Goal: Feedback & Contribution: Submit feedback/report problem

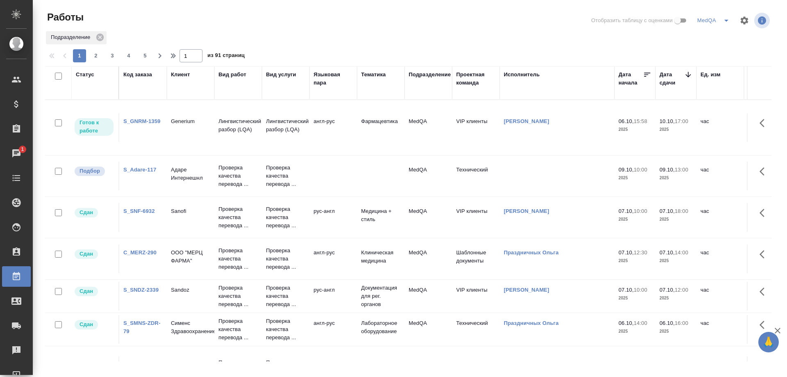
click at [150, 120] on link "S_GNRM-1359" at bounding box center [141, 121] width 37 height 6
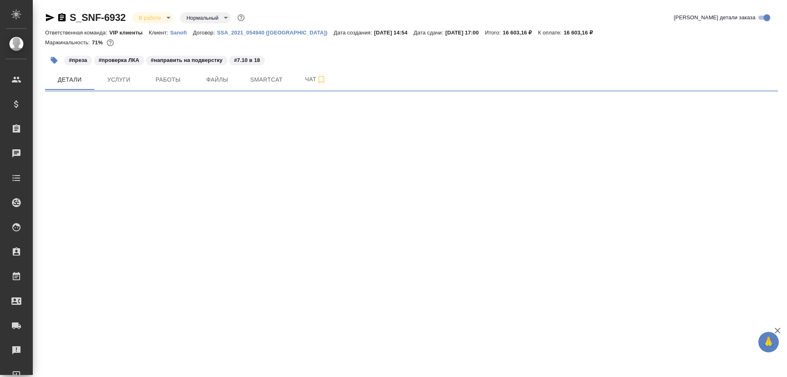
select select "RU"
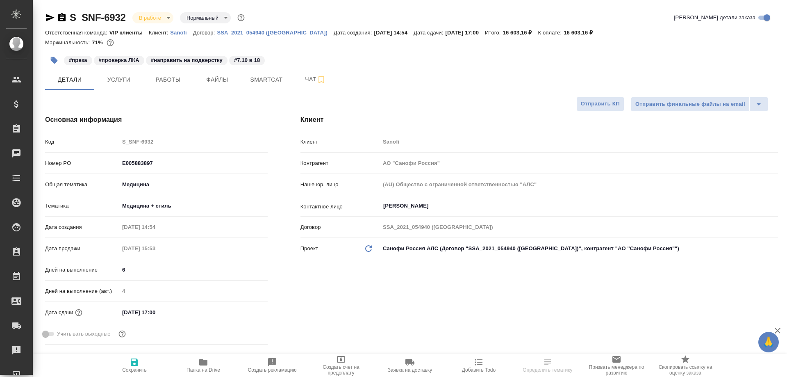
type textarea "x"
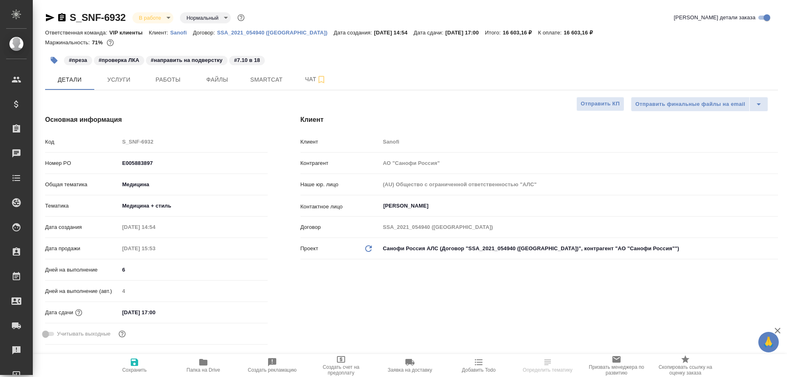
type textarea "x"
click at [162, 81] on span "Работы" at bounding box center [167, 80] width 39 height 10
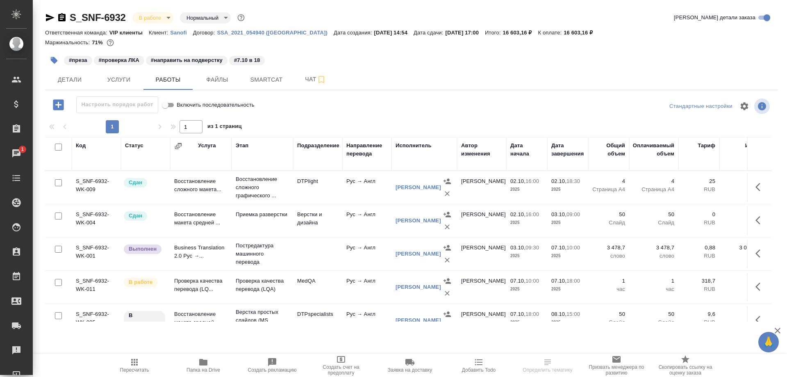
scroll to position [41, 0]
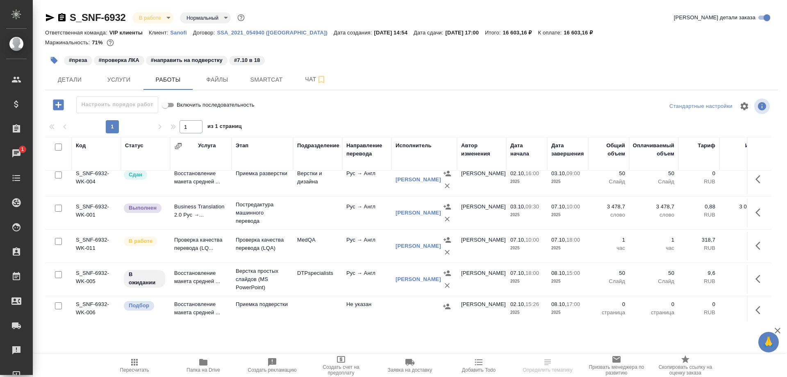
click at [193, 241] on td "Проверка качества перевода (LQ..." at bounding box center [200, 246] width 61 height 29
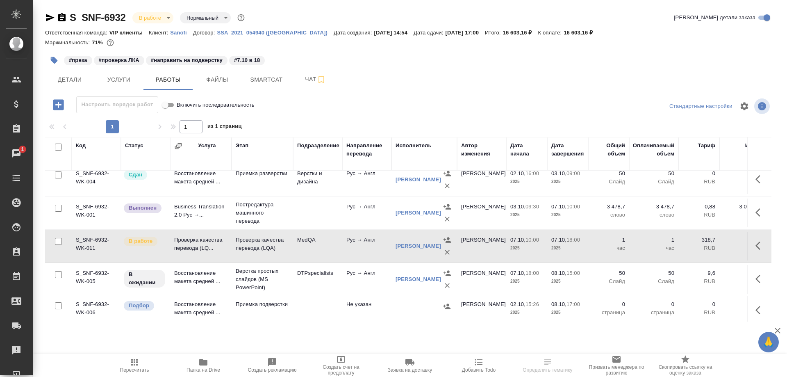
click at [193, 241] on td "Проверка качества перевода (LQ..." at bounding box center [200, 246] width 61 height 29
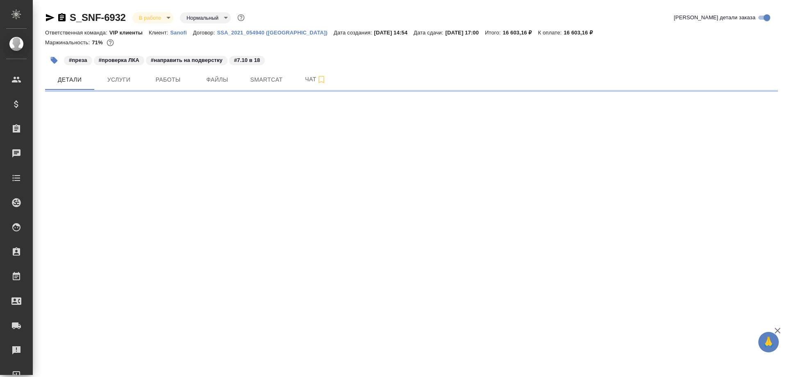
select select "RU"
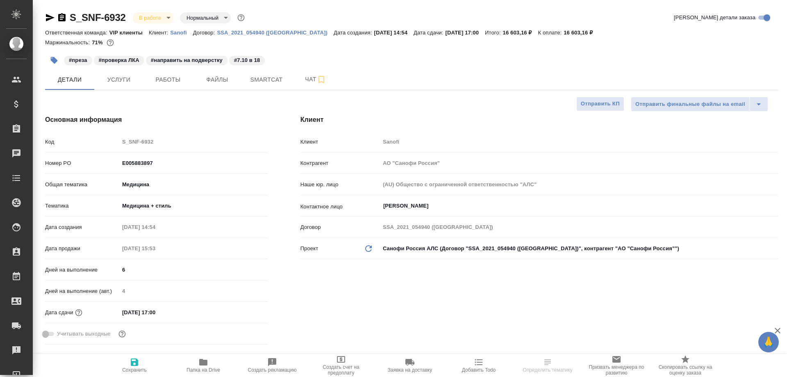
type textarea "x"
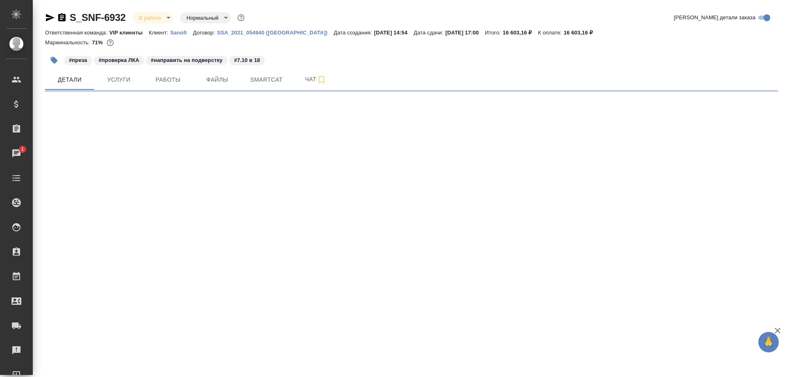
select select "RU"
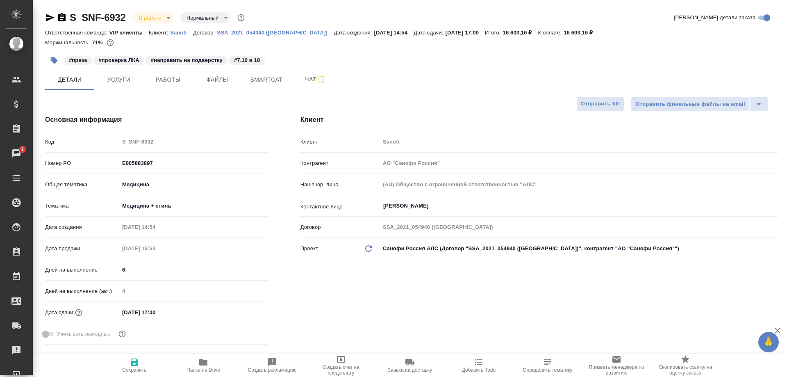
type textarea "x"
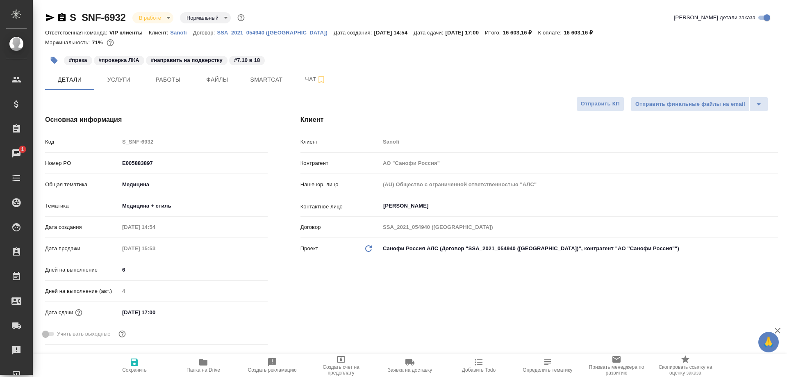
type textarea "x"
click at [50, 12] on div "S_SNF-6932 В работе inProgress Нормальный normal" at bounding box center [145, 17] width 201 height 13
click at [50, 18] on icon "button" at bounding box center [50, 17] width 9 height 7
type textarea "x"
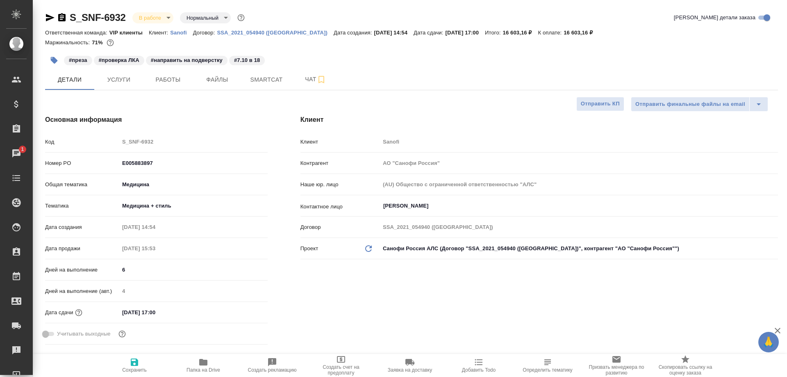
type textarea "x"
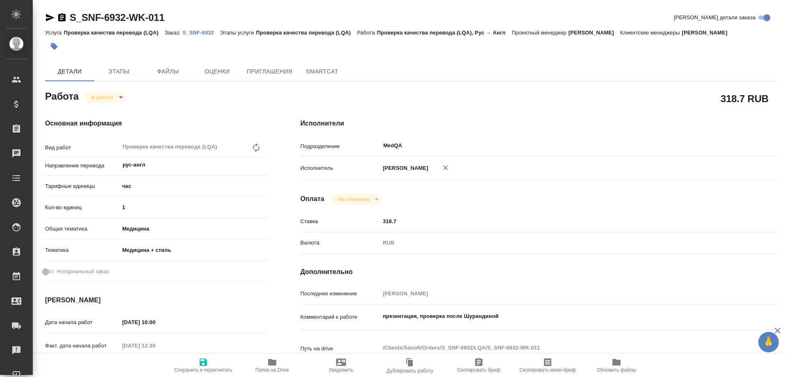
type textarea "x"
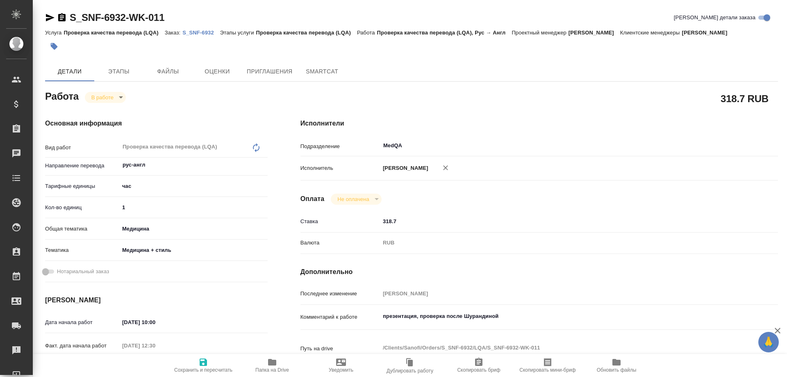
type textarea "x"
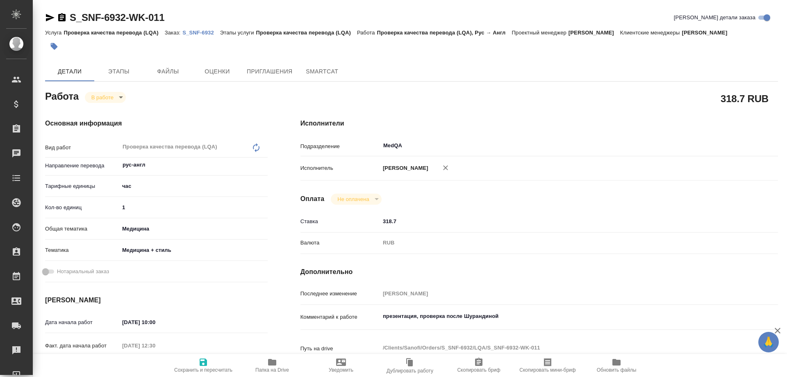
type textarea "x"
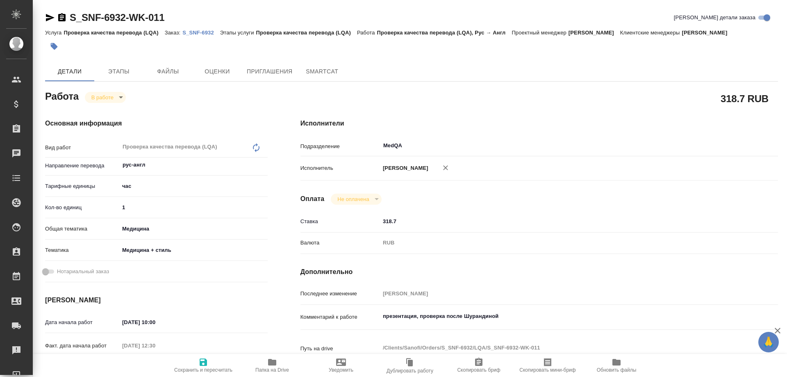
type textarea "x"
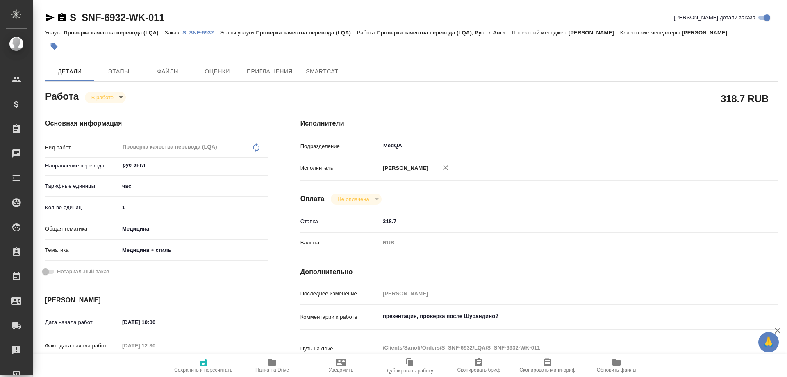
type textarea "x"
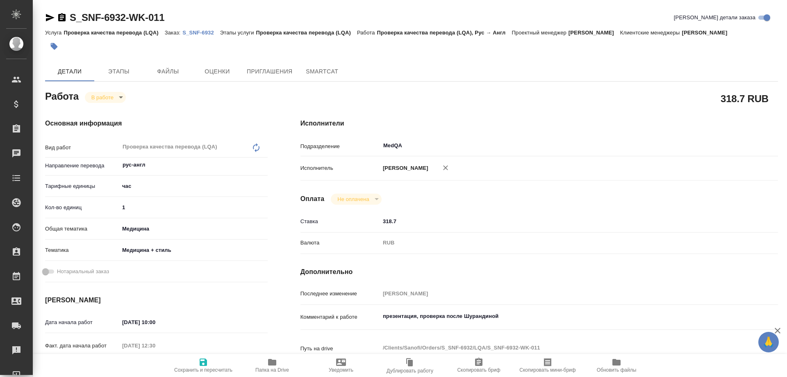
type textarea "x"
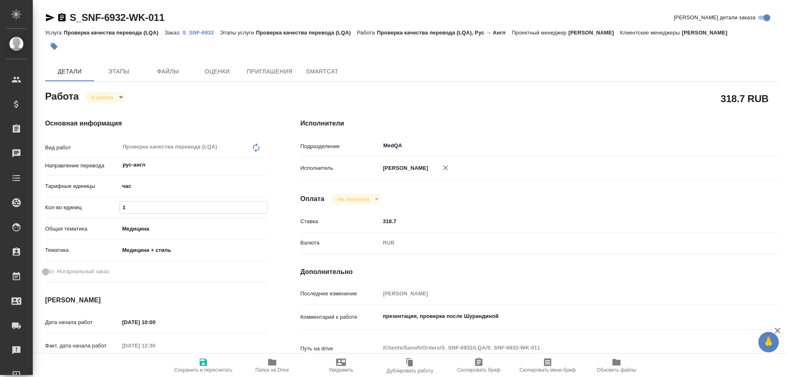
drag, startPoint x: 134, startPoint y: 209, endPoint x: 105, endPoint y: 208, distance: 28.7
click at [105, 208] on div "Кол-во единиц 1" at bounding box center [156, 207] width 223 height 14
type textarea "x"
type input "2"
type textarea "x"
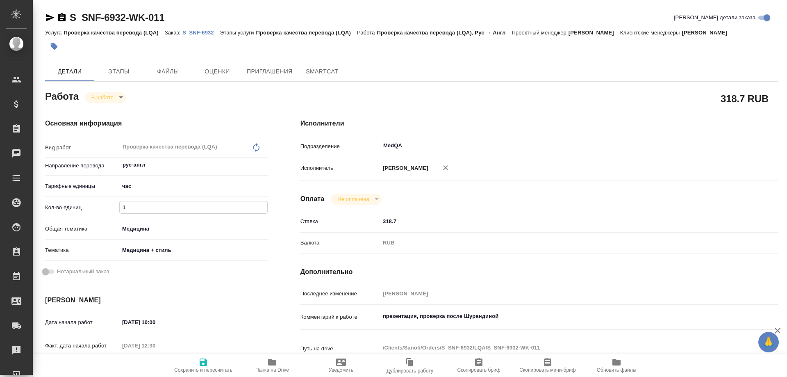
type textarea "x"
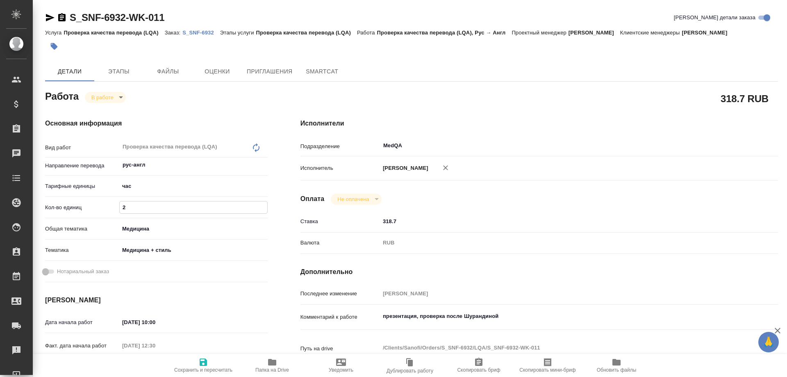
type textarea "x"
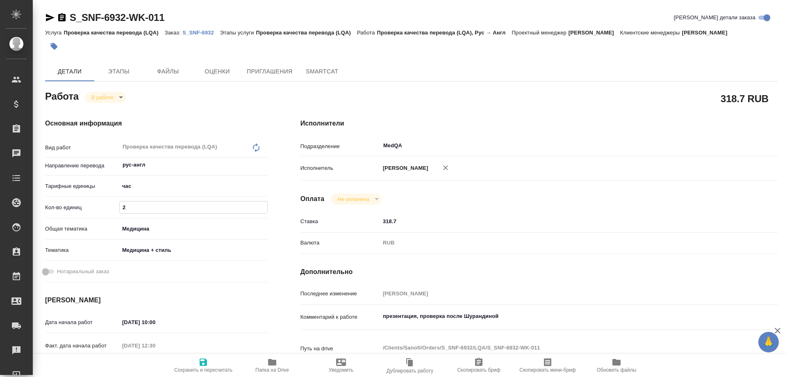
type textarea "x"
type input "2"
click at [271, 366] on icon "button" at bounding box center [272, 362] width 10 height 10
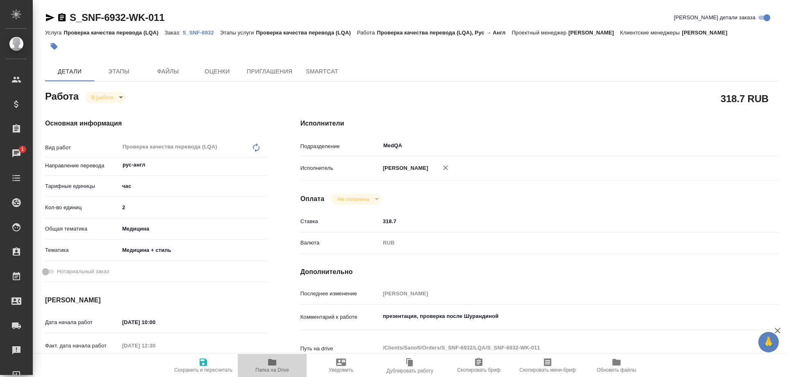
click at [271, 366] on icon "button" at bounding box center [272, 362] width 10 height 10
click at [100, 100] on body "🙏 .cls-1 fill:#fff; AWATERA Solovyova Elena Клиенты Спецификации Заказы 1 Чаты …" at bounding box center [393, 188] width 787 height 377
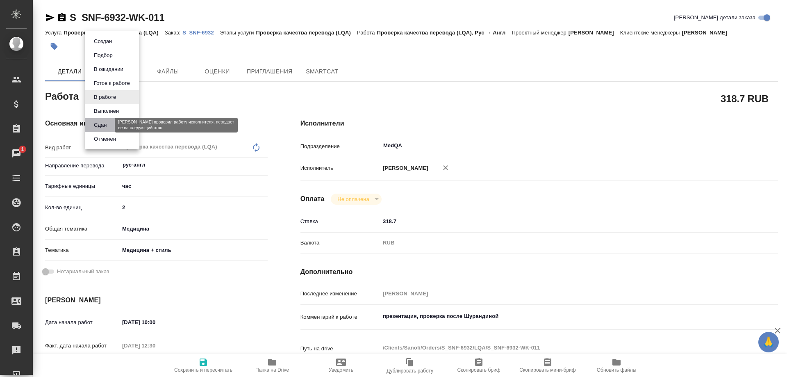
click at [102, 121] on button "Сдан" at bounding box center [100, 125] width 18 height 9
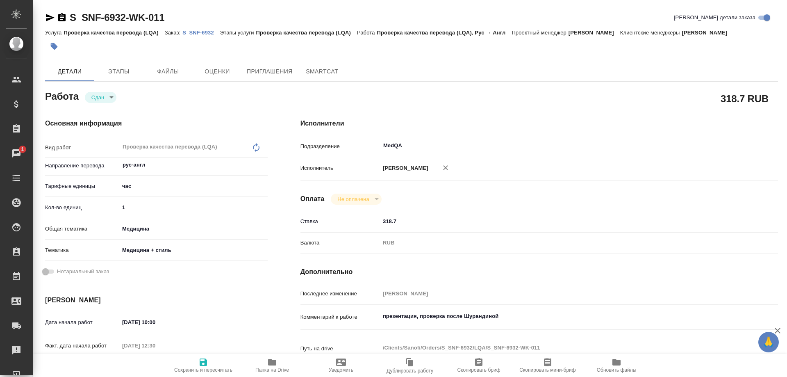
type textarea "x"
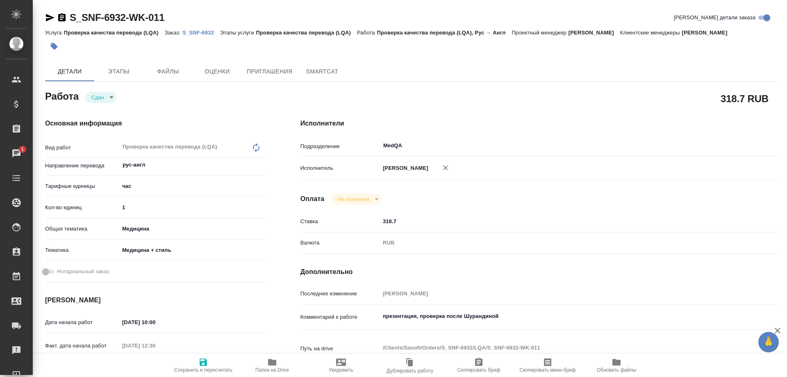
type textarea "x"
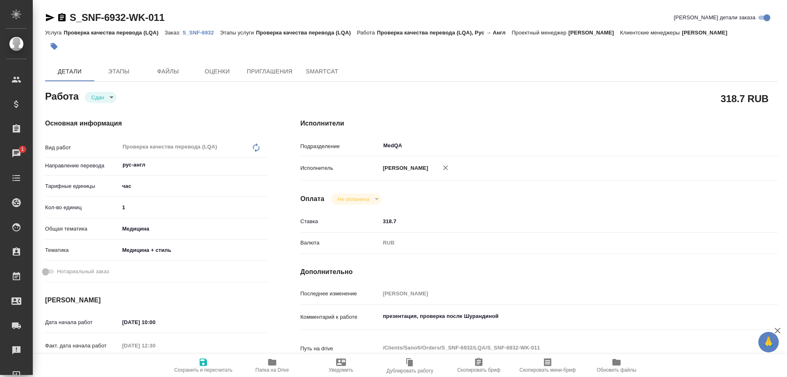
type textarea "x"
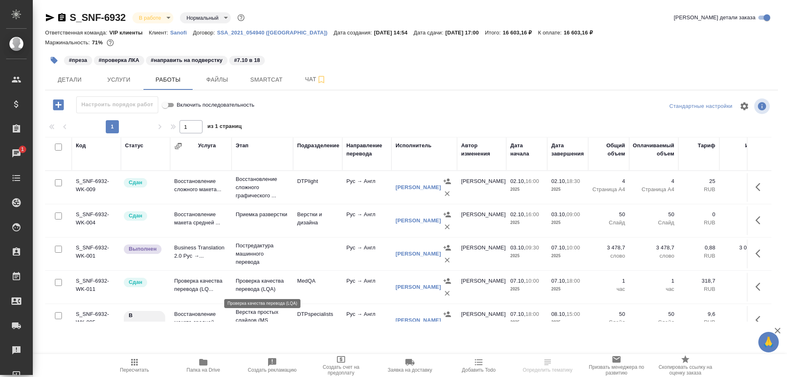
click at [249, 286] on p "Проверка качества перевода (LQA)" at bounding box center [262, 285] width 53 height 16
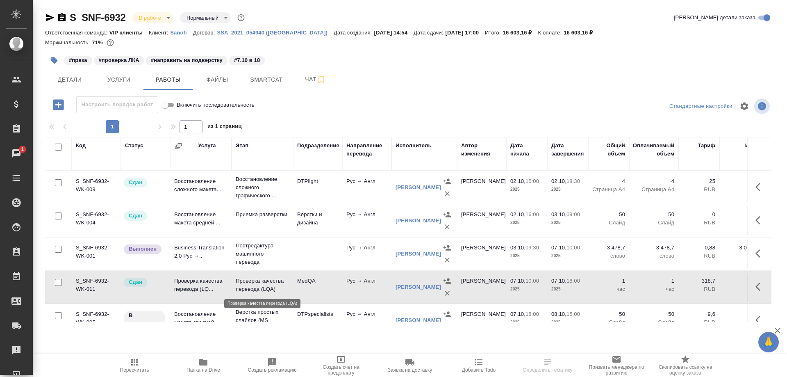
click at [249, 286] on p "Проверка качества перевода (LQA)" at bounding box center [262, 285] width 53 height 16
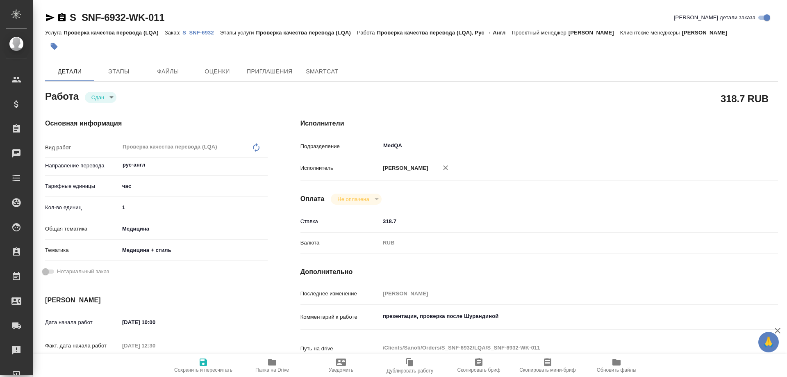
type textarea "x"
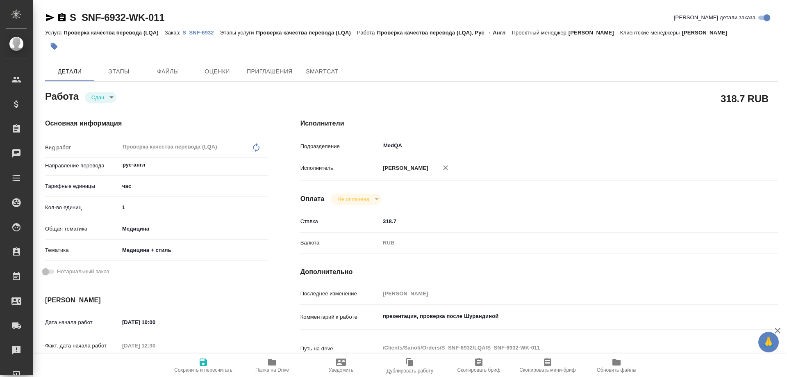
type textarea "x"
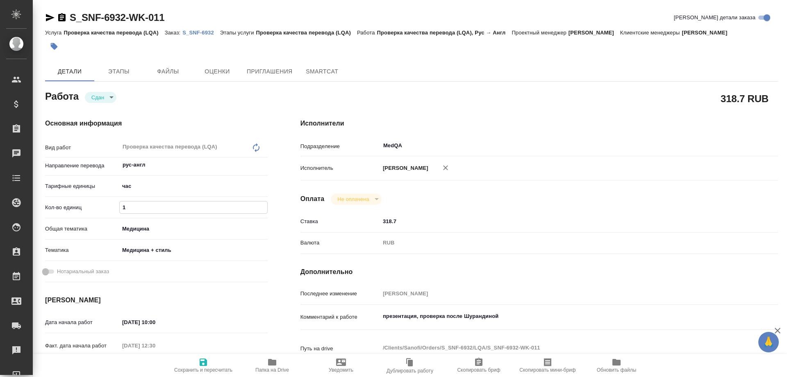
type textarea "x"
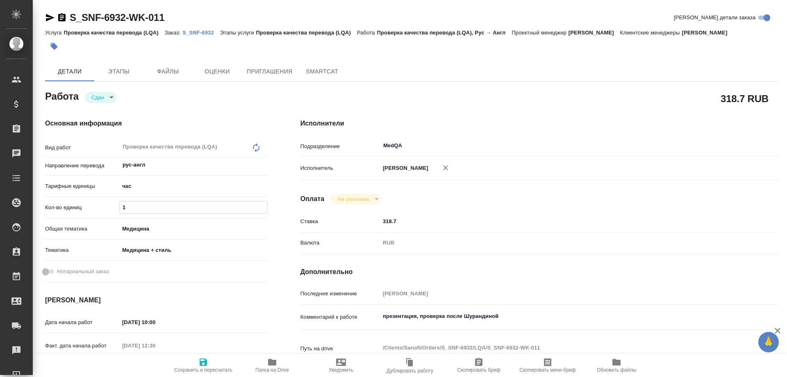
drag, startPoint x: 141, startPoint y: 206, endPoint x: 116, endPoint y: 205, distance: 25.9
click at [116, 205] on div "Кол-во единиц 1" at bounding box center [156, 207] width 223 height 14
type textarea "x"
type input "2"
type textarea "x"
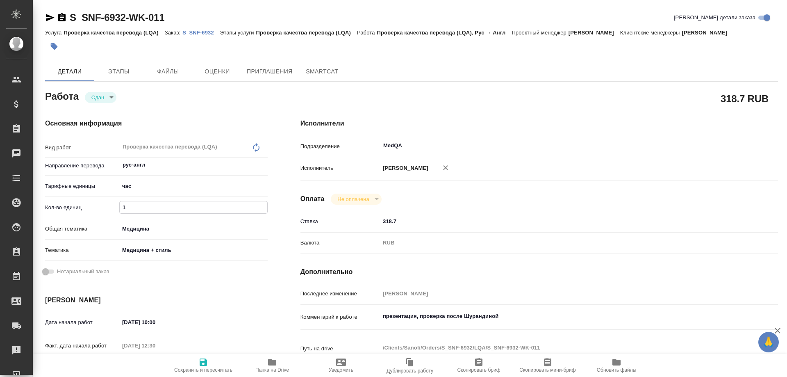
type textarea "x"
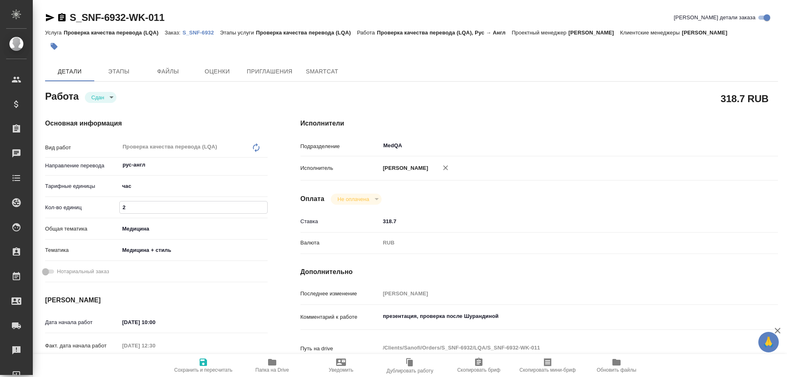
type textarea "x"
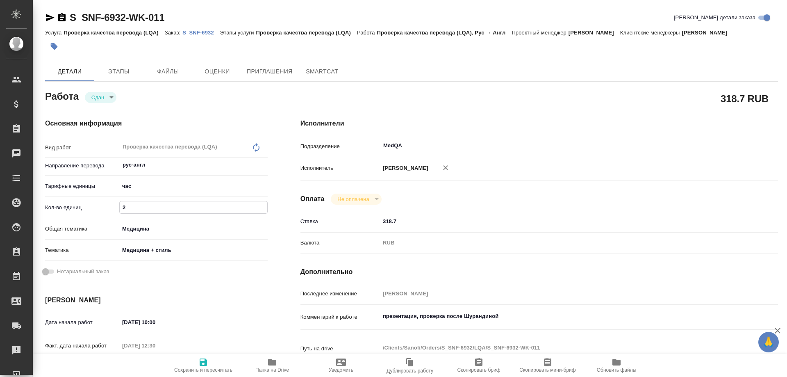
type textarea "x"
type input "2"
click at [203, 358] on icon "button" at bounding box center [203, 362] width 10 height 10
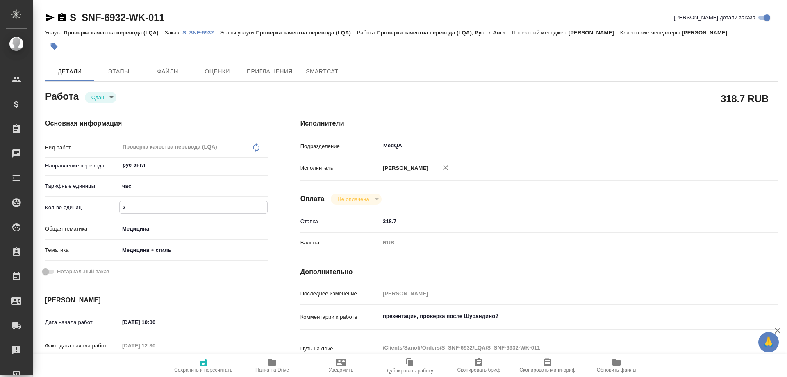
type textarea "x"
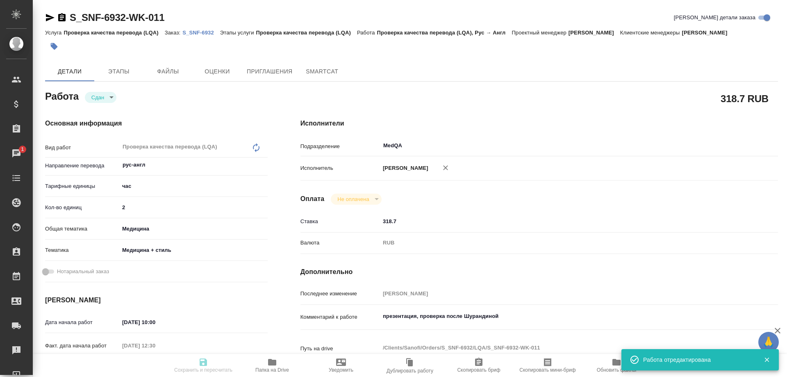
type textarea "x"
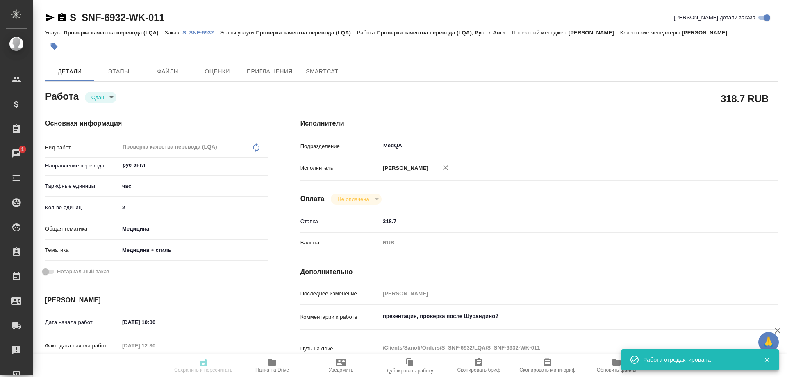
type input "closed"
type textarea "Проверка качества перевода (LQA)"
type textarea "x"
type input "рус-англ"
type input "5a8b1489cc6b4906c91bfd93"
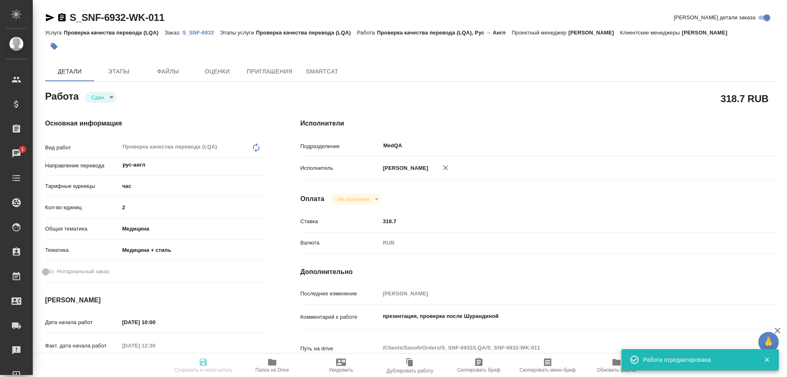
type input "2"
type input "med"
type input "614982e3093d9b491e1077bc"
type input "07.10.2025 10:00"
type input "07.10.2025 12:30"
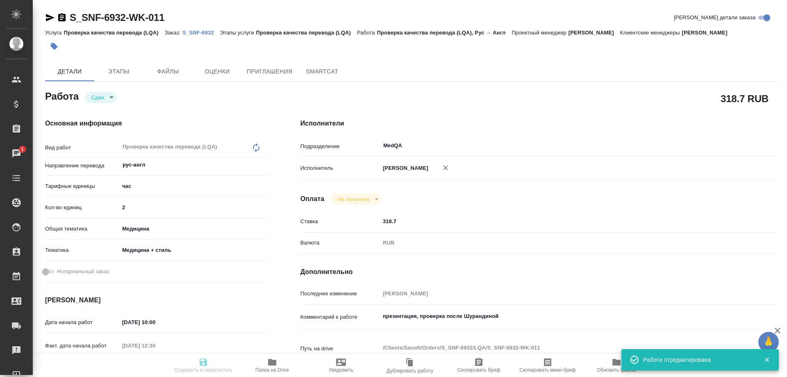
type input "[DATE] 18:00"
type input "07.10.2025 16:19"
type input "[DATE] 17:00"
type input "MedQA"
type input "notPayed"
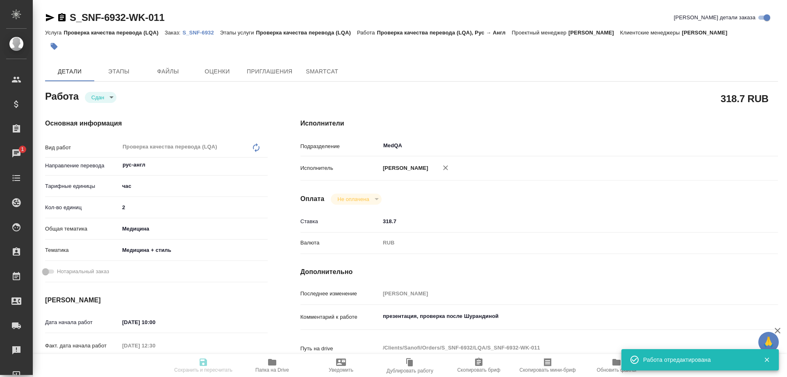
type input "318.7"
type input "RUB"
type input "[PERSON_NAME]"
type textarea "презентация, проверка после Шурандиной"
type textarea "x"
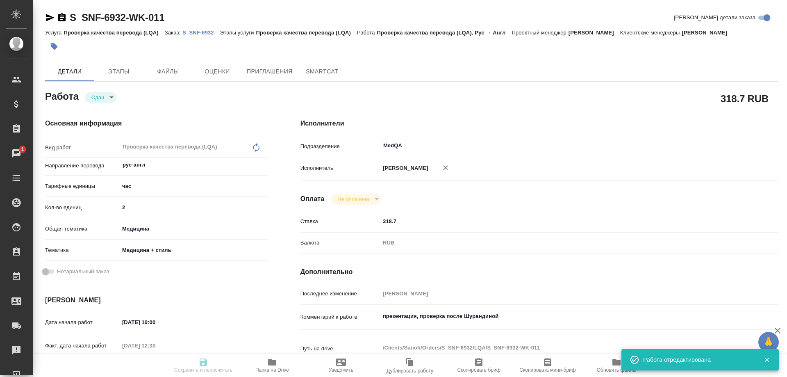
type textarea "/Clients/Sanofi/Orders/S_SNF-6932/LQA/S_SNF-6932-WK-011"
type textarea "x"
type input "S_SNF-6932"
type input "E005883897"
type input "Проверка качества перевода (LQA)"
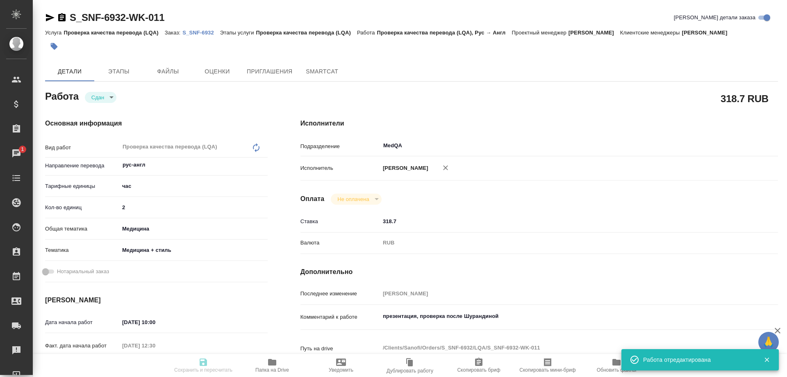
type input "Проверка качества перевода (LQA)"
type input "Сайдашева Диляра"
type input "[PERSON_NAME]"
type input "/Clients/Sanofi/Orders/S_SNF-6932"
type textarea "x"
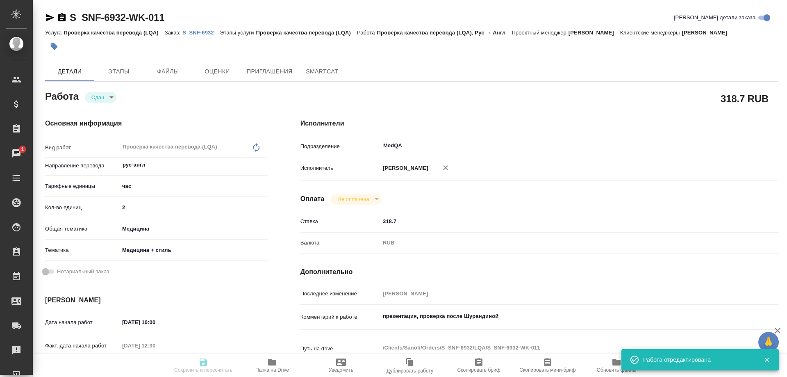
type textarea "x"
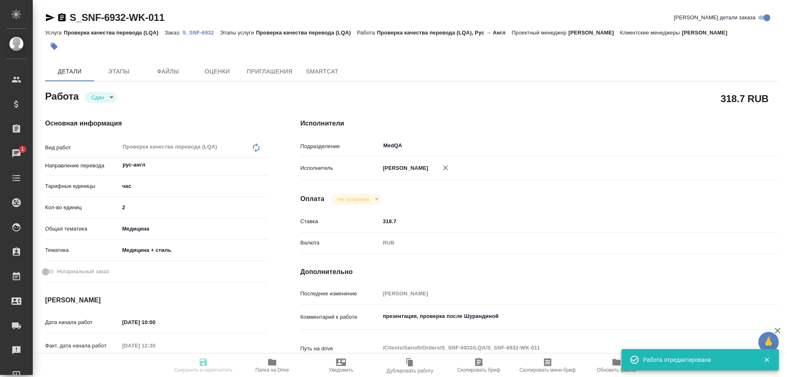
type textarea "x"
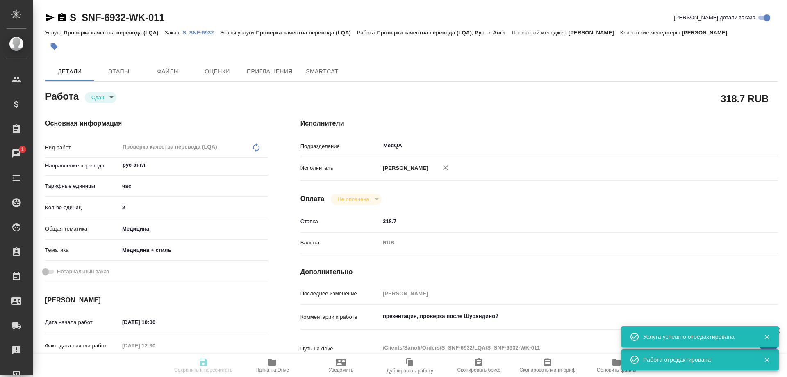
type textarea "x"
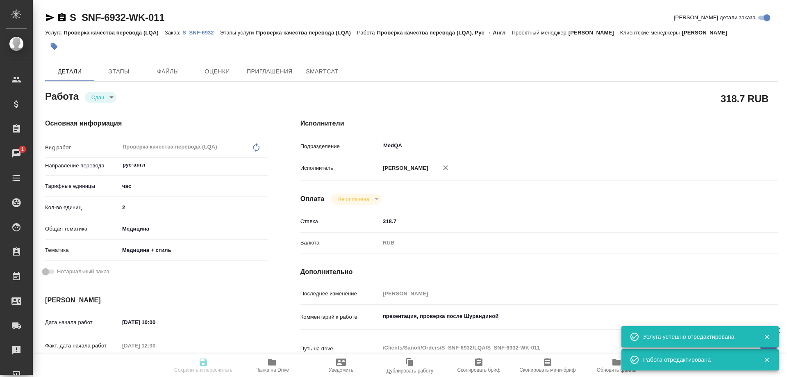
type textarea "x"
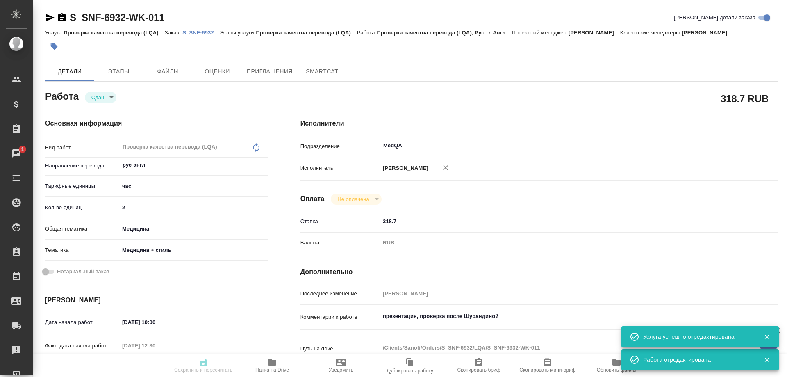
type textarea "x"
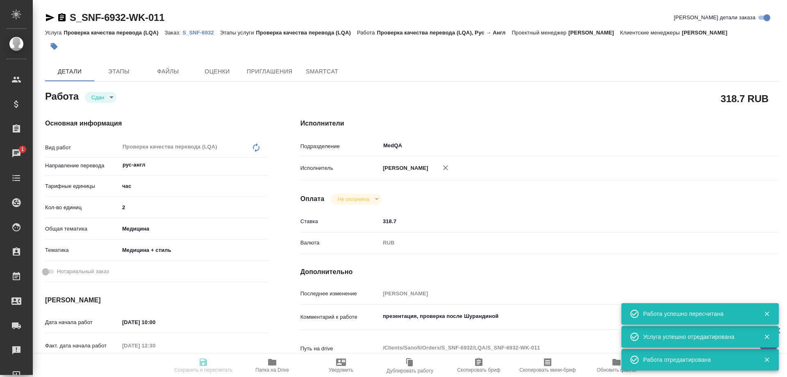
type textarea "x"
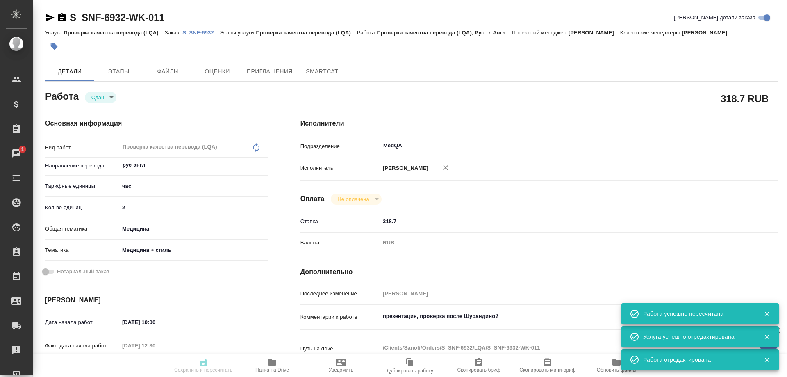
type input "closed"
type textarea "Проверка качества перевода (LQA)"
type textarea "x"
type input "рус-англ"
type input "5a8b1489cc6b4906c91bfd93"
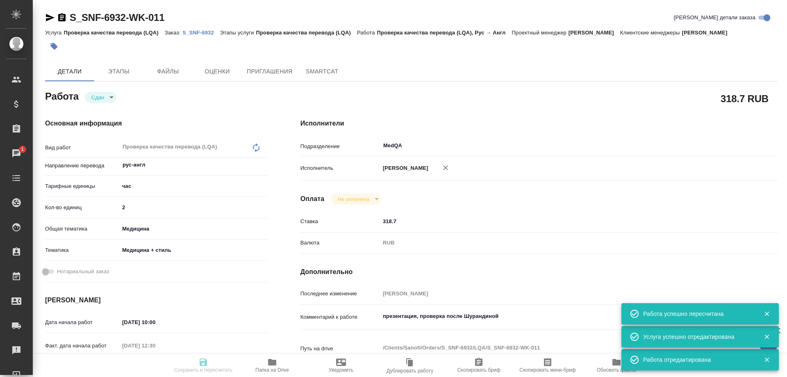
type input "2"
type input "med"
type input "614982e3093d9b491e1077bc"
type input "07.10.2025 10:00"
type input "07.10.2025 12:30"
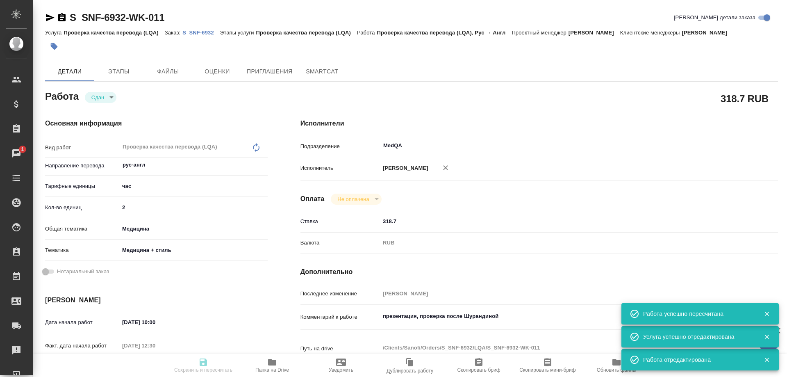
type input "[DATE] 18:00"
type input "07.10.2025 16:19"
type input "[DATE] 17:00"
type input "MedQA"
type input "notPayed"
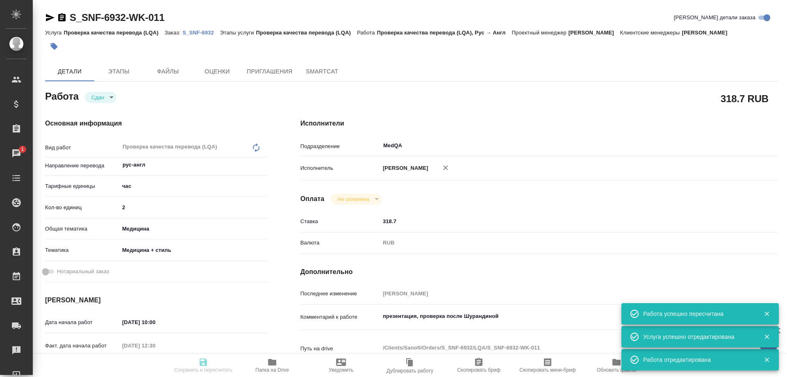
type input "318.7"
type input "RUB"
type input "[PERSON_NAME]"
type textarea "презентация, проверка после Шурандиной"
type textarea "x"
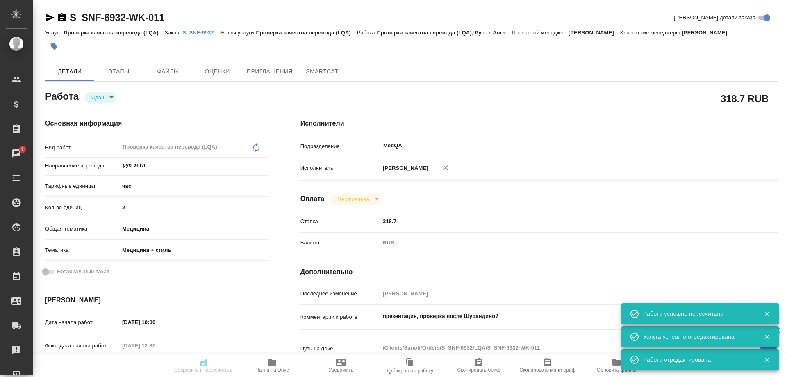
type textarea "/Clients/Sanofi/Orders/S_SNF-6932/LQA/S_SNF-6932-WK-011"
type textarea "x"
type input "S_SNF-6932"
type input "E005883897"
type input "Проверка качества перевода (LQA)"
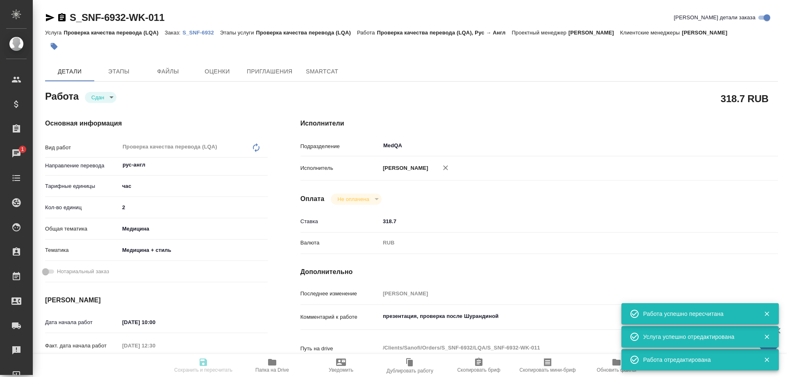
type input "Проверка качества перевода (LQA)"
type input "Сайдашева Диляра"
type input "[PERSON_NAME]"
type input "/Clients/Sanofi/Orders/S_SNF-6932"
type textarea "x"
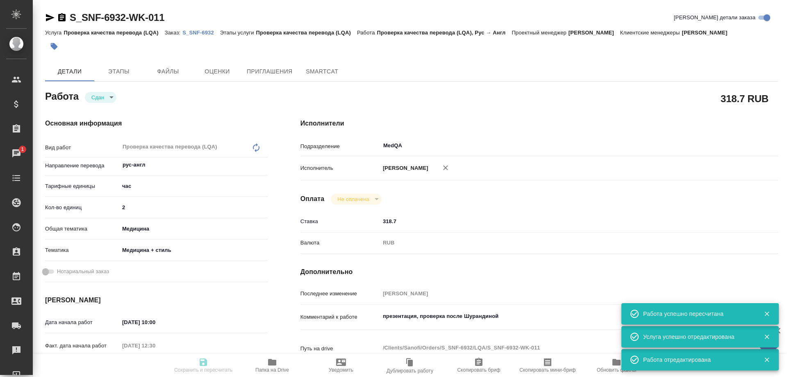
type textarea "x"
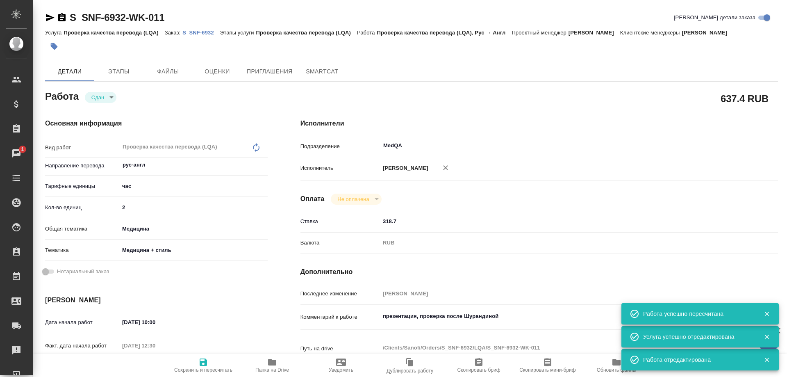
type textarea "x"
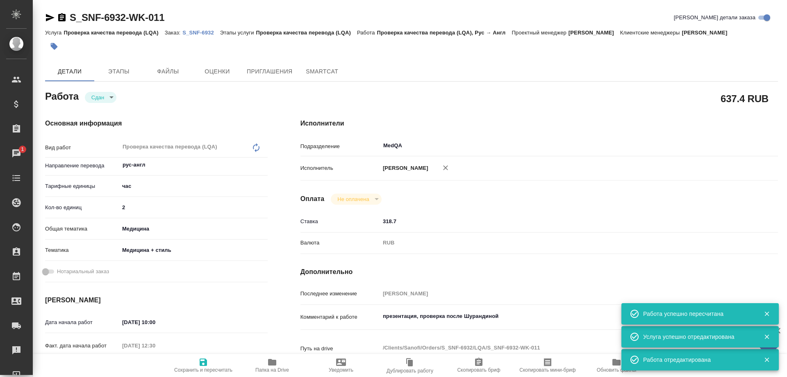
type textarea "x"
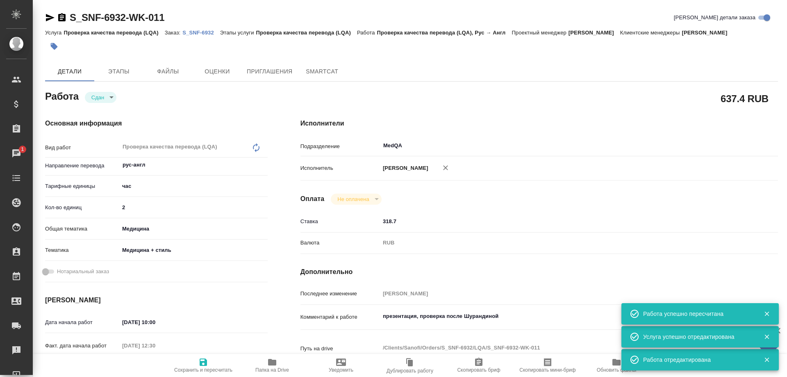
type textarea "x"
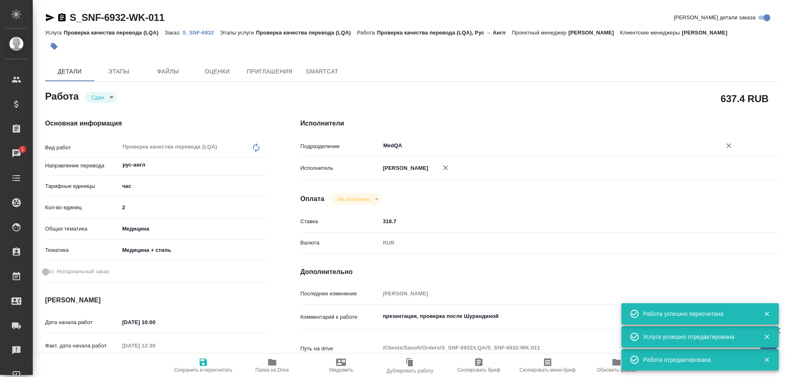
type textarea "x"
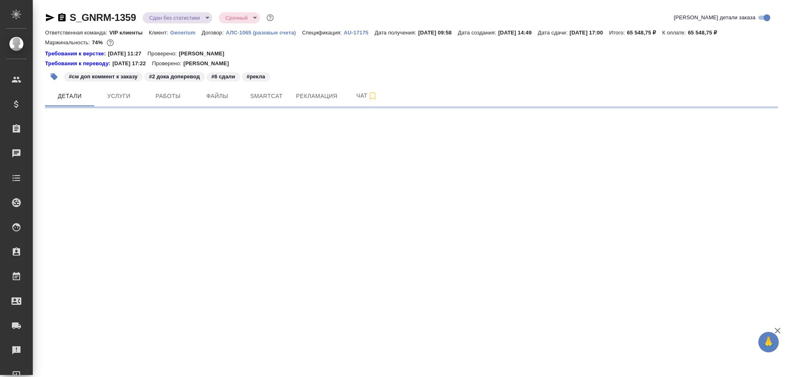
select select "RU"
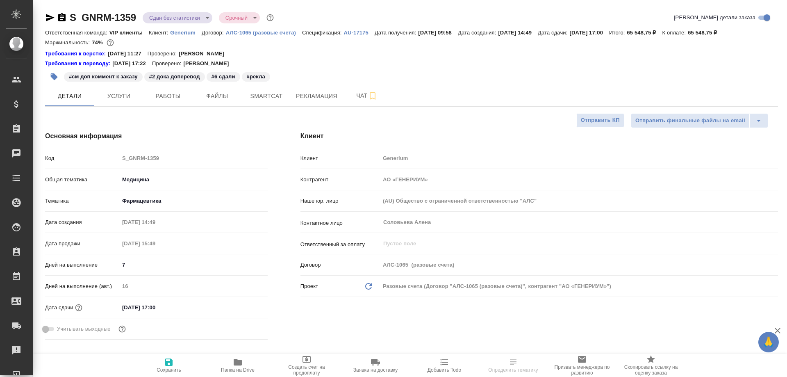
type textarea "x"
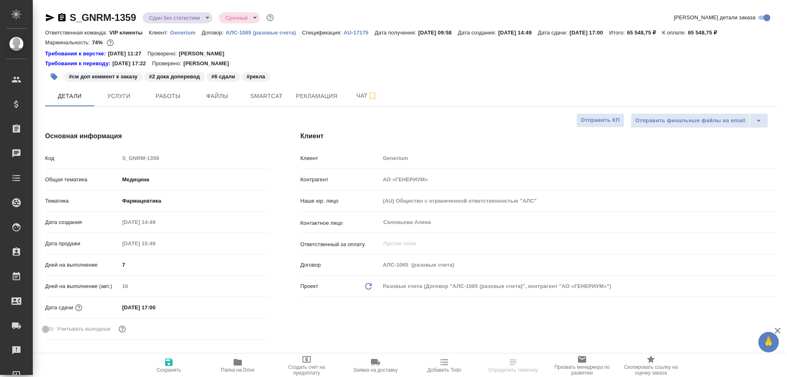
type textarea "x"
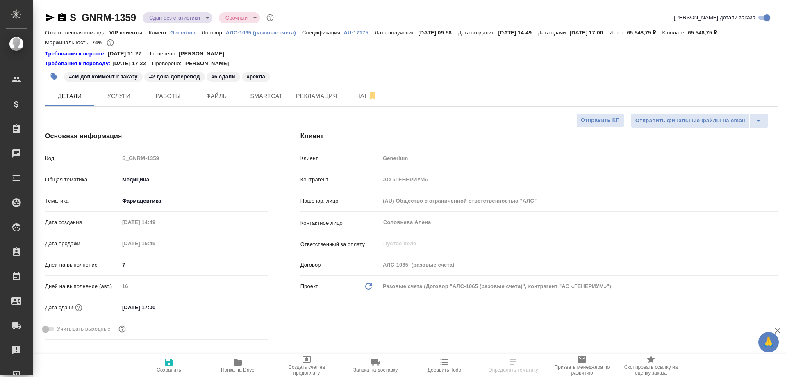
type textarea "x"
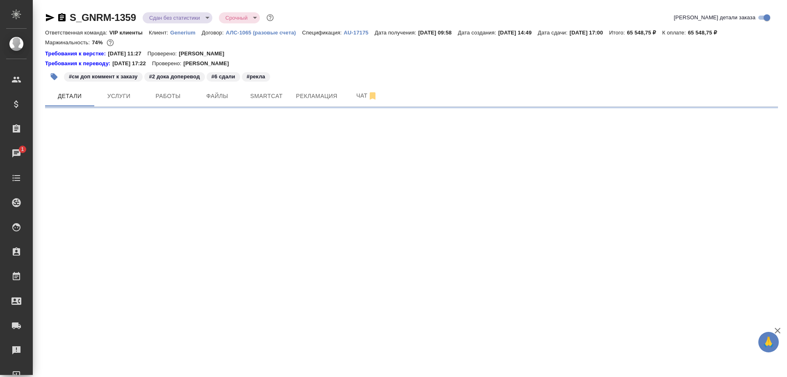
select select "RU"
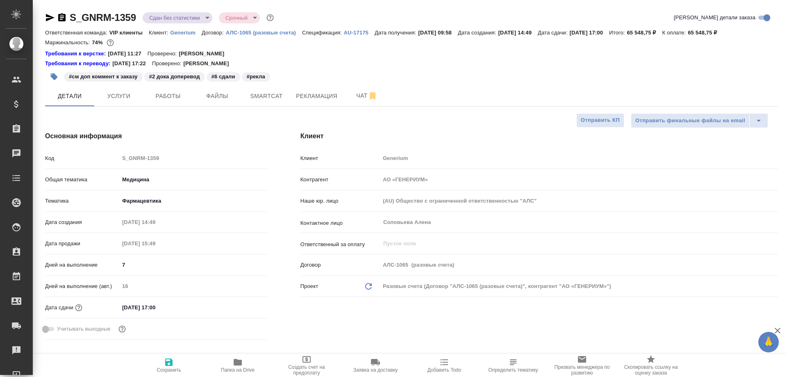
type textarea "x"
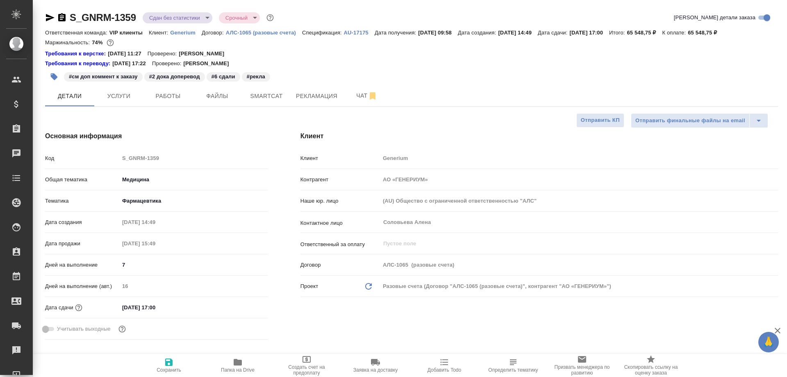
type textarea "x"
click at [315, 98] on span "Рекламация" at bounding box center [316, 96] width 41 height 10
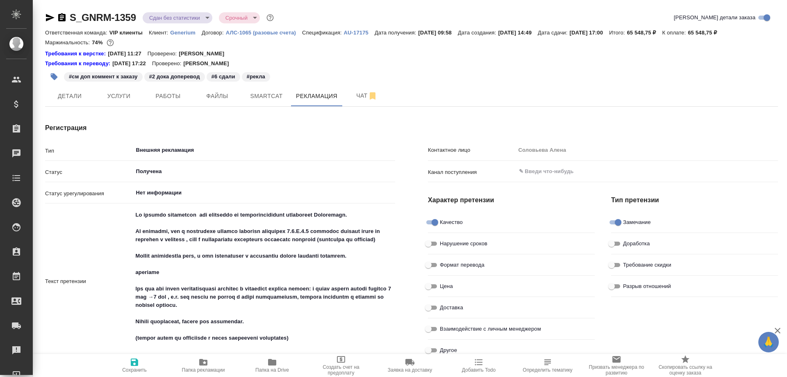
type textarea "x"
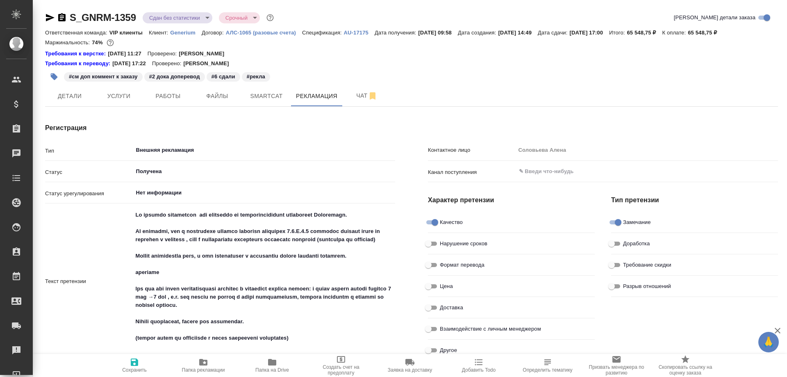
type textarea "x"
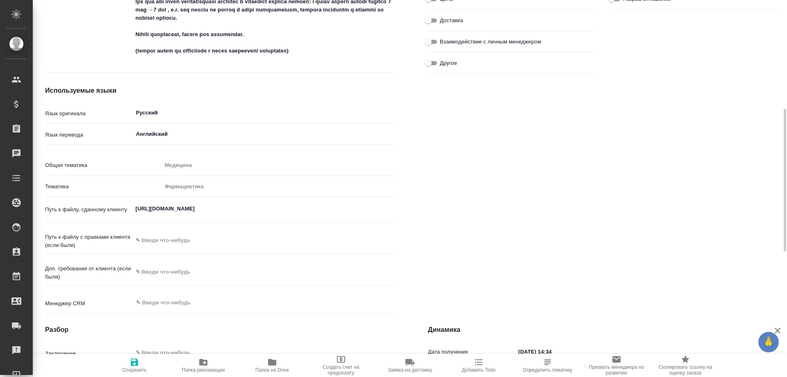
scroll to position [41, 0]
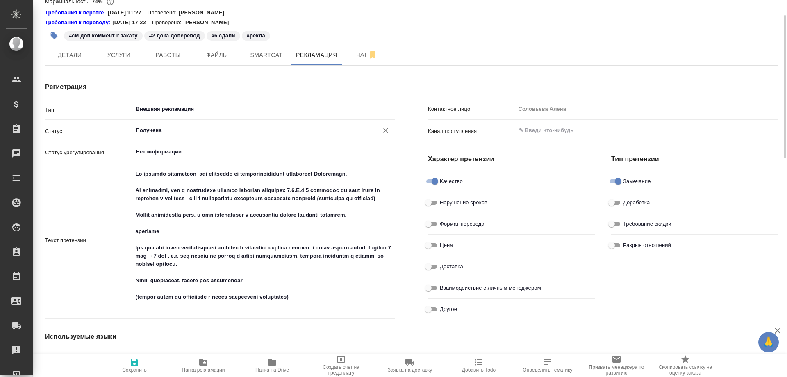
click at [208, 129] on input "Получена" at bounding box center [250, 130] width 230 height 10
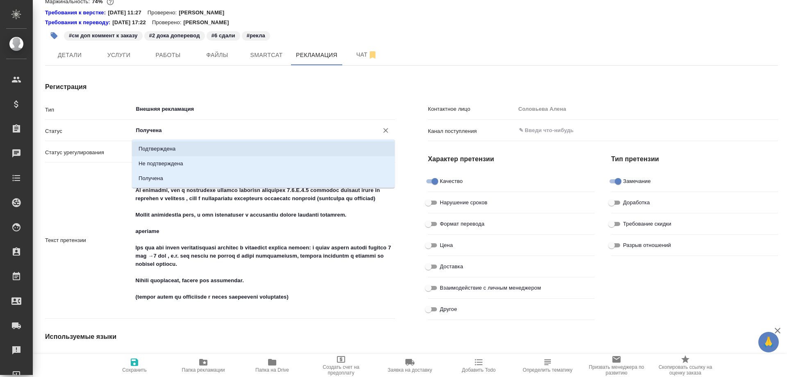
click at [200, 147] on li "Подтверждена" at bounding box center [263, 148] width 263 height 15
type input "Подтверждена"
type textarea "x"
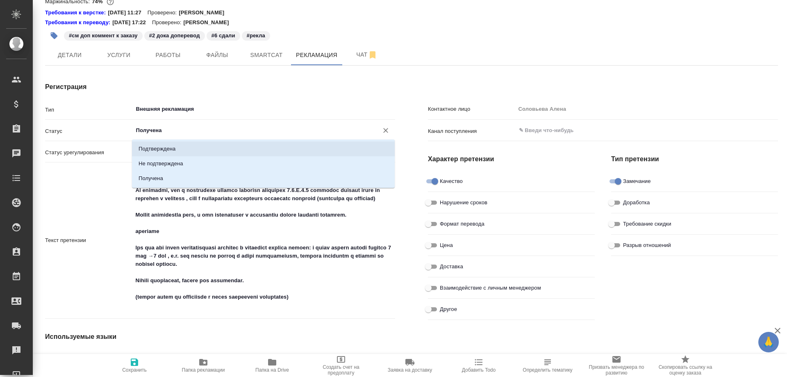
type textarea "x"
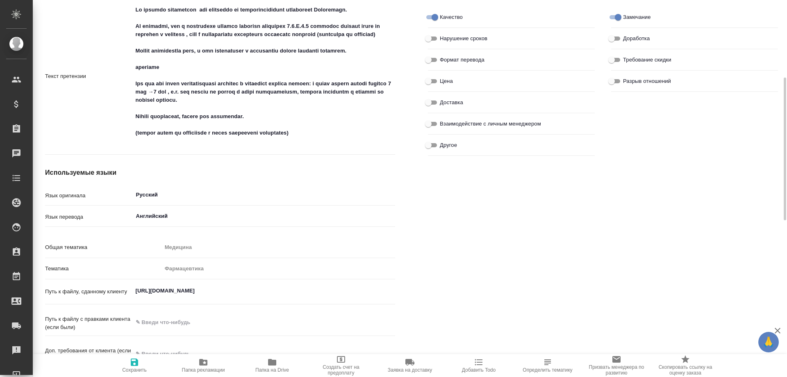
scroll to position [369, 0]
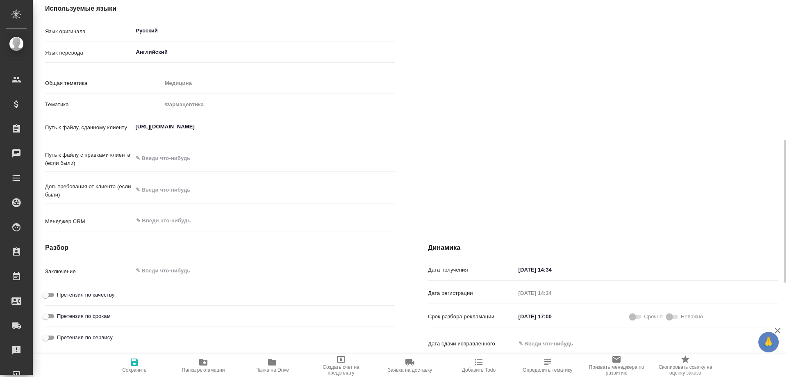
type textarea "x"
click at [161, 278] on textarea at bounding box center [264, 271] width 262 height 14
type textarea "П"
type textarea "x"
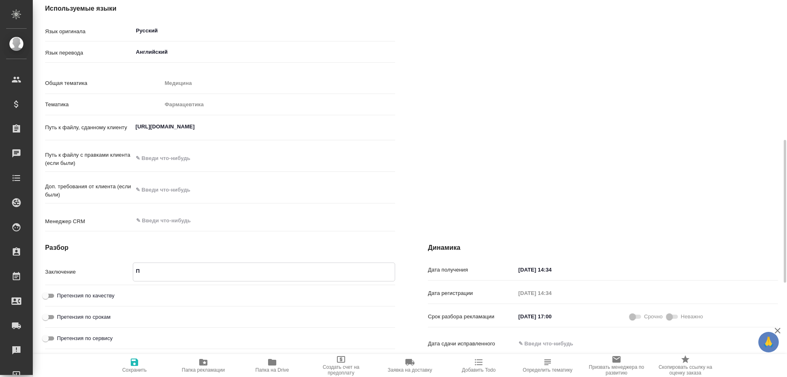
type textarea "x"
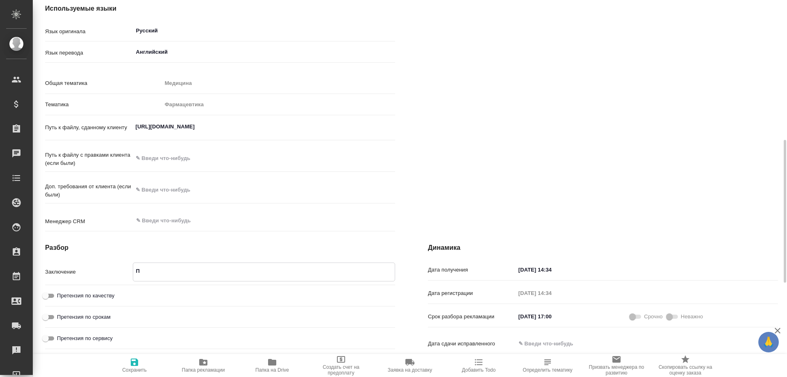
type textarea "x"
type textarea "Пе"
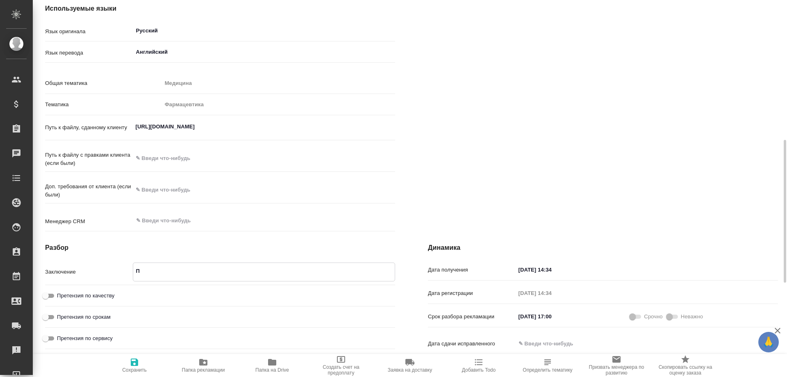
type textarea "x"
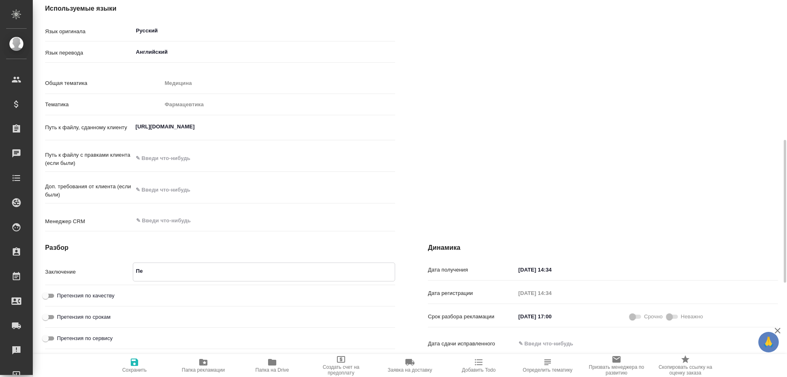
type textarea "x"
type textarea "Пер"
type textarea "x"
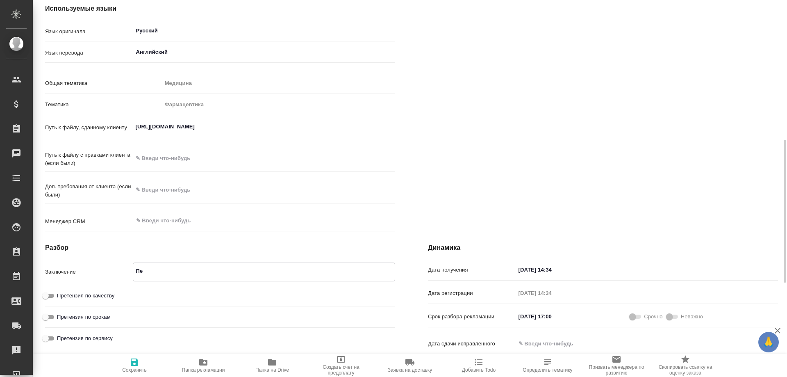
type textarea "x"
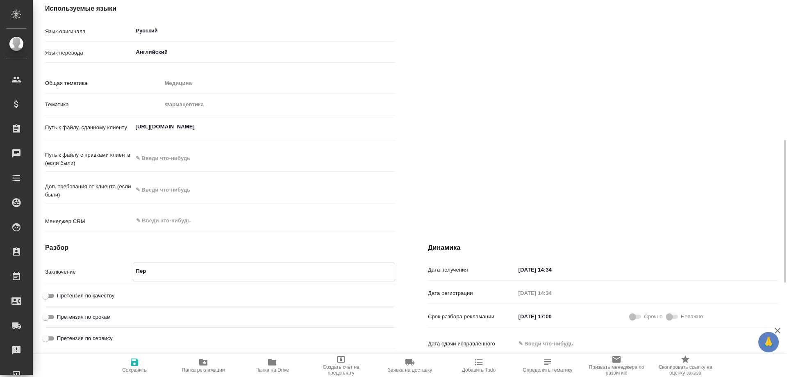
type textarea "Пере"
type textarea "x"
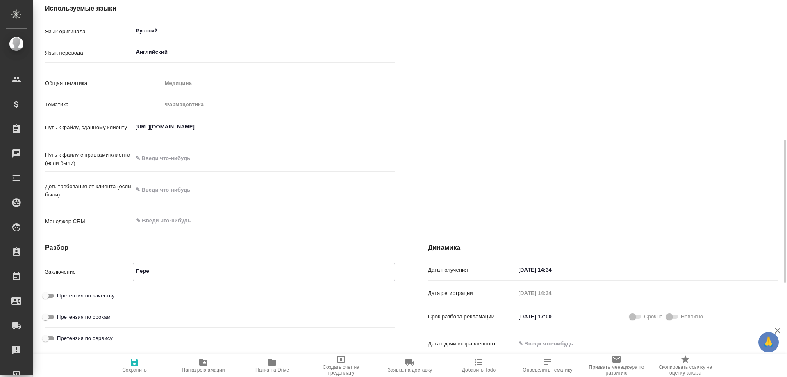
type textarea "x"
type textarea "[PERSON_NAME]"
type textarea "x"
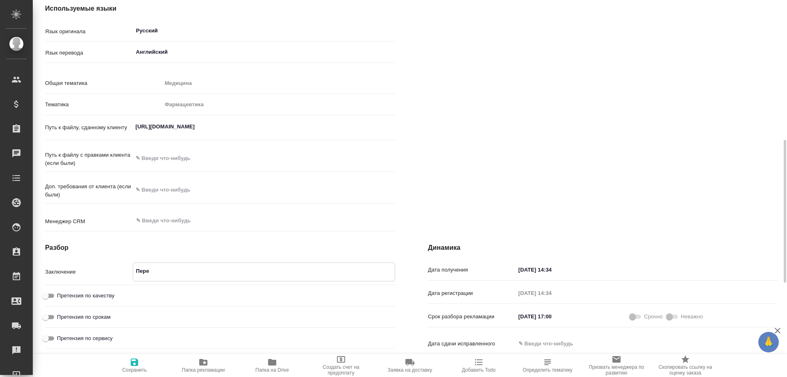
type textarea "x"
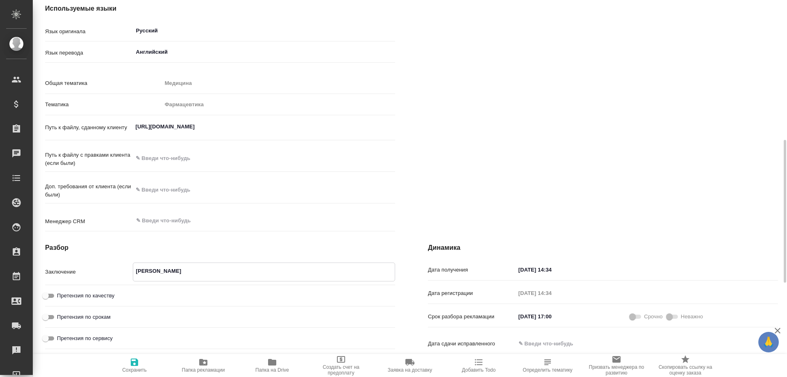
type textarea "x"
type textarea "Перево"
type textarea "x"
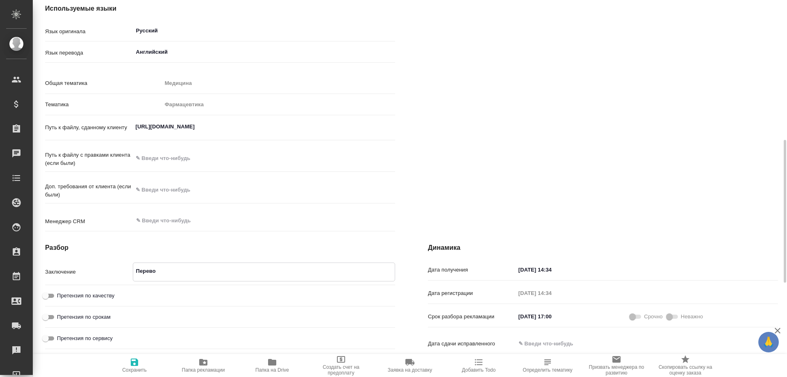
type textarea "Перевод"
type textarea "x"
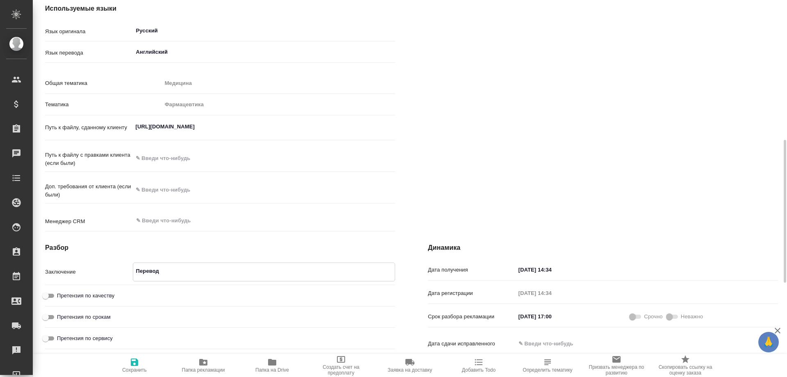
type textarea "x"
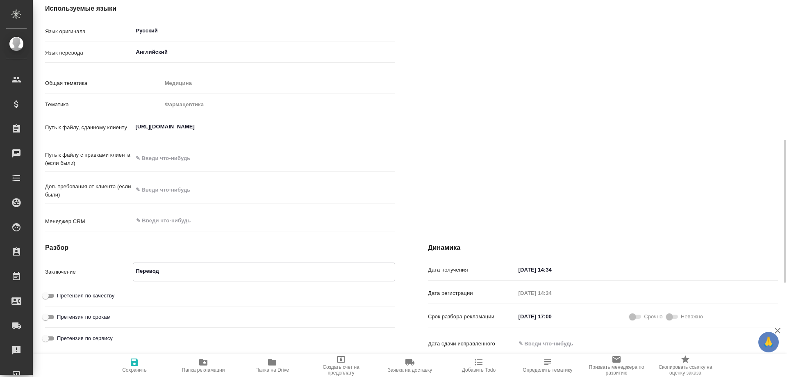
type textarea "x"
type textarea "Переводч"
type textarea "x"
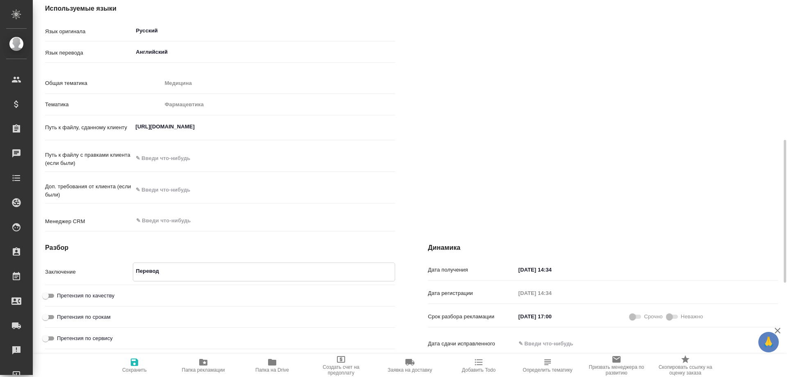
type textarea "x"
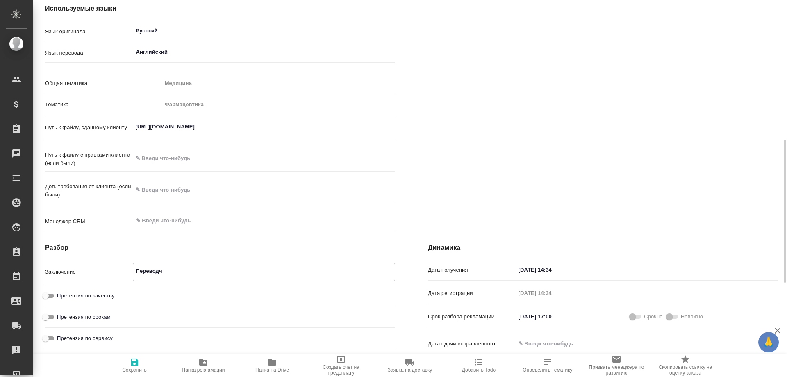
type textarea "Переводчи"
type textarea "x"
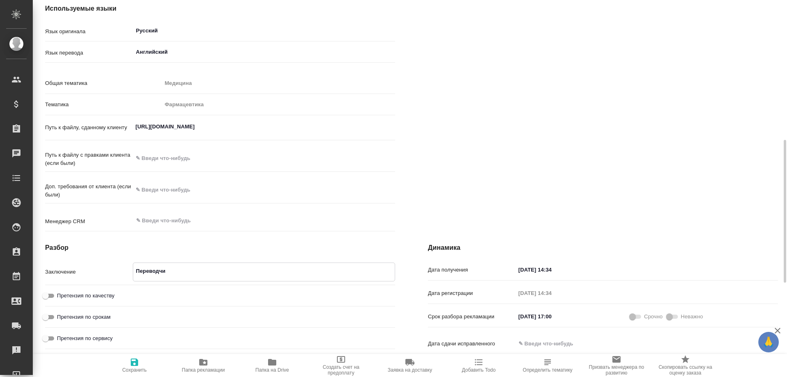
type textarea "x"
type textarea "Переводчик"
type textarea "x"
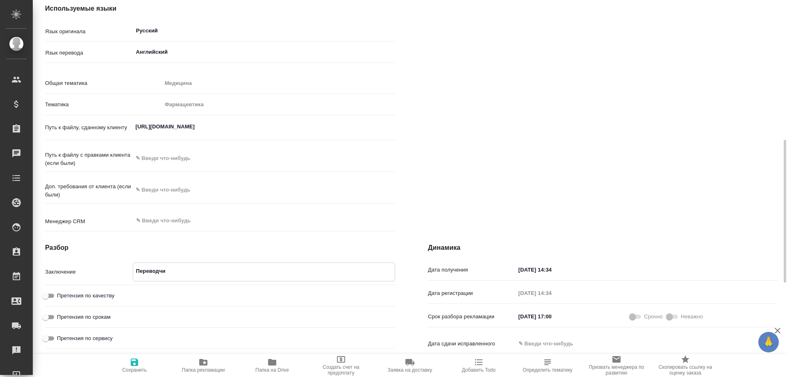
type textarea "x"
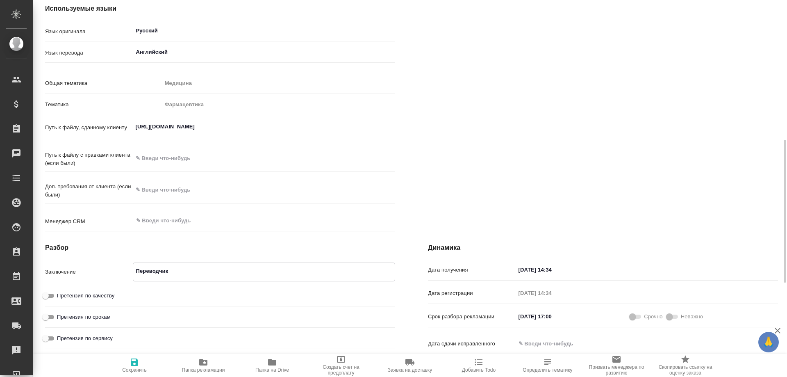
type textarea "x"
type textarea "Переводчик"
type textarea "x"
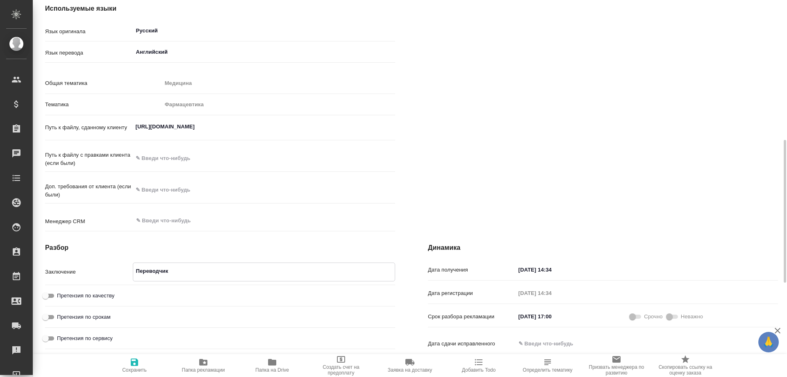
type textarea "x"
type textarea "Переводчик в"
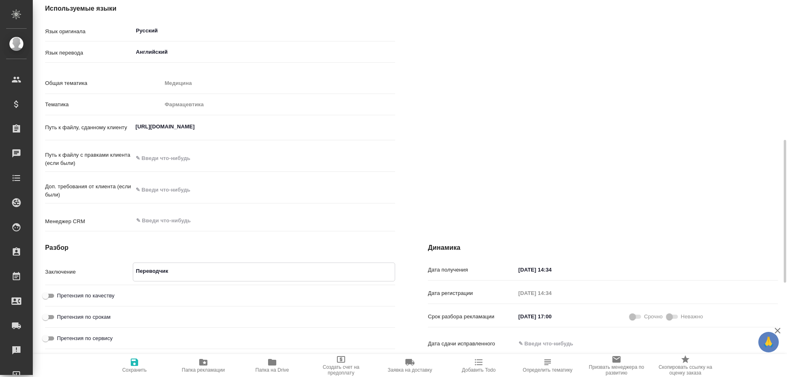
type textarea "x"
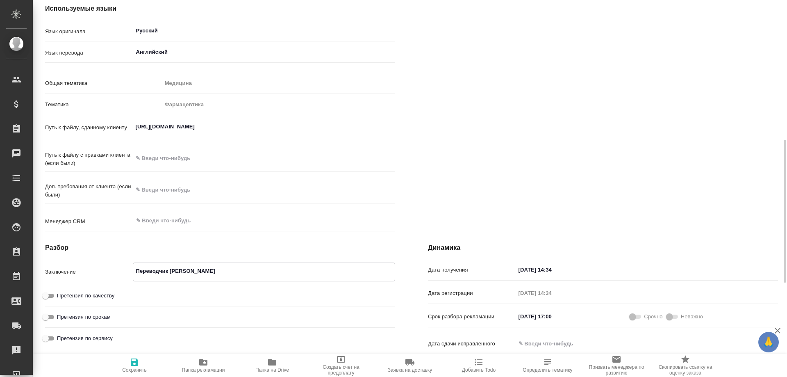
type textarea "x"
type textarea "Переводчик во"
type textarea "x"
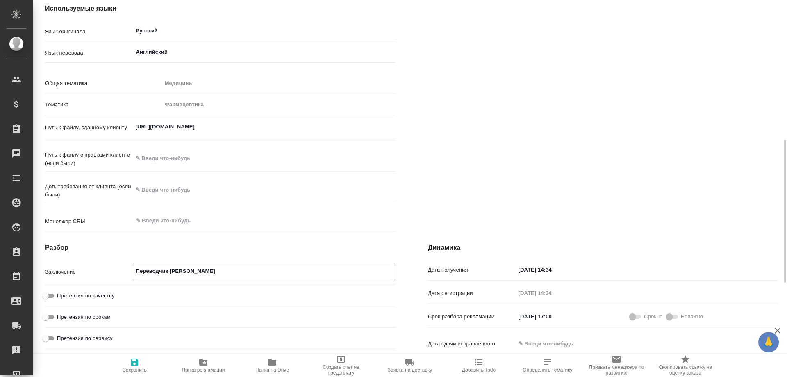
type textarea "x"
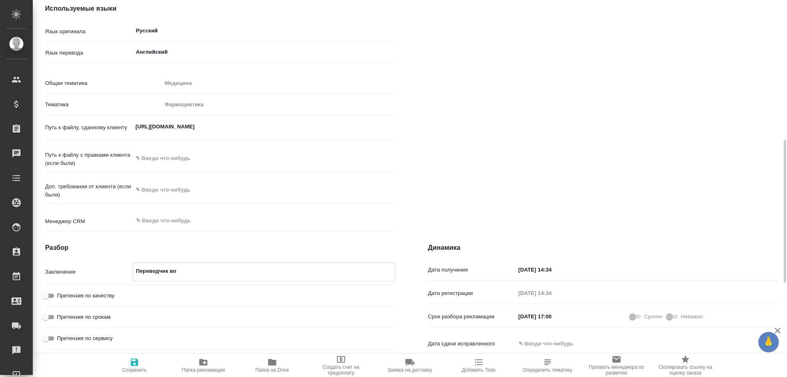
type textarea "Переводчик во"
type textarea "x"
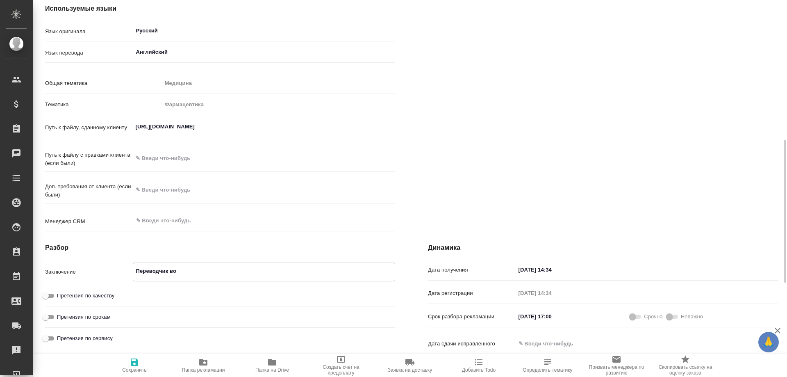
type textarea "x"
type textarea "Переводчик во в"
type textarea "x"
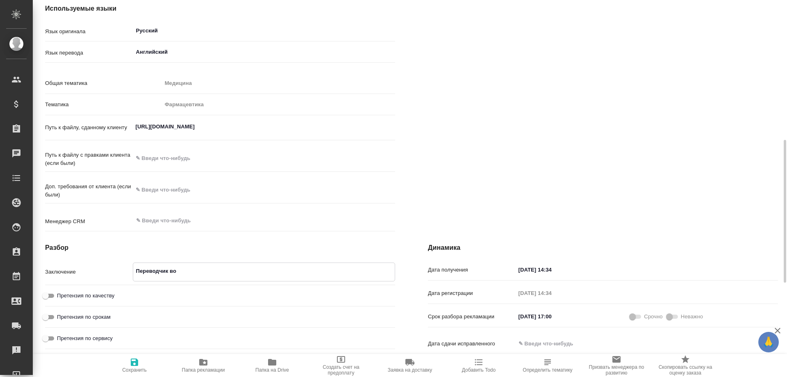
type textarea "x"
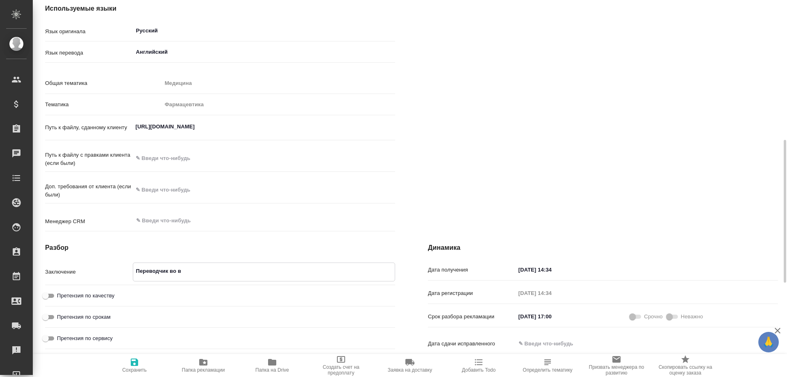
type textarea "x"
type textarea "Переводчик во вр"
type textarea "x"
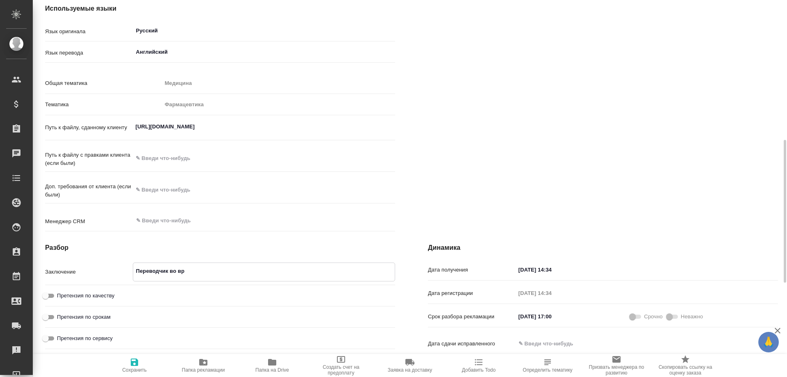
type textarea "x"
type textarea "Переводчик во вре"
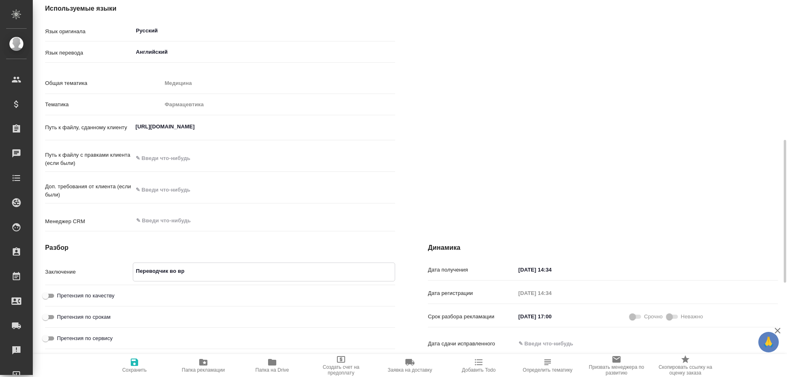
type textarea "x"
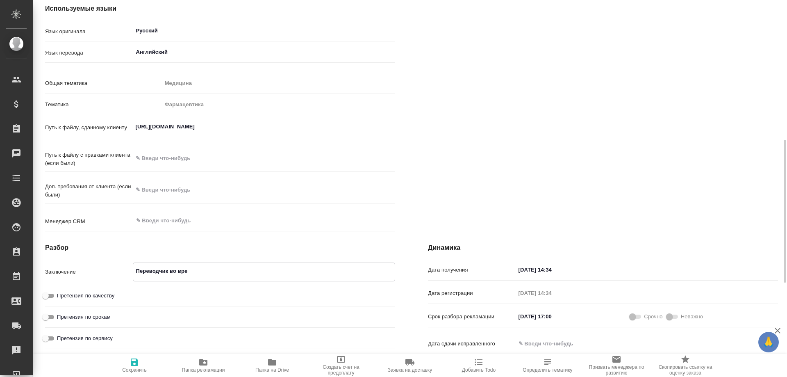
type textarea "x"
type textarea "Переводчик во врем"
type textarea "x"
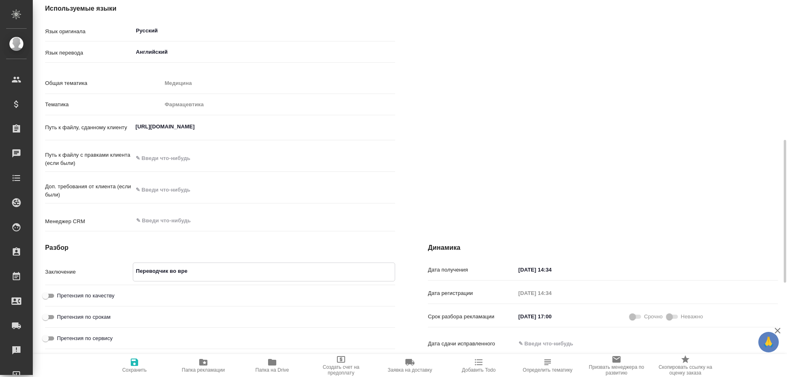
type textarea "x"
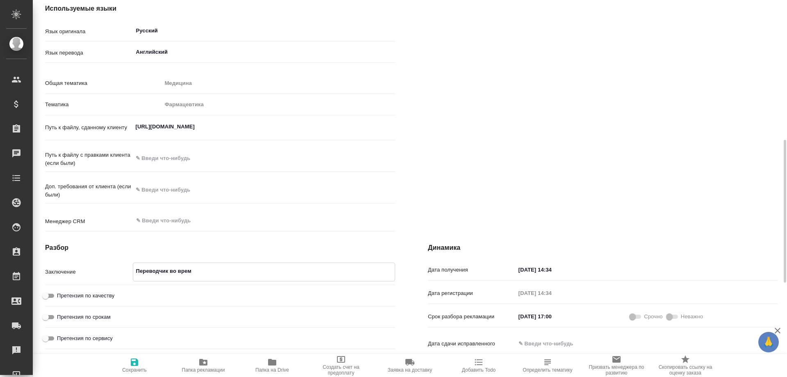
type textarea "Переводчик во время"
type textarea "x"
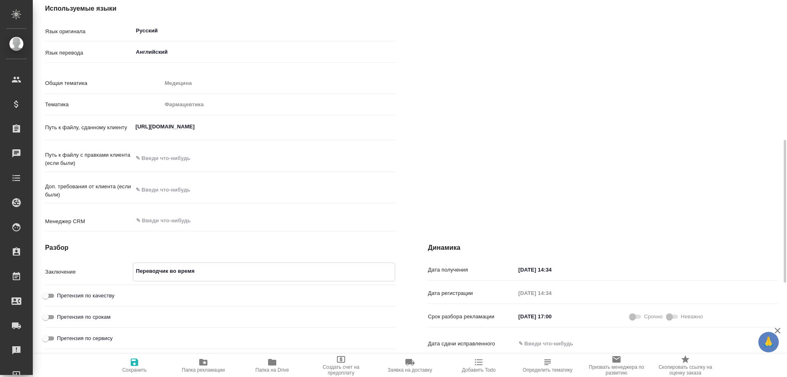
type textarea "x"
type textarea "Переводчик во время"
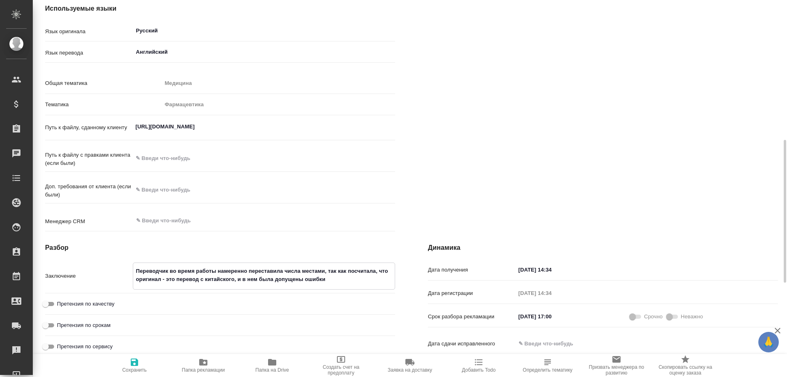
click at [271, 286] on textarea "Переводчик во время работы намеренно переставила числа местами, так как посчита…" at bounding box center [264, 275] width 262 height 22
click at [339, 286] on textarea "Переводчик во время работы намеренно переставила числа местами, так как посчита…" at bounding box center [264, 275] width 262 height 22
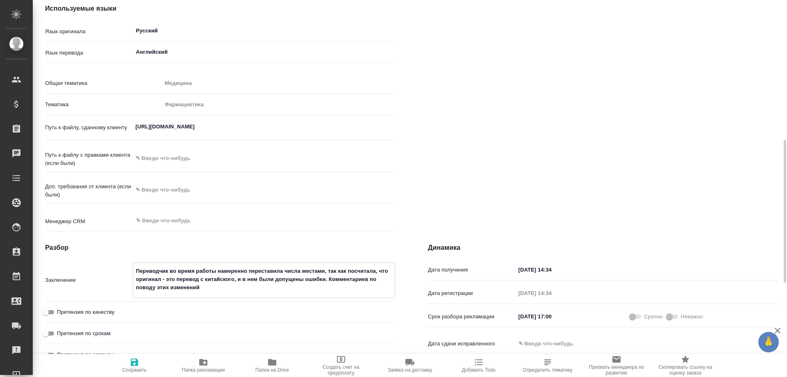
click at [370, 294] on textarea "Переводчик во время работы намеренно переставила числа местами, так как посчита…" at bounding box center [264, 279] width 262 height 30
click at [253, 294] on textarea "Переводчик во время работы намеренно переставила числа местами, так как посчита…" at bounding box center [264, 279] width 262 height 30
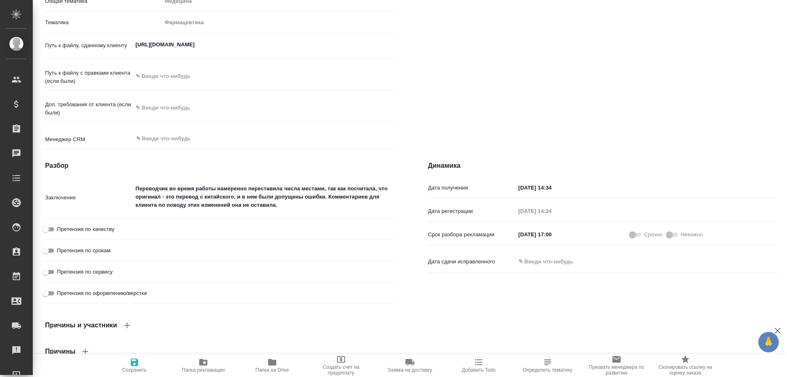
click at [52, 234] on input "Претензия по качеству" at bounding box center [46, 229] width 30 height 10
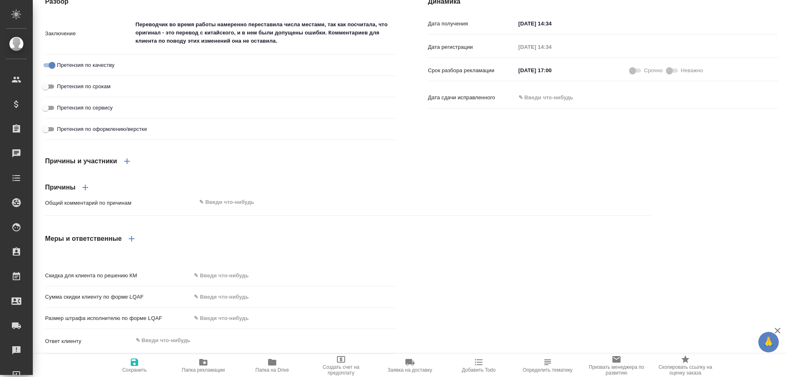
click at [125, 166] on icon "button" at bounding box center [127, 161] width 10 height 10
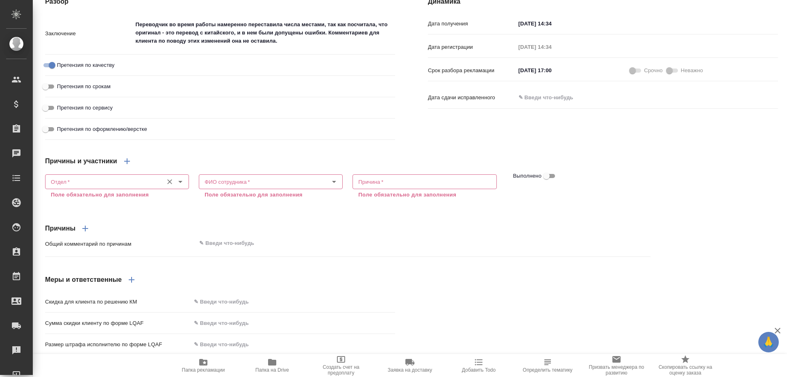
click at [79, 187] on input "Отдел   *" at bounding box center [103, 182] width 111 height 10
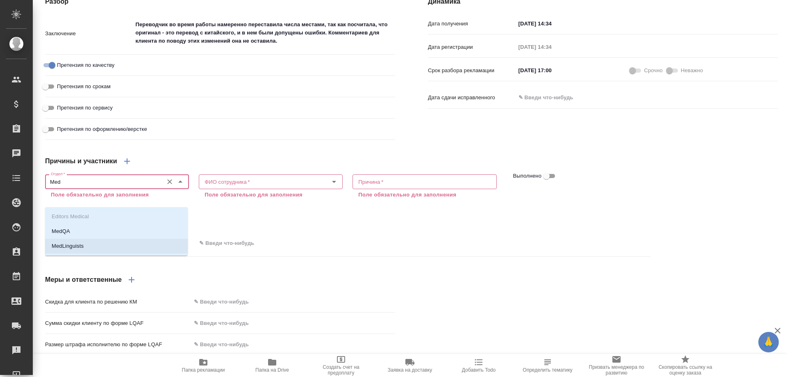
click at [59, 249] on p "MedLinguists" at bounding box center [68, 246] width 32 height 8
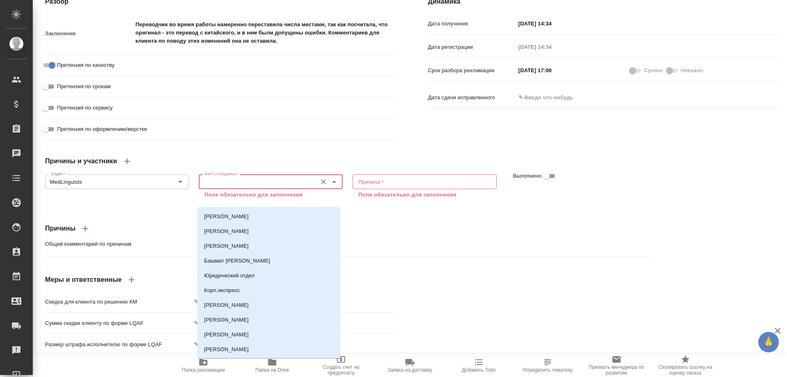
click at [234, 187] on input "ФИО сотрудника   *" at bounding box center [256, 182] width 111 height 10
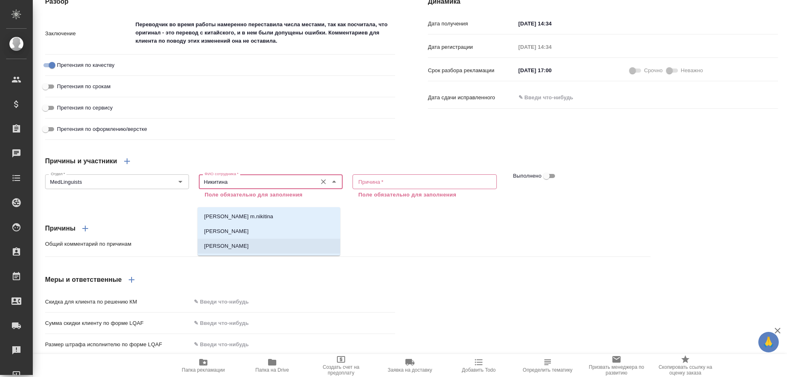
click at [232, 247] on p "Никитина Полина" at bounding box center [226, 246] width 45 height 8
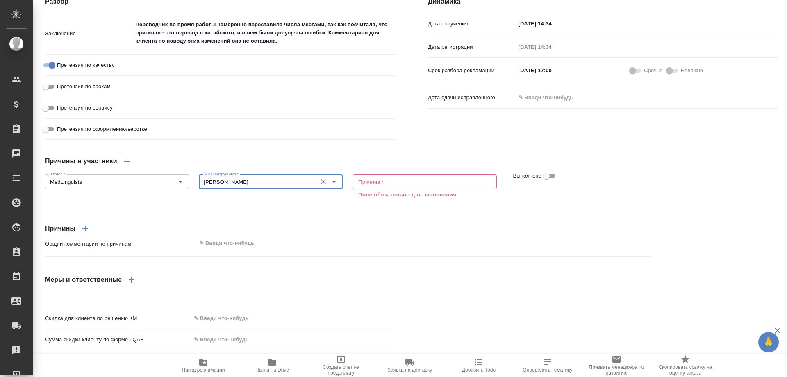
click at [396, 185] on textarea at bounding box center [424, 182] width 132 height 6
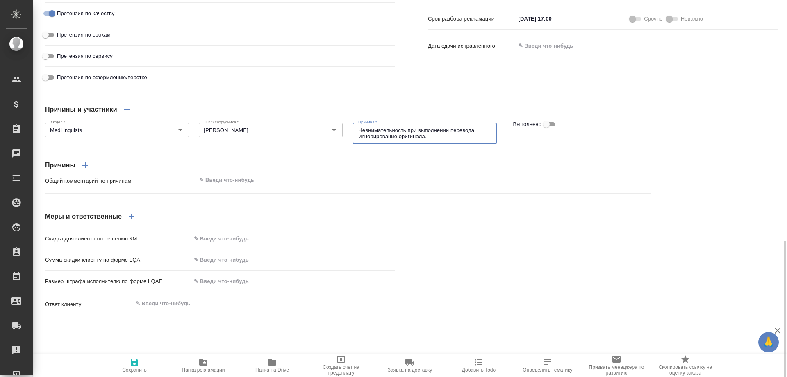
scroll to position [670, 0]
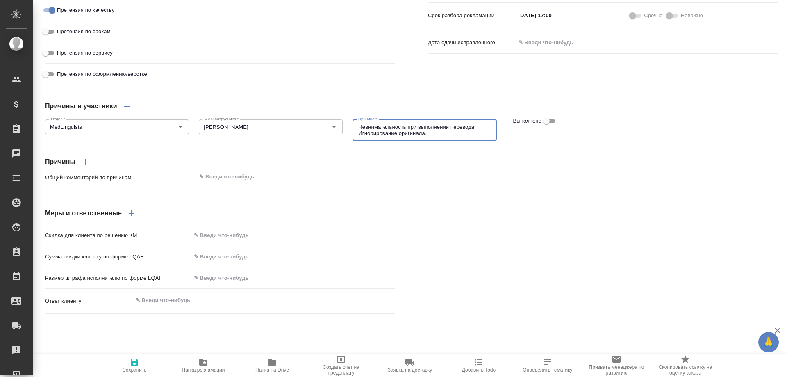
click at [134, 218] on icon "button" at bounding box center [132, 213] width 10 height 10
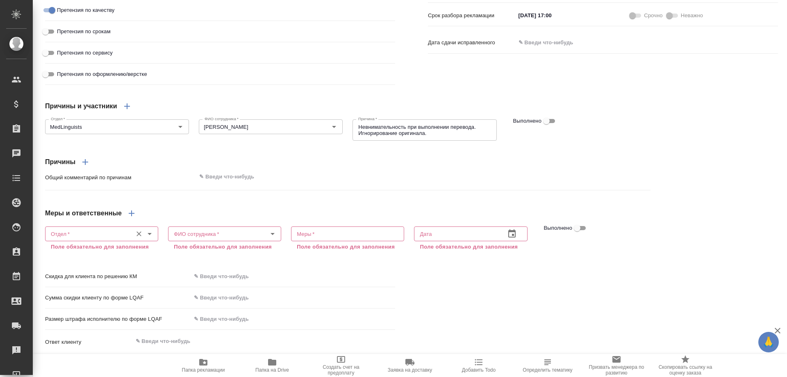
click at [80, 239] on input "Отдел   *" at bounding box center [88, 234] width 81 height 10
click at [85, 273] on li "VIP клиенты" at bounding box center [101, 268] width 112 height 15
click at [211, 241] on div "ФИО сотрудника *" at bounding box center [224, 233] width 113 height 15
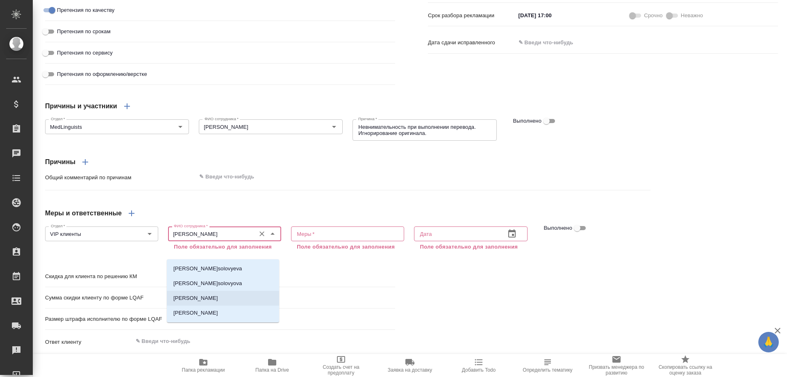
click at [210, 299] on p "Соловьева Елена" at bounding box center [195, 298] width 45 height 8
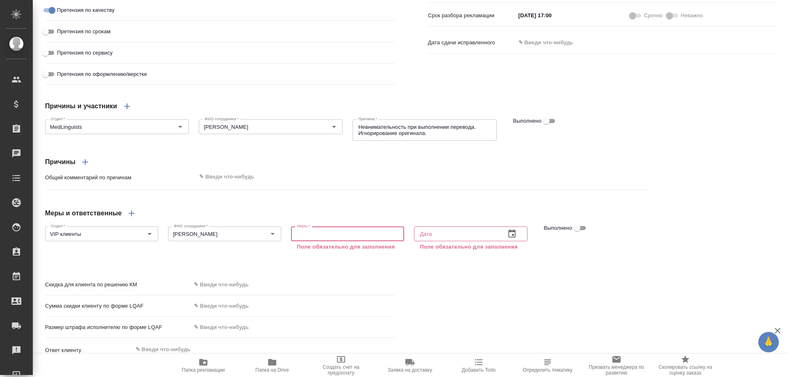
click at [327, 237] on textarea at bounding box center [348, 234] width 102 height 6
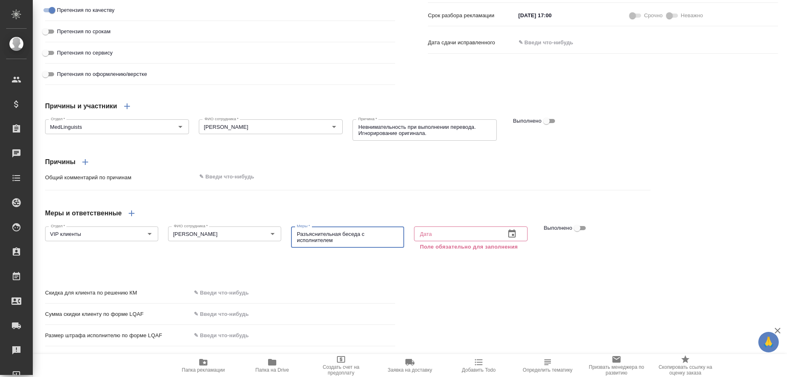
drag, startPoint x: 296, startPoint y: 253, endPoint x: 357, endPoint y: 250, distance: 61.5
click at [357, 243] on textarea "Разъяснительная беседа с исполнителем" at bounding box center [348, 237] width 102 height 13
click at [357, 248] on div "Разъяснительная беседа с исполнителем x Меры *" at bounding box center [347, 236] width 113 height 21
click at [356, 248] on div "Разъяснительная беседа с исполнителем x Меры *" at bounding box center [347, 236] width 113 height 21
click at [335, 248] on div "Разъяснительная беседа с исполнителем x Меры *" at bounding box center [347, 236] width 113 height 21
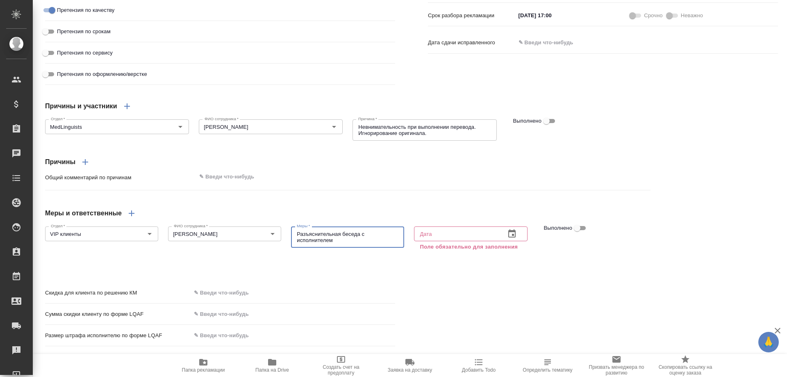
click at [334, 243] on textarea "Разъяснительная беседа с исполнителем" at bounding box center [348, 237] width 102 height 13
click at [439, 241] on input "text" at bounding box center [456, 233] width 84 height 15
click at [507, 239] on icon "button" at bounding box center [512, 234] width 10 height 10
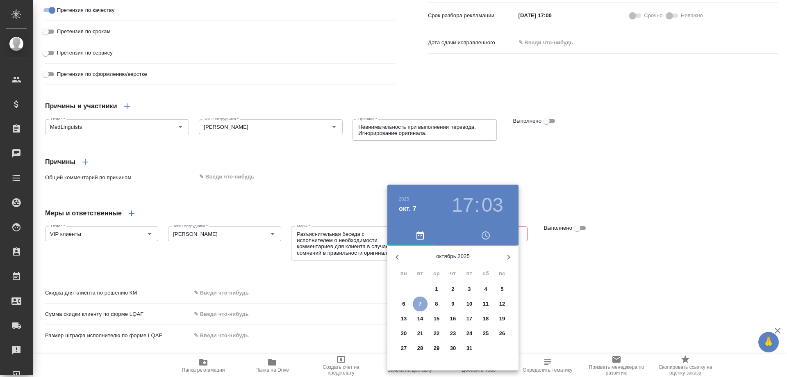
click at [422, 303] on span "7" at bounding box center [420, 304] width 15 height 8
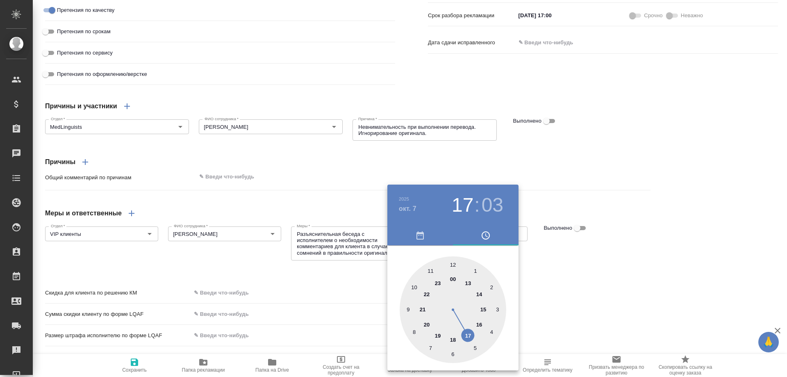
click at [454, 339] on div at bounding box center [453, 309] width 107 height 107
click at [452, 263] on div at bounding box center [453, 309] width 107 height 107
click at [585, 290] on div at bounding box center [393, 188] width 787 height 377
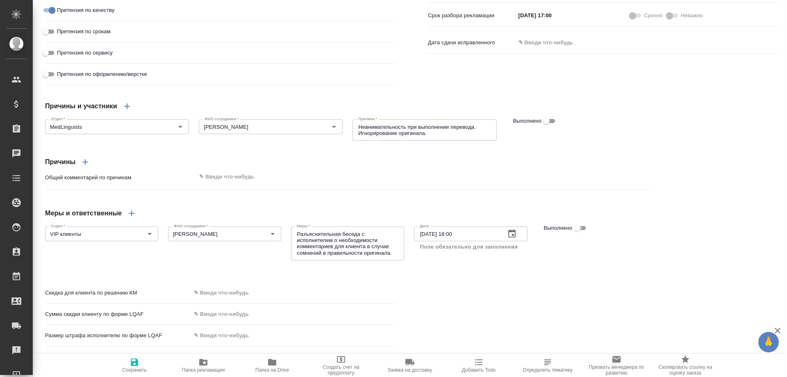
click at [579, 233] on input "Выполнено" at bounding box center [577, 228] width 30 height 10
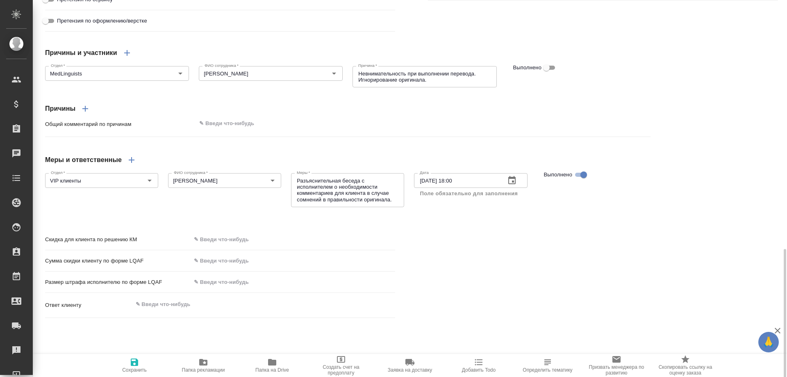
scroll to position [724, 0]
click at [128, 164] on icon "button" at bounding box center [132, 159] width 10 height 10
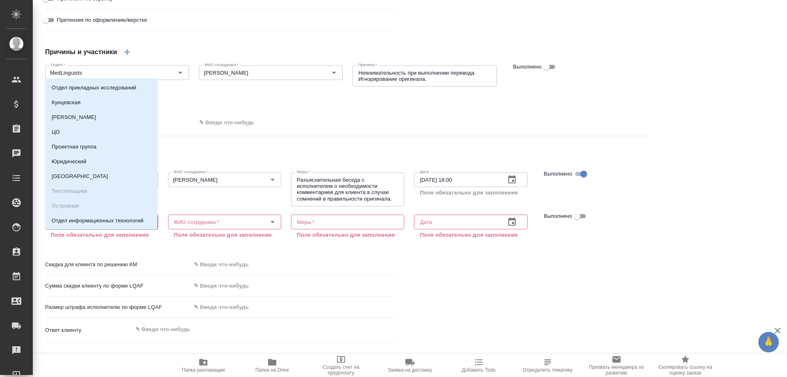
click at [73, 227] on input "Отдел   *" at bounding box center [88, 222] width 81 height 10
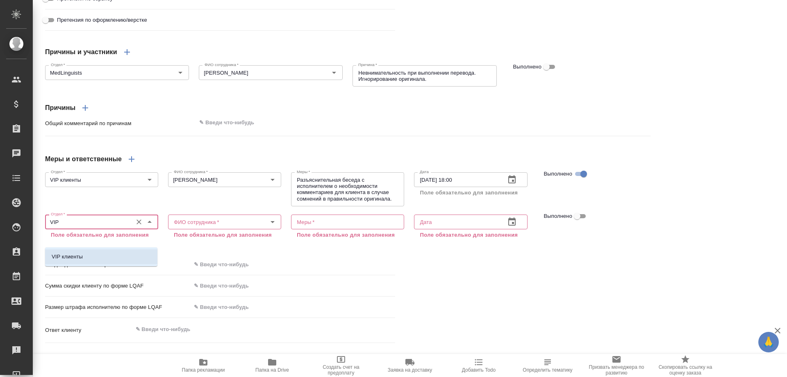
click at [72, 256] on p "VIP клиенты" at bounding box center [67, 257] width 31 height 8
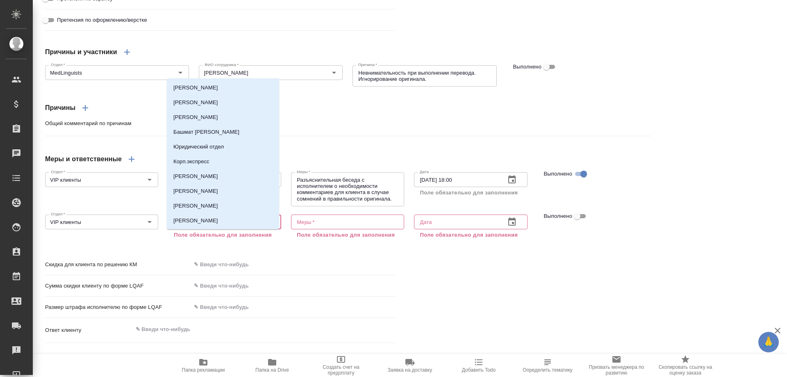
click at [229, 227] on input "ФИО сотрудника   *" at bounding box center [211, 222] width 81 height 10
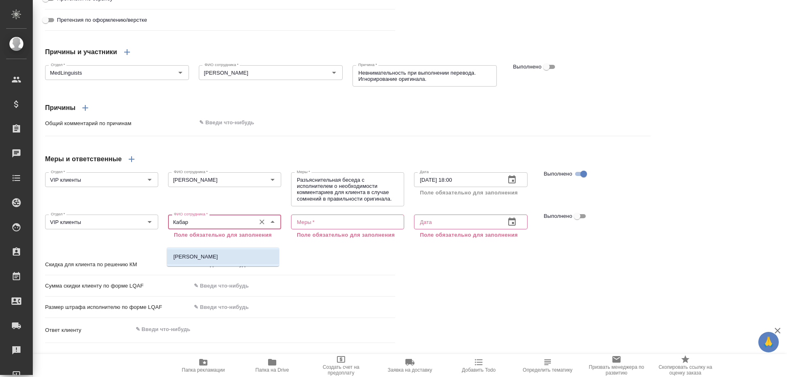
click at [219, 259] on li "[PERSON_NAME]" at bounding box center [223, 256] width 112 height 15
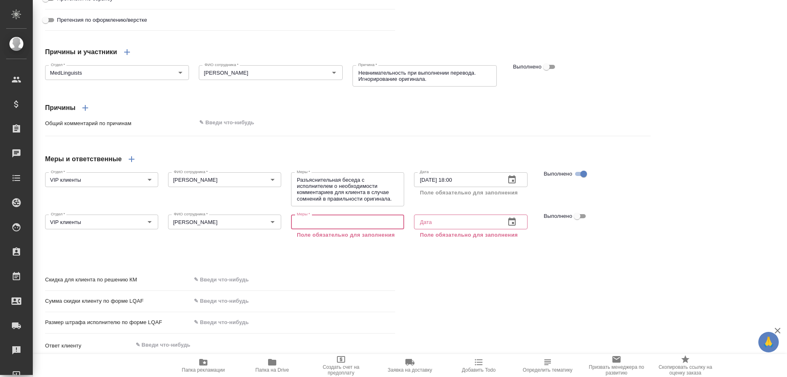
click at [325, 225] on textarea at bounding box center [348, 222] width 102 height 6
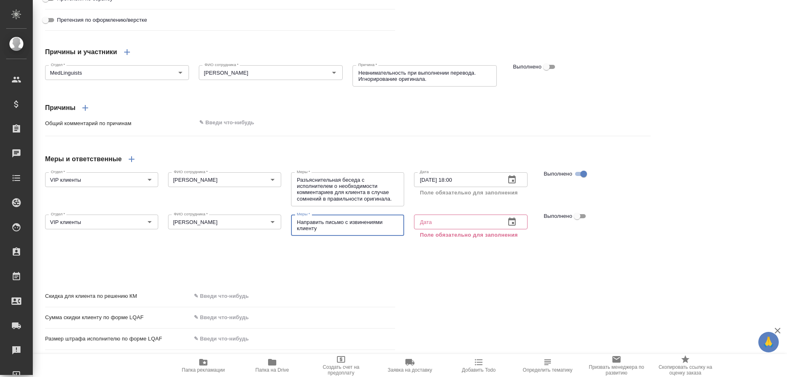
click at [344, 232] on textarea "Направить письмо с извинениями клиенту" at bounding box center [348, 225] width 102 height 13
drag, startPoint x: 330, startPoint y: 245, endPoint x: 401, endPoint y: 245, distance: 71.3
click at [401, 236] on div "Направить письмо клиенту с извинениями клиенту x Меры *" at bounding box center [347, 224] width 113 height 21
click at [509, 225] on icon "button" at bounding box center [511, 221] width 7 height 8
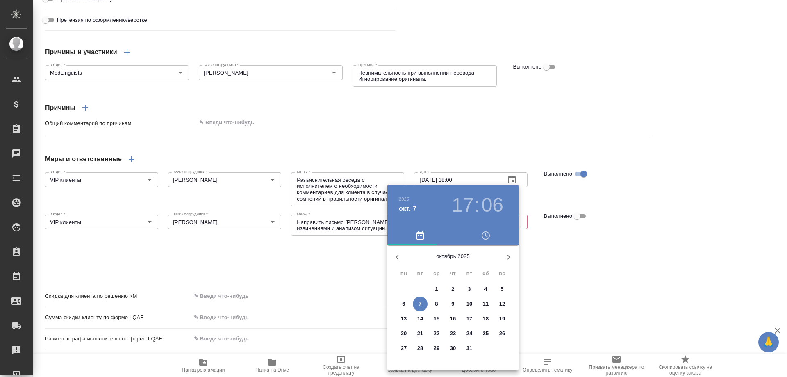
click at [469, 303] on p "10" at bounding box center [469, 304] width 6 height 8
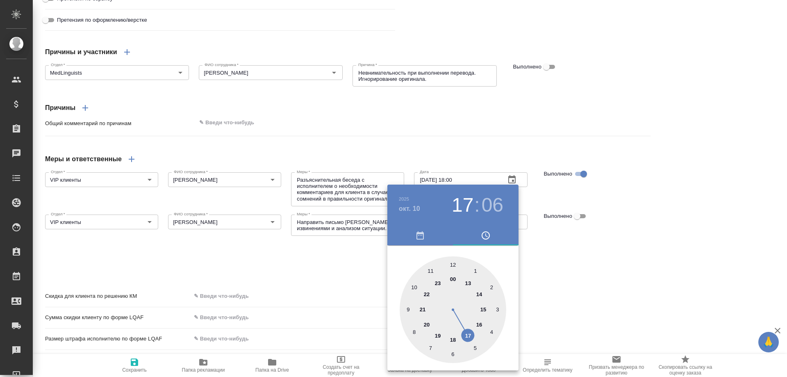
click at [453, 338] on div at bounding box center [453, 309] width 107 height 107
click at [453, 263] on div at bounding box center [453, 309] width 107 height 107
click at [609, 264] on div at bounding box center [393, 188] width 787 height 377
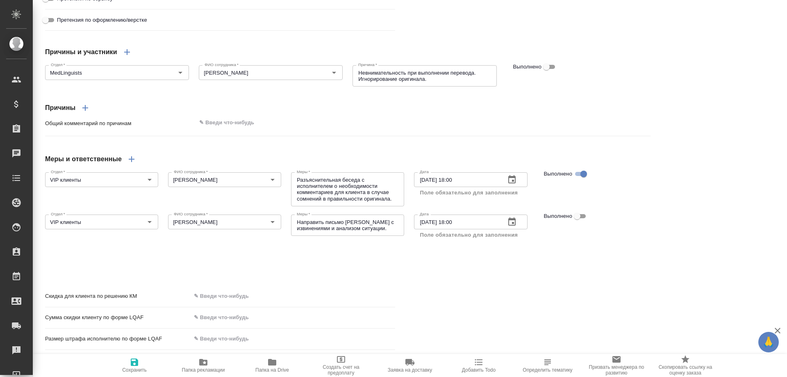
click at [136, 362] on icon "button" at bounding box center [134, 361] width 7 height 7
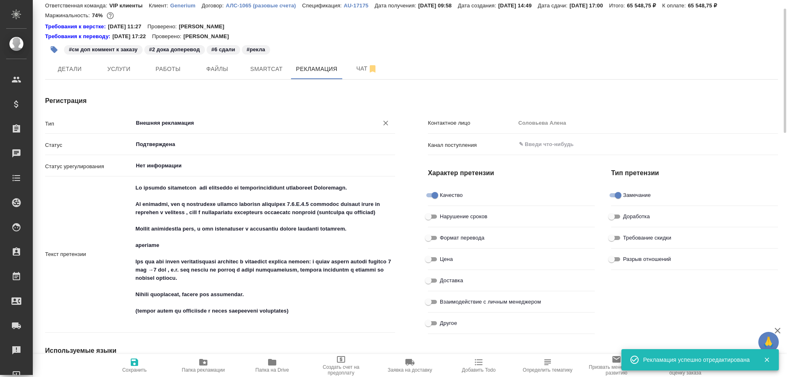
scroll to position [0, 0]
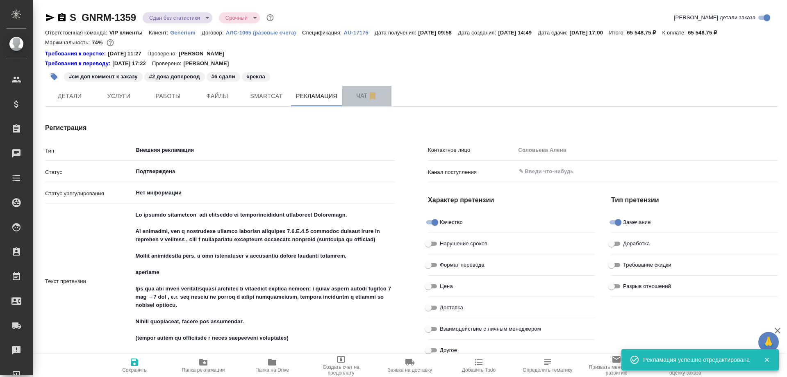
click at [359, 94] on span "Чат" at bounding box center [366, 96] width 39 height 10
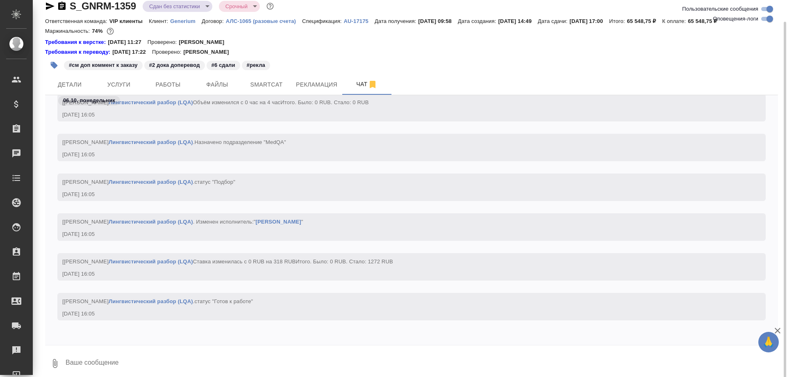
scroll to position [17, 0]
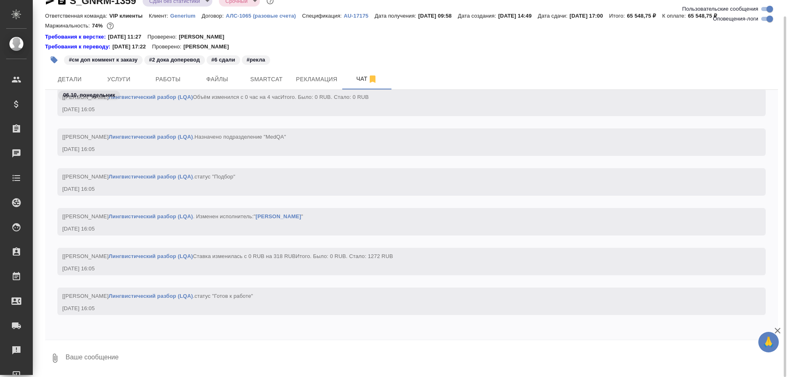
click at [77, 357] on textarea at bounding box center [421, 358] width 713 height 28
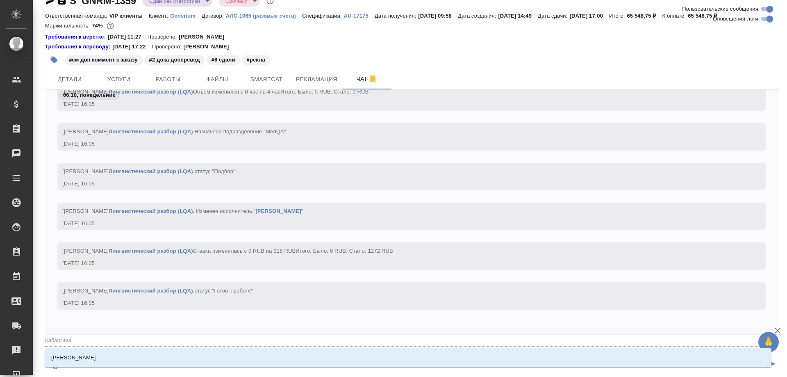
click at [77, 357] on p "[PERSON_NAME]" at bounding box center [73, 357] width 45 height 8
click at [130, 356] on li "[PERSON_NAME]" at bounding box center [408, 357] width 727 height 15
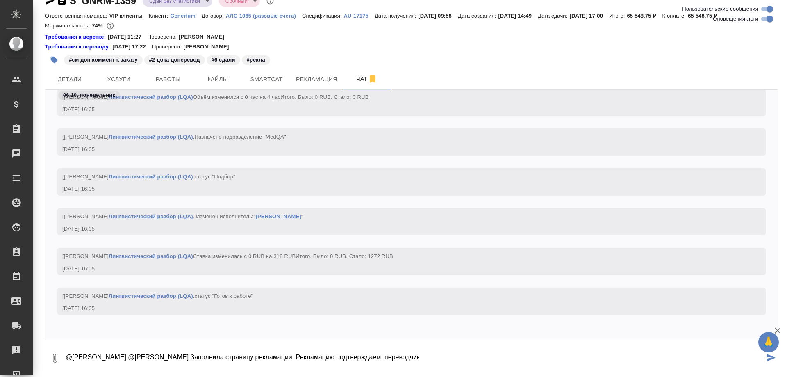
click at [370, 358] on textarea "@Кабаргина Анна @Грабко Мария Заполнила страницу рекламации. Рекламацию подтвер…" at bounding box center [415, 358] width 700 height 28
click at [407, 359] on textarea "@Кабаргина Анна @Грабко Мария Заполнила страницу рекламации. Рекламацию подтвер…" at bounding box center [415, 358] width 700 height 28
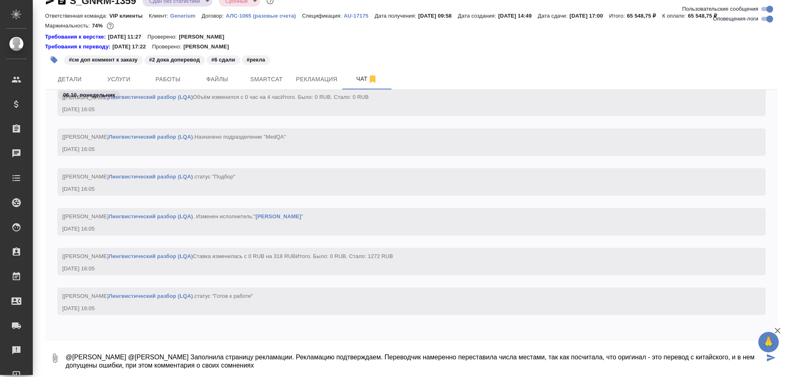
click at [198, 367] on textarea "@Кабаргина Анна @Грабко Мария Заполнила страницу рекламации. Рекламацию подтвер…" at bounding box center [415, 358] width 700 height 28
click at [347, 364] on textarea "@Кабаргина Анна @Грабко Мария Заполнила страницу рекламации. Рекламацию подтвер…" at bounding box center [415, 358] width 700 height 28
click at [359, 366] on textarea "@Кабаргина Анна @Грабко Мария Заполнила страницу рекламации. Рекламацию подтвер…" at bounding box center [415, 358] width 700 height 28
click at [435, 367] on textarea "@Кабаргина Анна @Грабко Мария Заполнила страницу рекламации. Рекламацию подтвер…" at bounding box center [415, 358] width 700 height 28
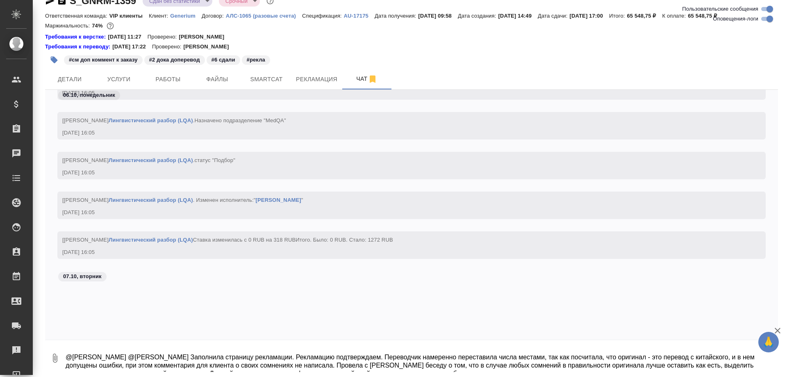
scroll to position [136521, 0]
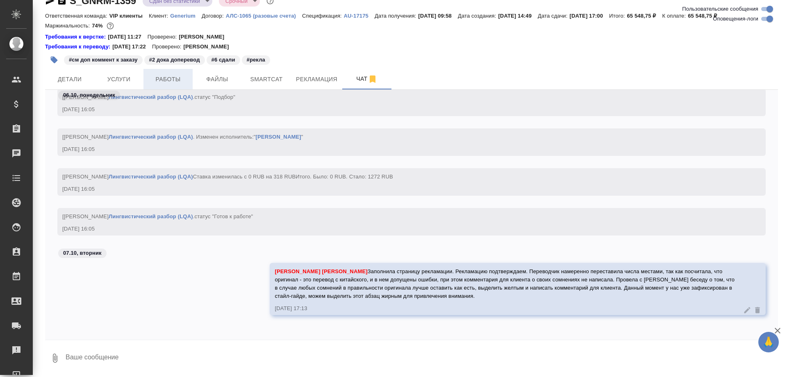
click at [174, 74] on span "Работы" at bounding box center [167, 79] width 39 height 10
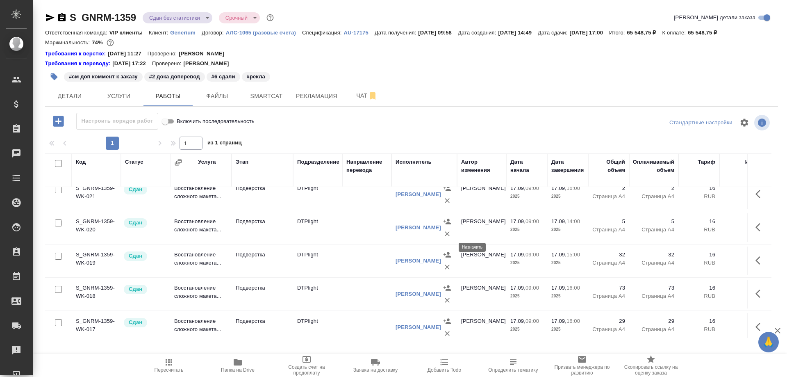
scroll to position [451, 0]
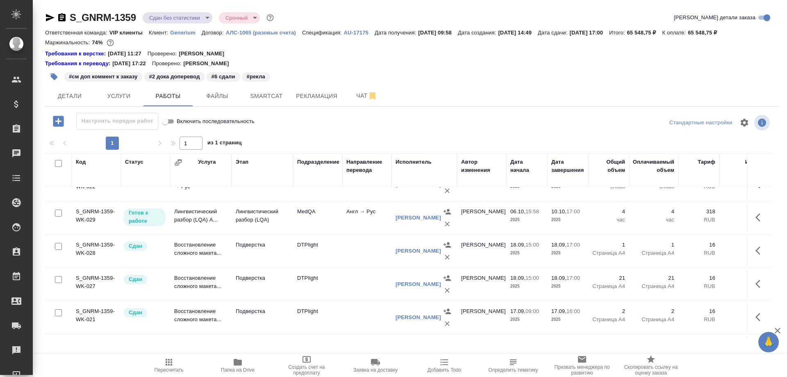
click at [185, 217] on td "Лингвистический разбор (LQA) А..." at bounding box center [200, 217] width 61 height 29
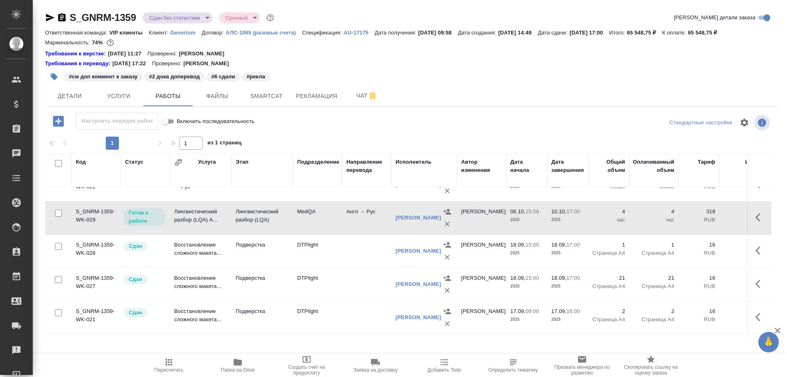
click at [185, 217] on td "Лингвистический разбор (LQA) А..." at bounding box center [200, 217] width 61 height 29
click at [237, 361] on icon "button" at bounding box center [238, 362] width 8 height 7
click at [356, 98] on span "Чат" at bounding box center [366, 96] width 39 height 10
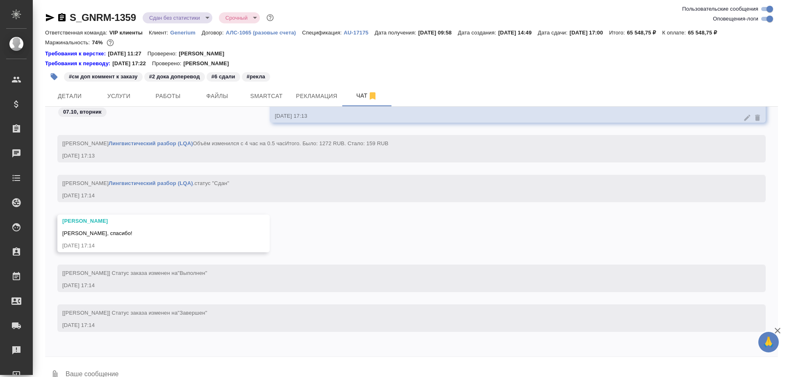
scroll to position [136738, 0]
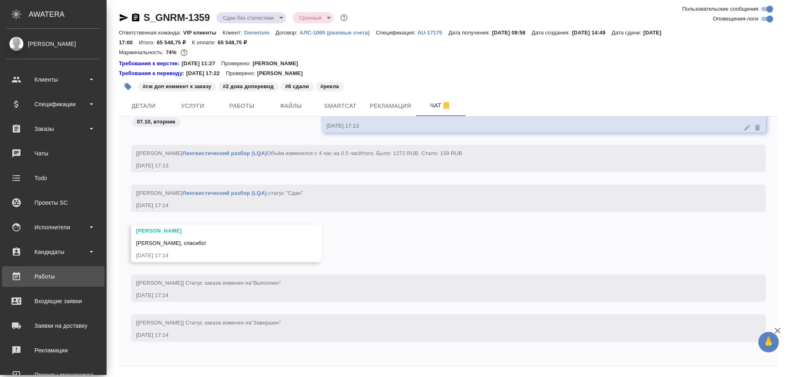
click at [38, 275] on div "Работы" at bounding box center [53, 276] width 94 height 12
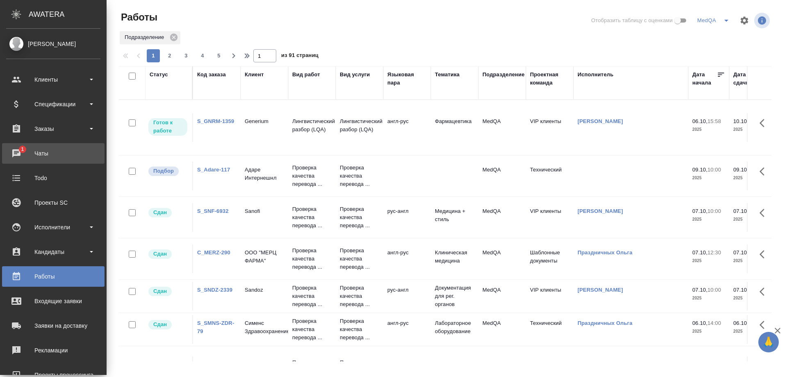
click at [42, 156] on div "Чаты" at bounding box center [53, 153] width 94 height 12
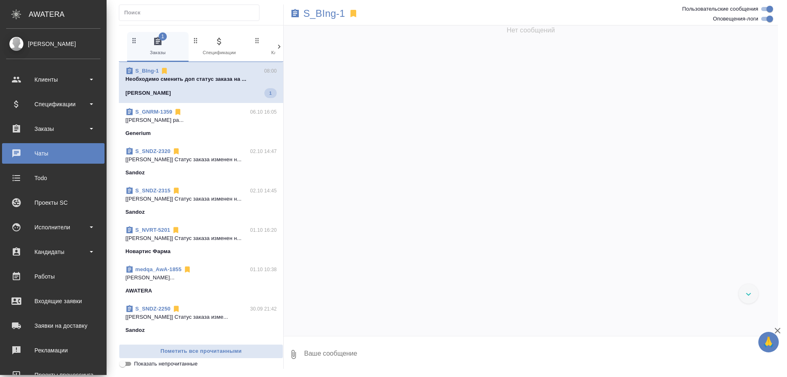
click at [33, 154] on div "Чаты" at bounding box center [53, 153] width 94 height 12
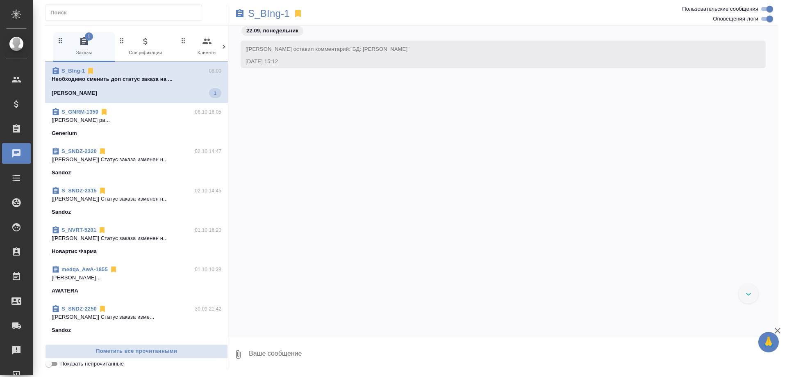
scroll to position [6243, 0]
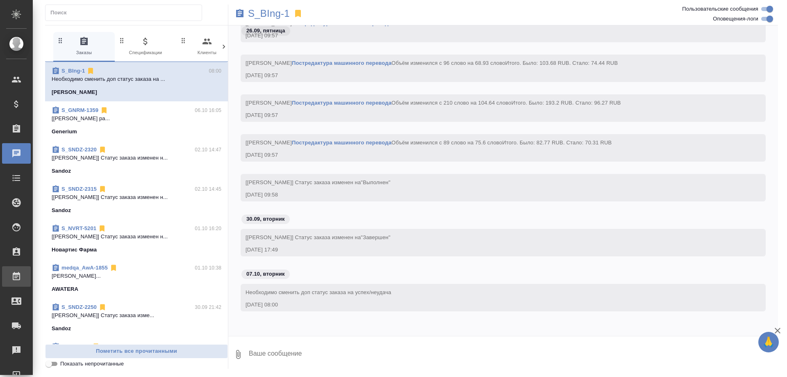
click at [16, 277] on div "Работы" at bounding box center [6, 276] width 20 height 12
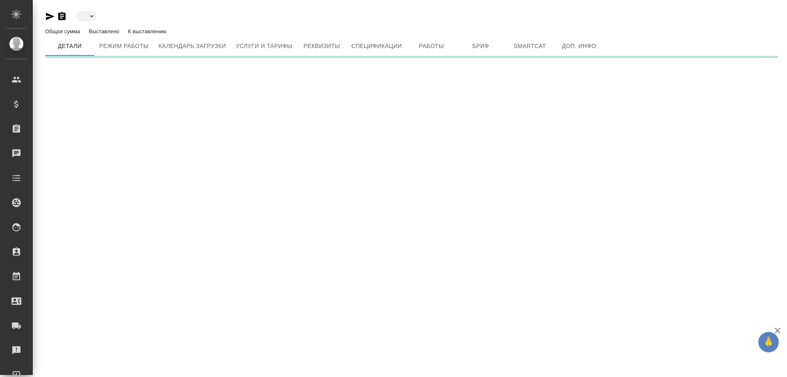
type input "toBeImplemented"
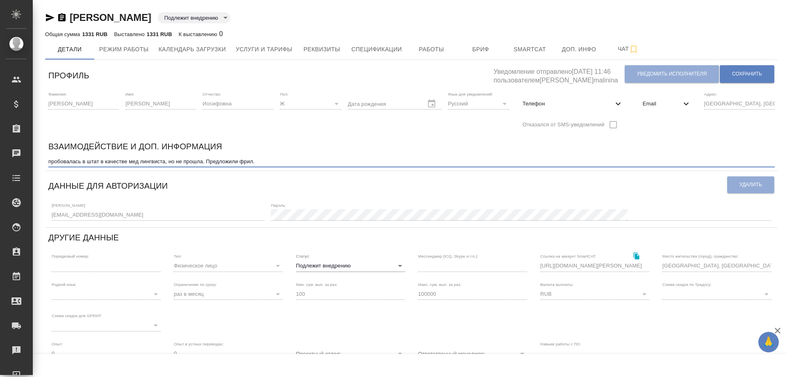
click at [276, 162] on textarea "пробовалась в штат в качестве мед лингвиста, но не прошла. Предложили фрил." at bounding box center [411, 161] width 726 height 6
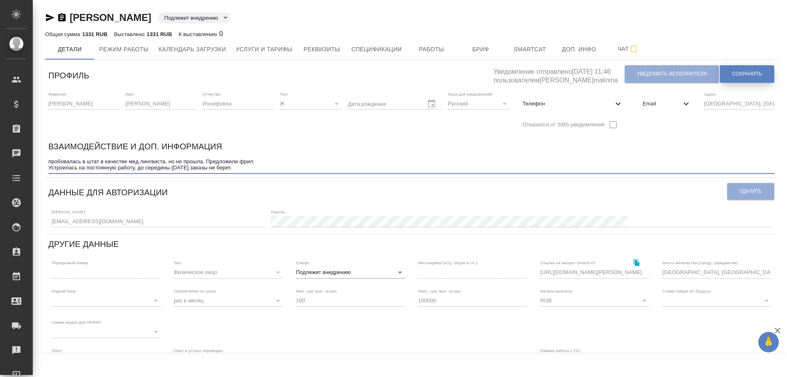
type textarea "пробовалась в штат в качестве мед лингвиста, но не прошла. Предложили фрил. Уст…"
click at [750, 78] on button "Сохранить" at bounding box center [747, 74] width 55 height 18
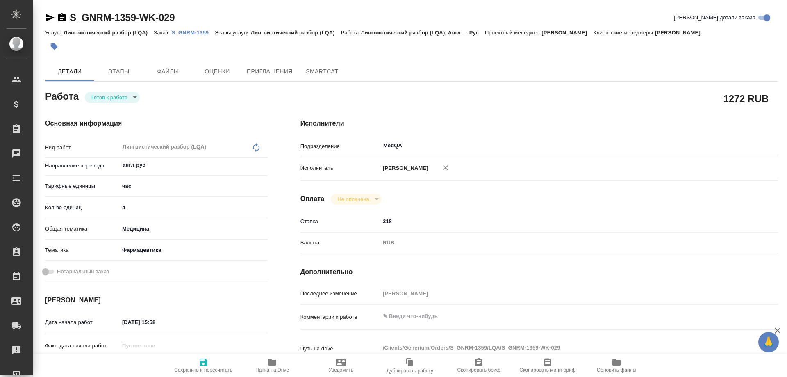
type textarea "x"
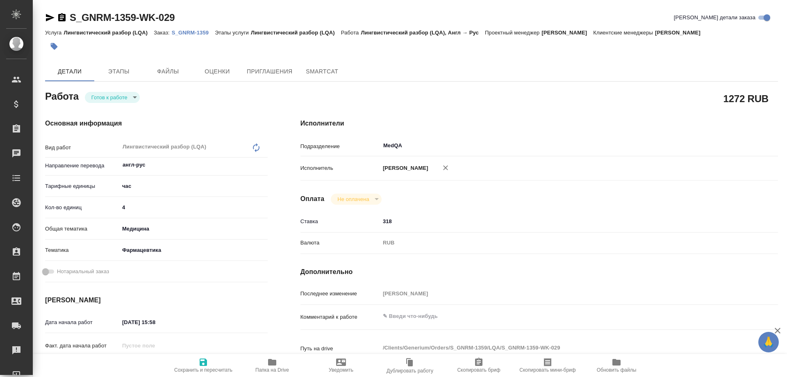
type textarea "x"
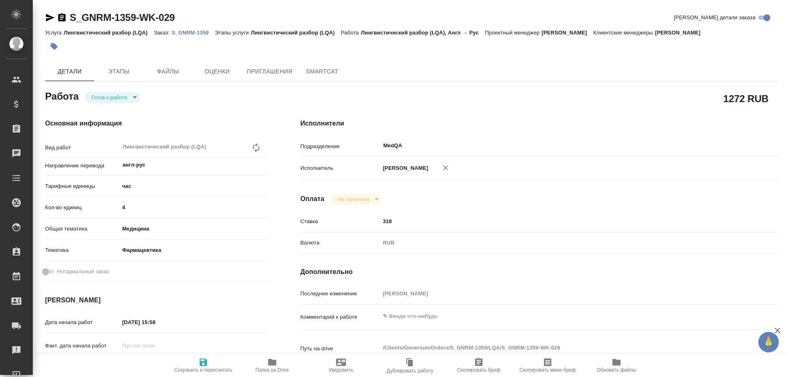
type textarea "x"
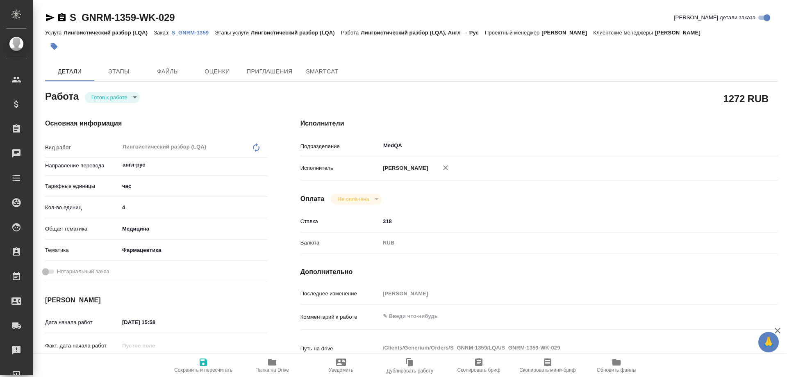
type textarea "x"
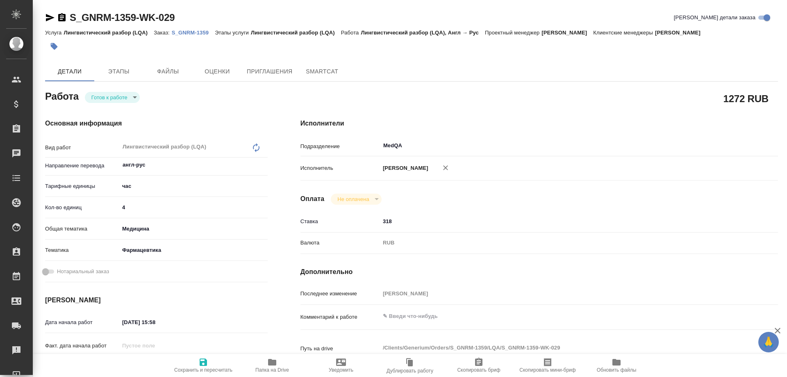
type textarea "x"
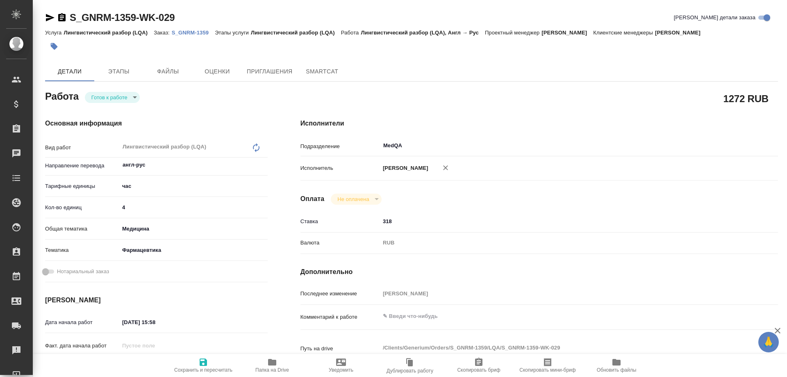
type textarea "x"
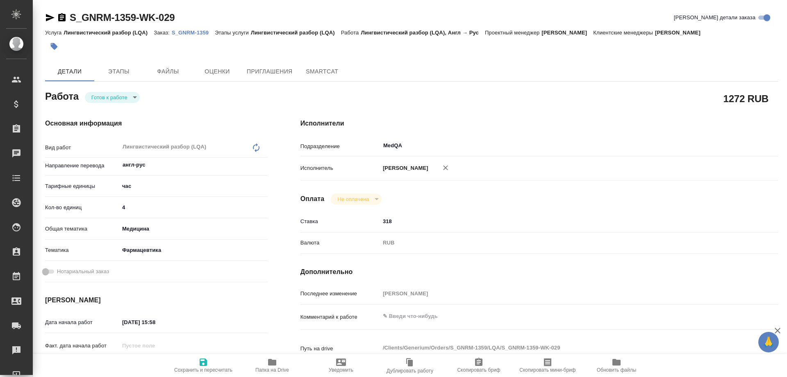
type textarea "x"
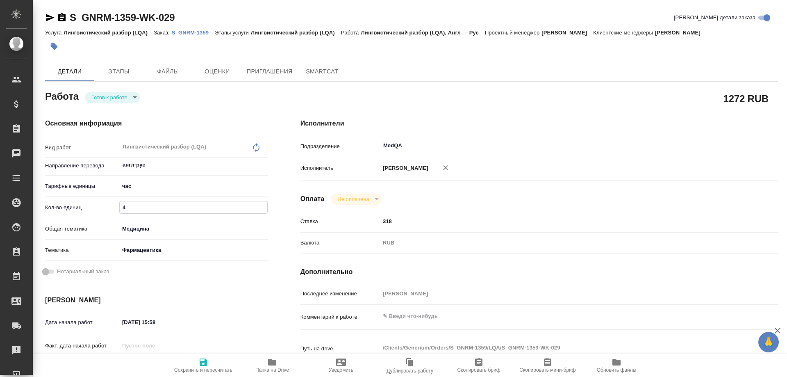
type textarea "x"
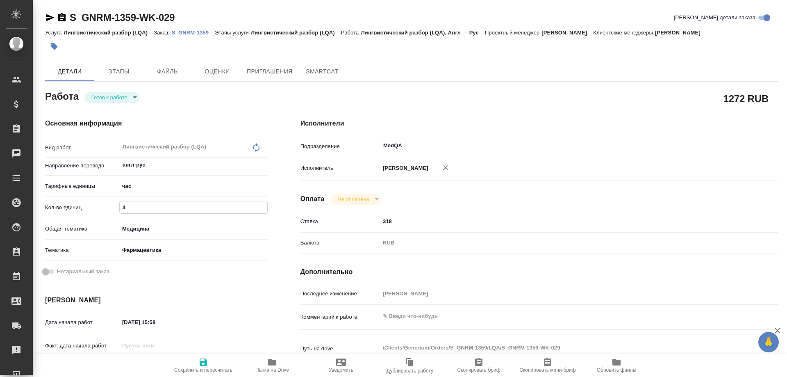
drag, startPoint x: 142, startPoint y: 204, endPoint x: 105, endPoint y: 207, distance: 36.6
click at [105, 207] on div "Кол-во единиц 4" at bounding box center [156, 207] width 223 height 14
type textarea "x"
type input "0"
type textarea "x"
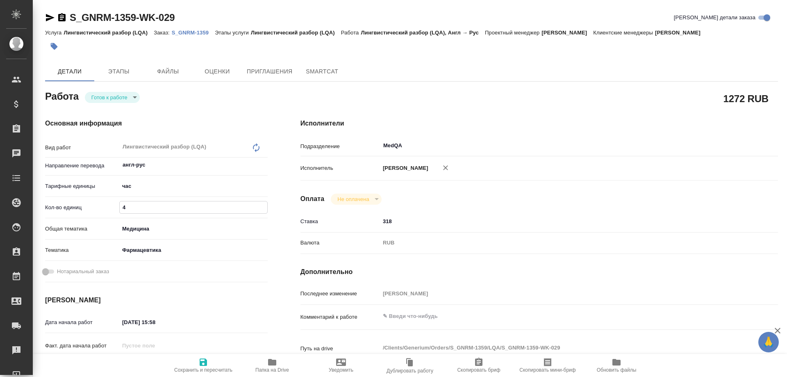
type textarea "x"
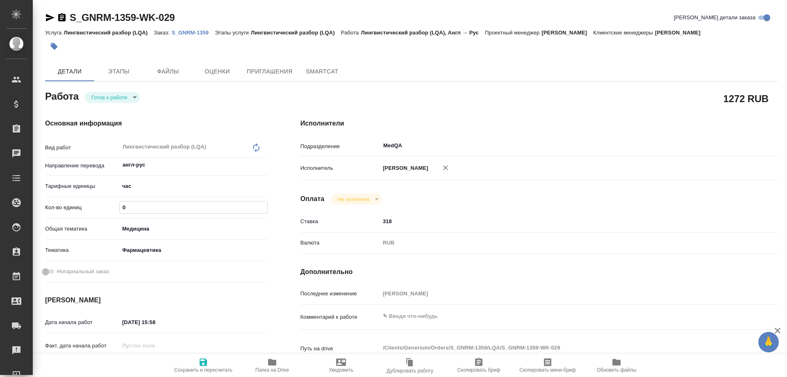
type textarea "x"
type input "0.5"
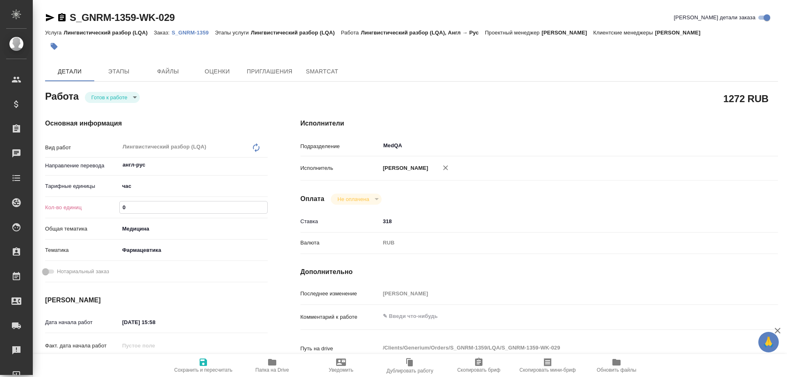
type textarea "x"
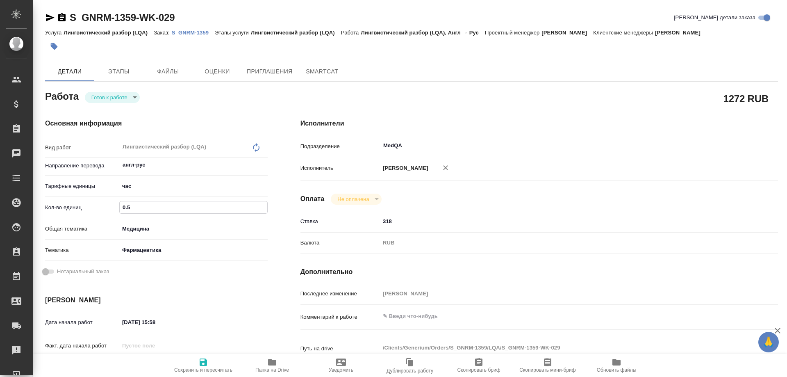
type textarea "x"
type input "0.5"
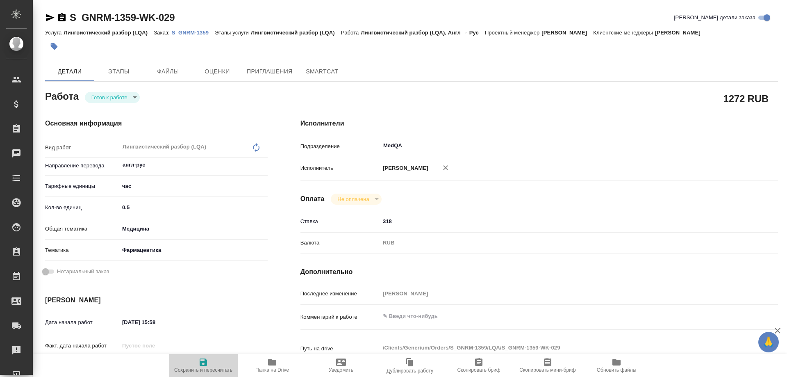
click at [205, 362] on icon "button" at bounding box center [203, 361] width 7 height 7
type textarea "x"
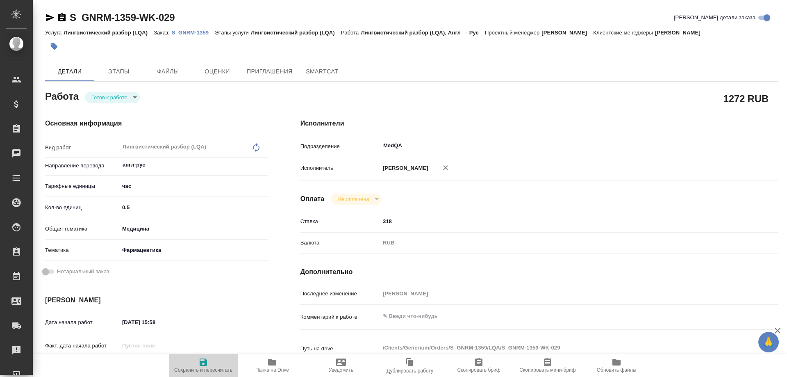
type textarea "x"
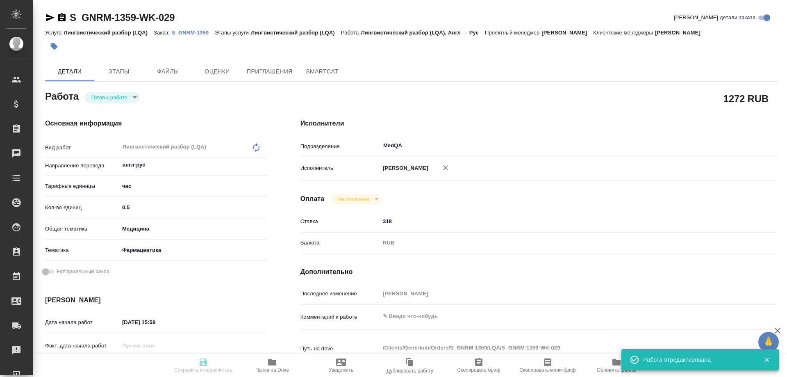
type textarea "x"
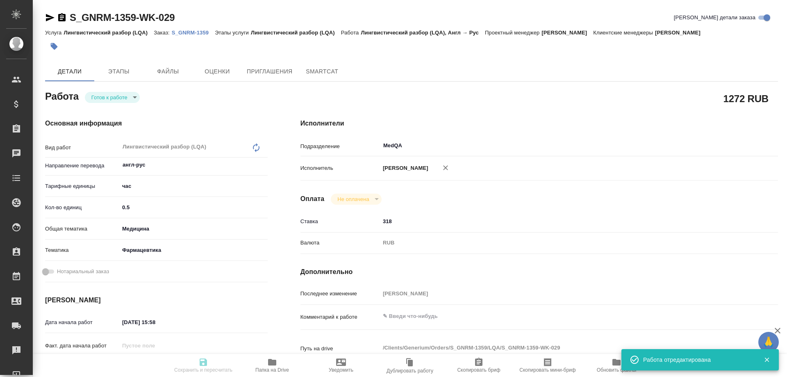
type input "readyForWork"
type textarea "Лингвистический разбор (LQA)"
type textarea "x"
type input "англ-рус"
type input "5a8b1489cc6b4906c91bfd93"
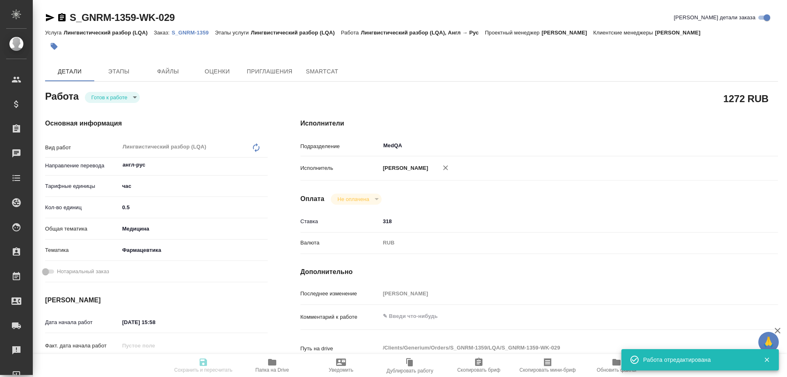
type input "0.5"
type input "med"
type input "6149832f2b7be24903fd7a82"
type input "[DATE] 15:58"
type input "[DATE] 17:00"
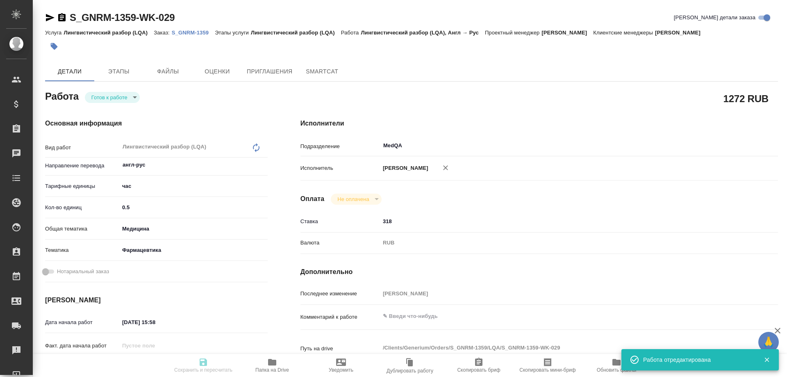
type input "[DATE] 17:00"
type input "MedQA"
type input "notPayed"
type input "318"
type input "RUB"
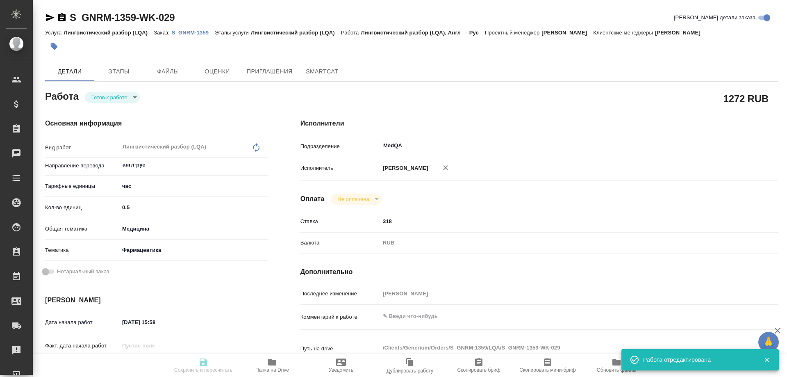
type input "[PERSON_NAME]"
type textarea "x"
type textarea "/Clients/Generium/Orders/S_GNRM-1359/LQA/S_GNRM-1359-WK-029"
type textarea "x"
type input "S_GNRM-1359"
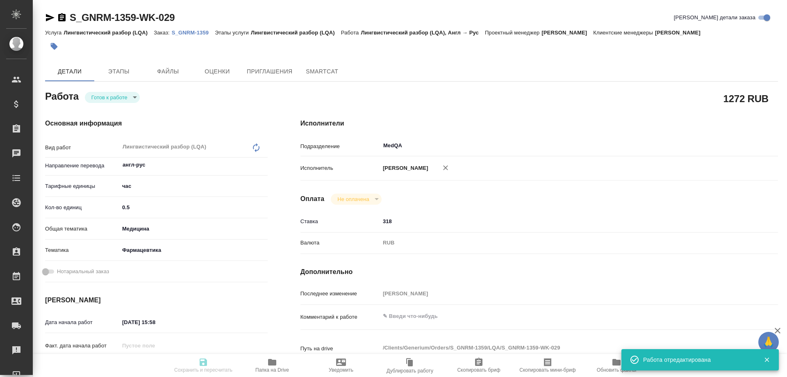
type input "Лингвистический разбор (LQA)"
type input "[PERSON_NAME]"
type input "/Clients/Generium/Orders/S_GNRM-1359"
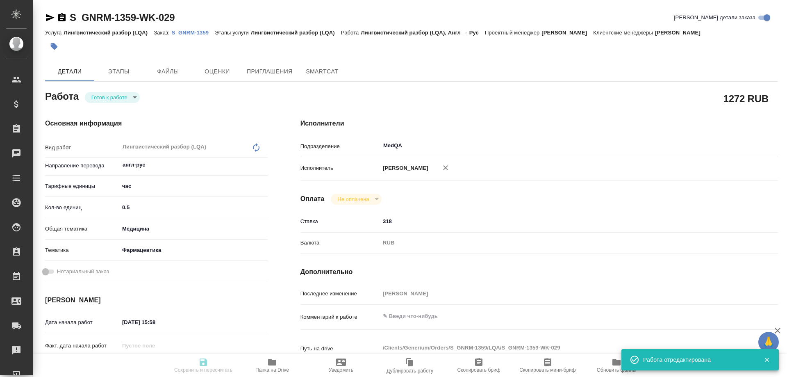
type textarea "x"
type textarea "lo ipsumdo "S ame-cons Ad el seddoeiusm tempor-inci ut laboreetdolorema aliquae…"
type textarea "x"
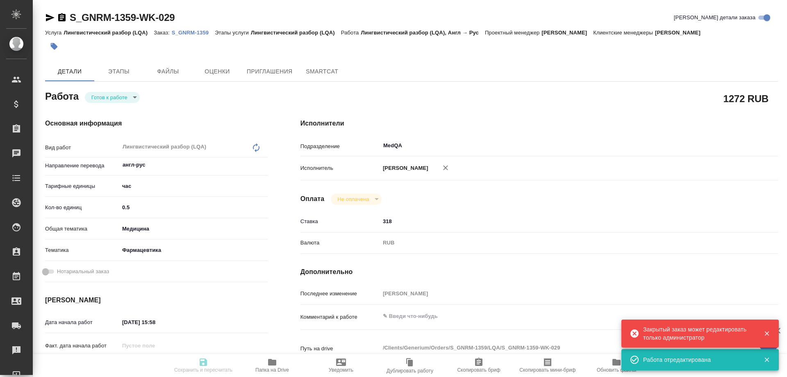
type textarea "x"
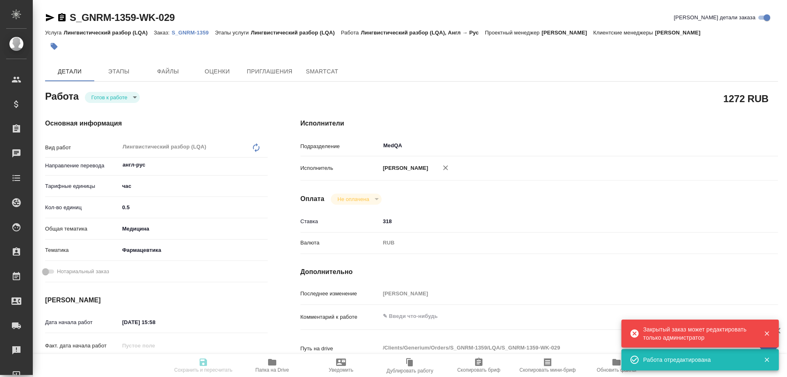
type textarea "x"
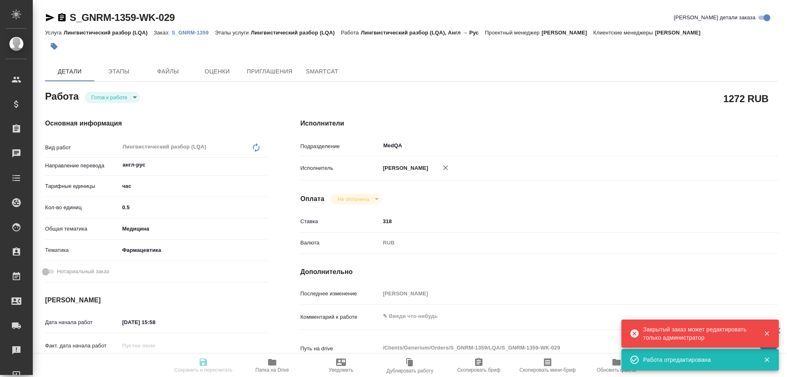
type textarea "x"
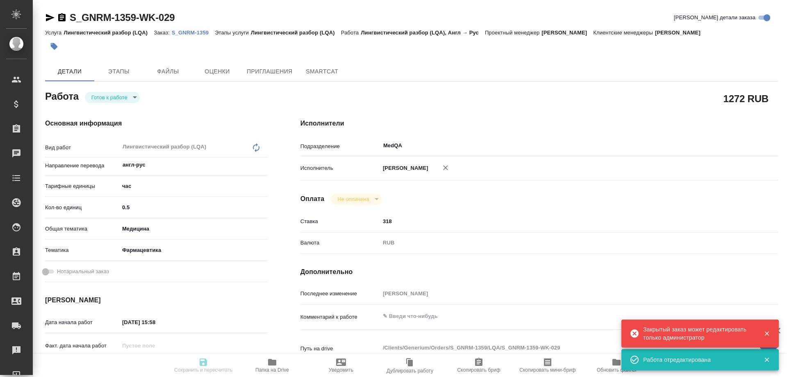
type textarea "x"
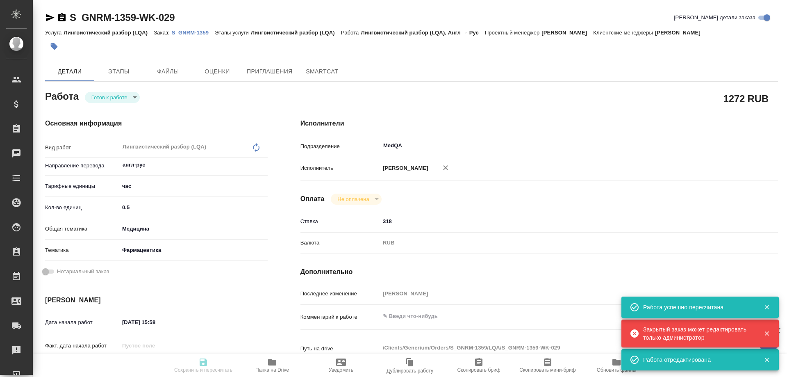
type input "readyForWork"
type textarea "Лингвистический разбор (LQA)"
type textarea "x"
type input "англ-рус"
type input "5a8b1489cc6b4906c91bfd93"
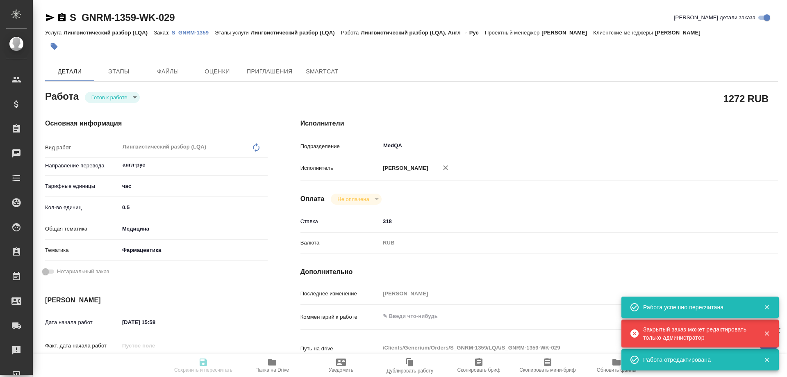
type input "0.5"
type input "med"
type input "6149832f2b7be24903fd7a82"
type input "[DATE] 15:58"
type input "[DATE] 17:00"
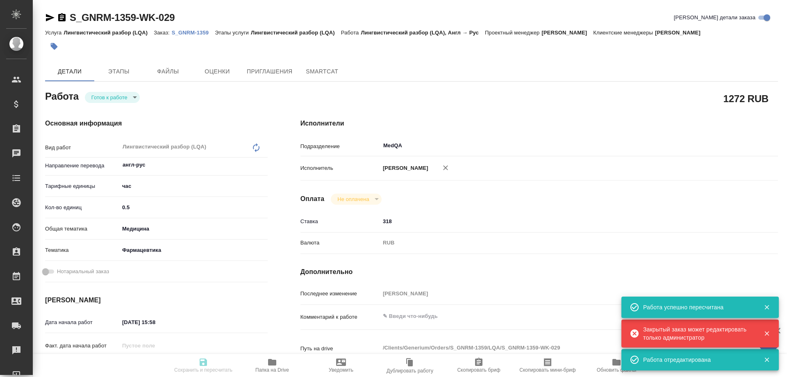
type input "[DATE] 17:00"
type input "MedQA"
type input "notPayed"
type input "318"
type input "RUB"
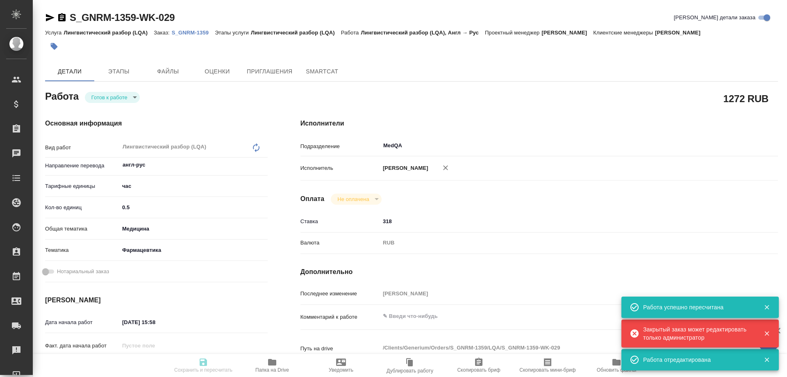
type input "[PERSON_NAME]"
type textarea "x"
type textarea "/Clients/Generium/Orders/S_GNRM-1359/LQA/S_GNRM-1359-WK-029"
type textarea "x"
type input "S_GNRM-1359"
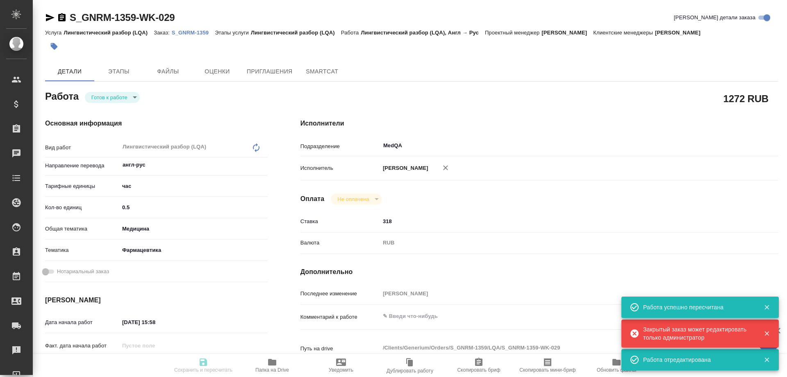
type input "Лингвистический разбор (LQA)"
type input "[PERSON_NAME]"
type input "/Clients/Generium/Orders/S_GNRM-1359"
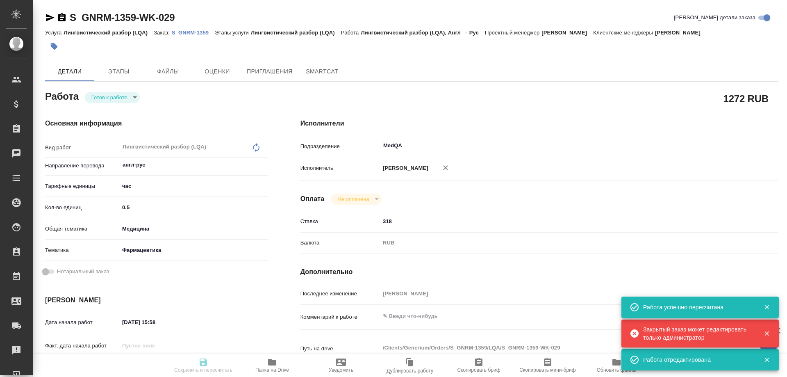
type textarea "x"
type textarea "lo ipsumdo "S ame-cons Ad el seddoeiusm tempor-inci ut laboreetdolorema aliquae…"
type textarea "x"
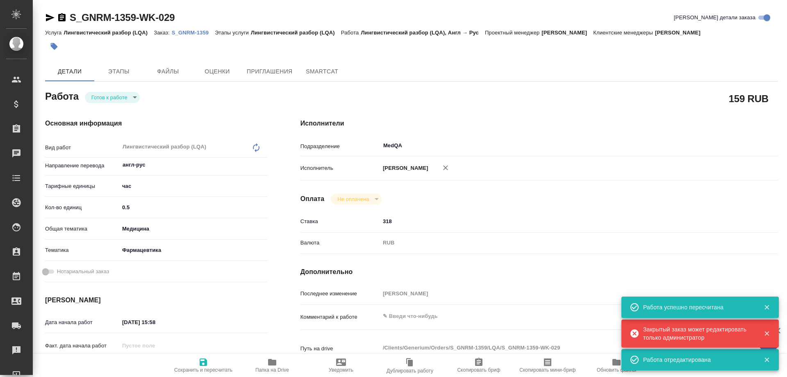
type textarea "x"
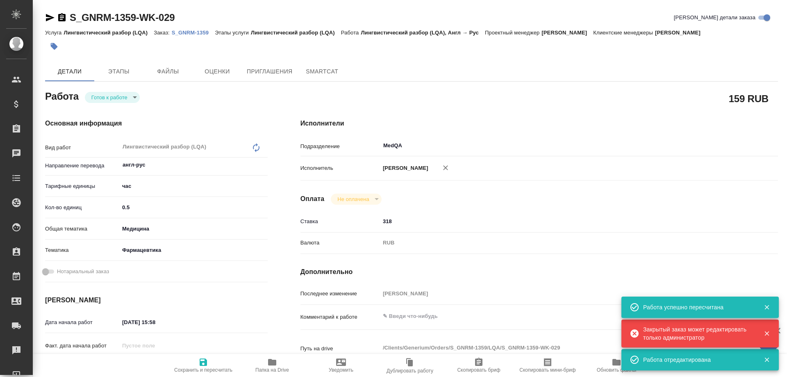
type textarea "x"
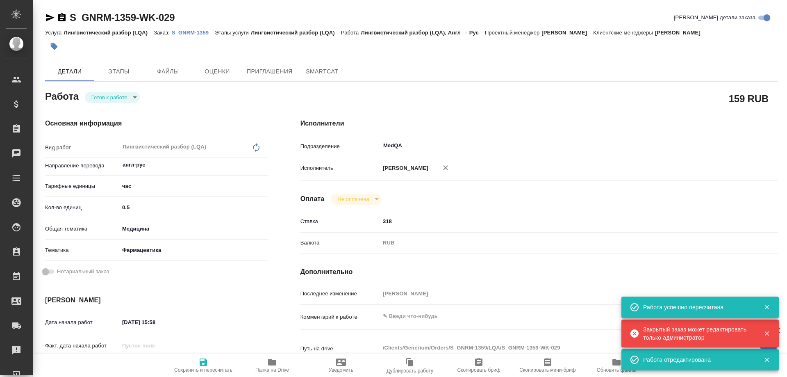
type textarea "x"
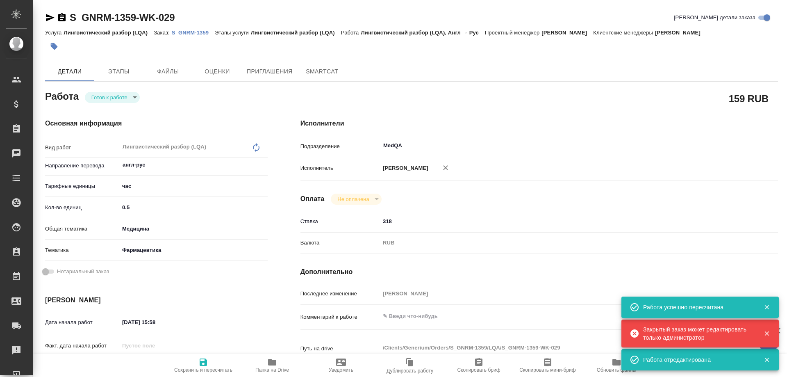
type textarea "x"
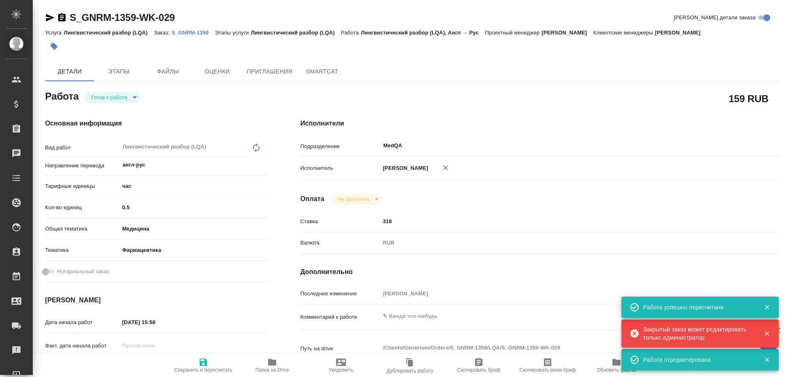
type textarea "x"
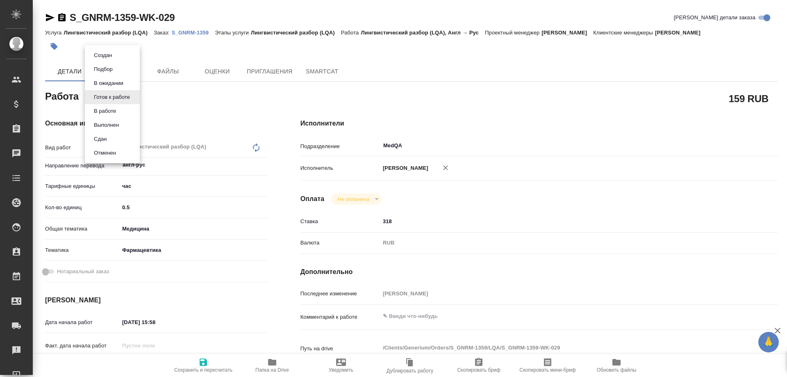
click at [132, 96] on body "🙏 .cls-1 fill:#fff; AWATERA [PERSON_NAME] Спецификации Заказы 0 Чаты Todo Проек…" at bounding box center [393, 188] width 787 height 377
click at [107, 136] on button "Сдан" at bounding box center [100, 138] width 18 height 9
type textarea "x"
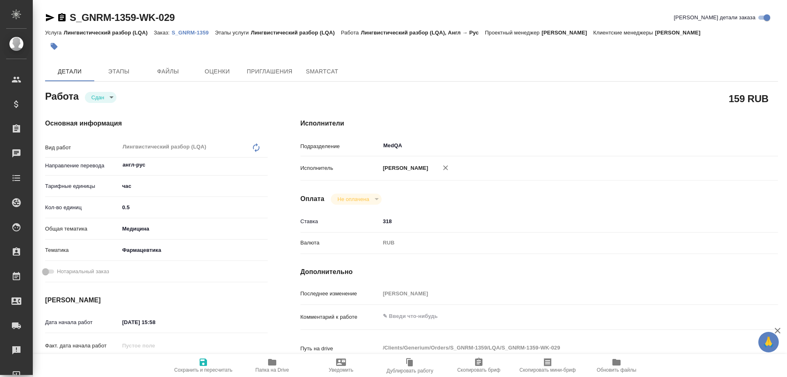
type textarea "x"
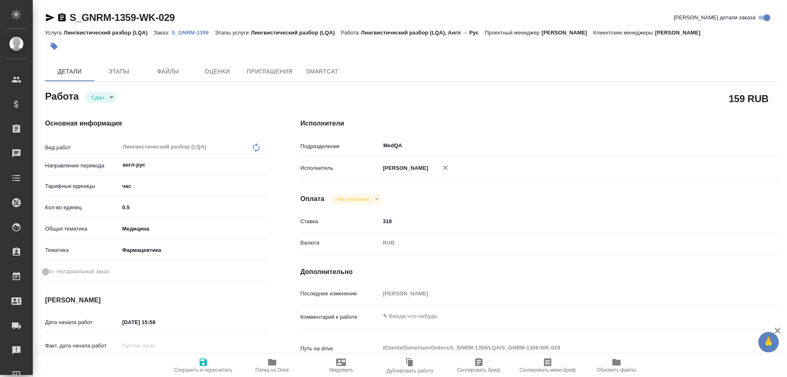
type textarea "x"
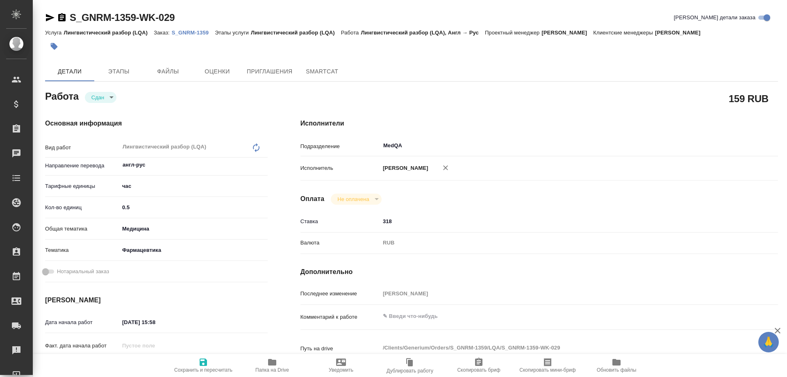
type textarea "x"
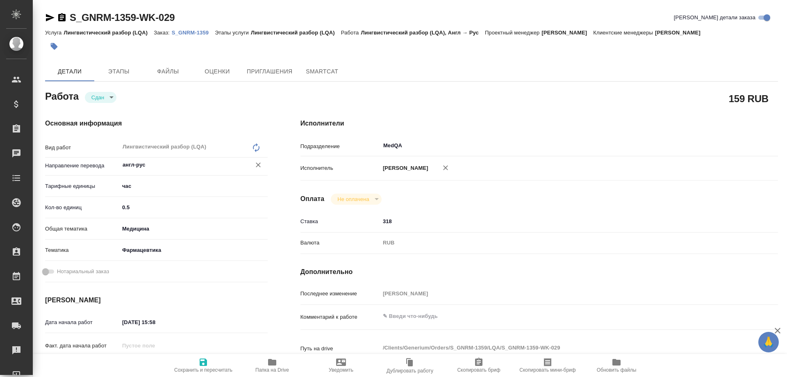
type textarea "x"
click at [184, 32] on p "S_GNRM-1359" at bounding box center [193, 33] width 43 height 6
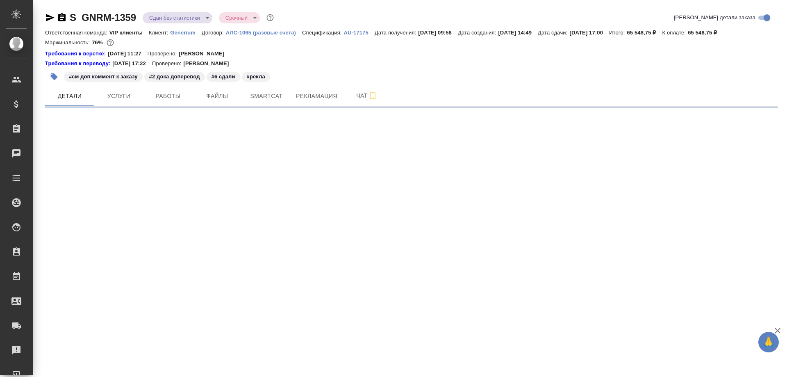
select select "RU"
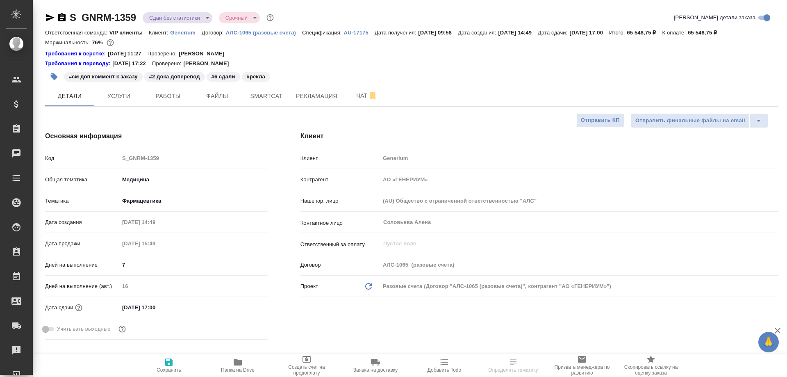
type textarea "x"
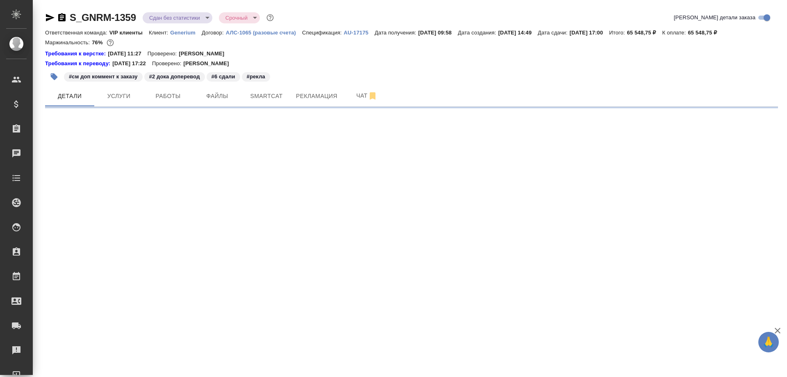
select select "RU"
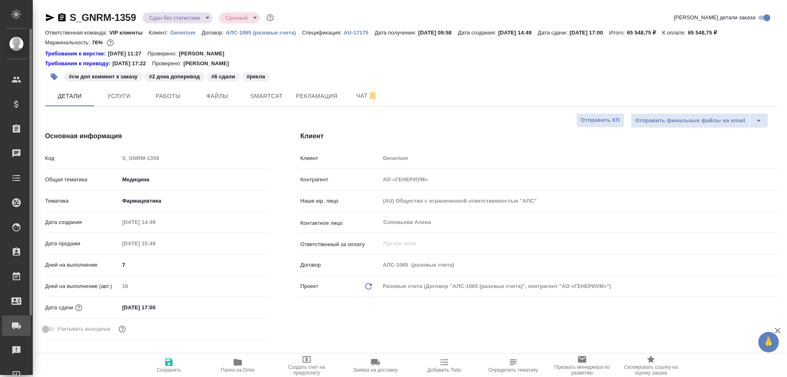
type textarea "x"
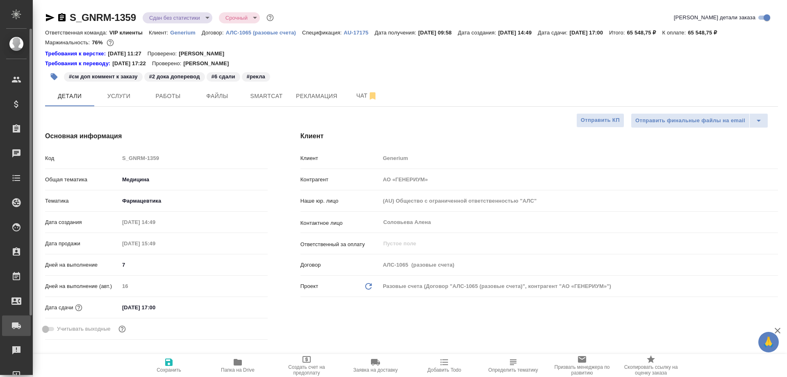
type textarea "x"
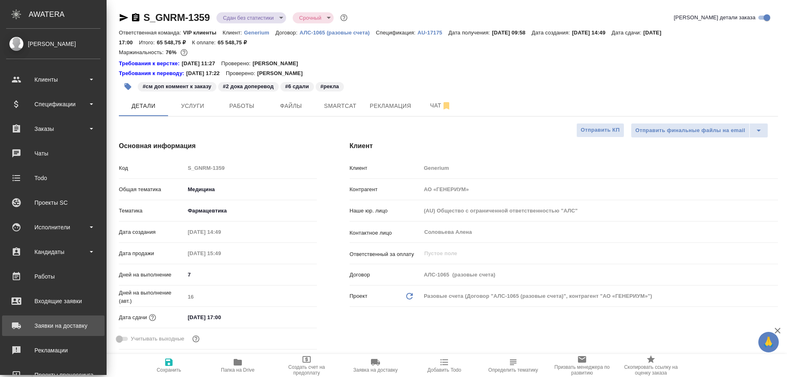
type textarea "x"
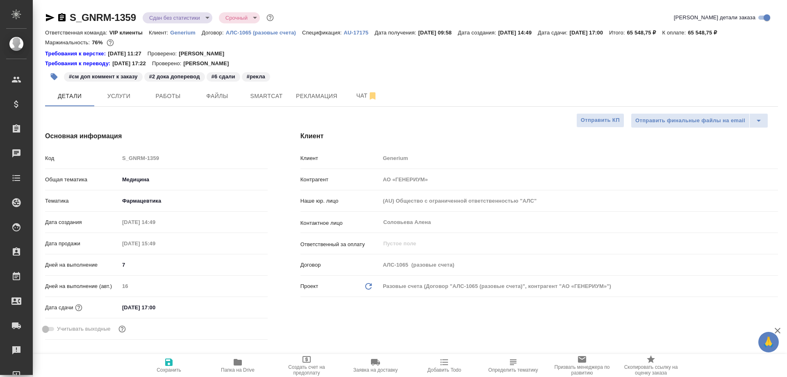
click at [49, 16] on icon "button" at bounding box center [50, 17] width 9 height 7
type textarea "x"
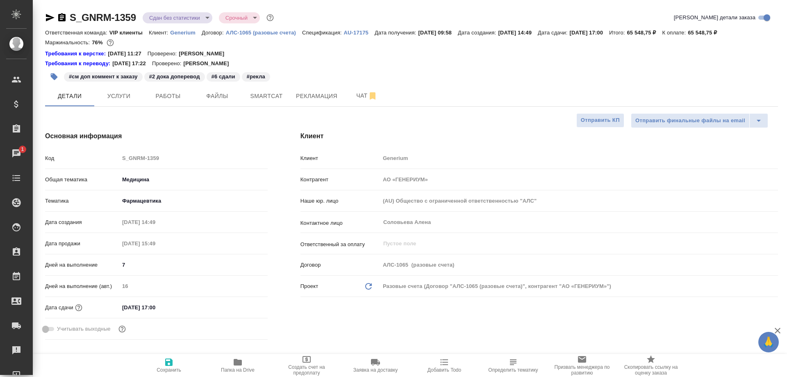
type textarea "x"
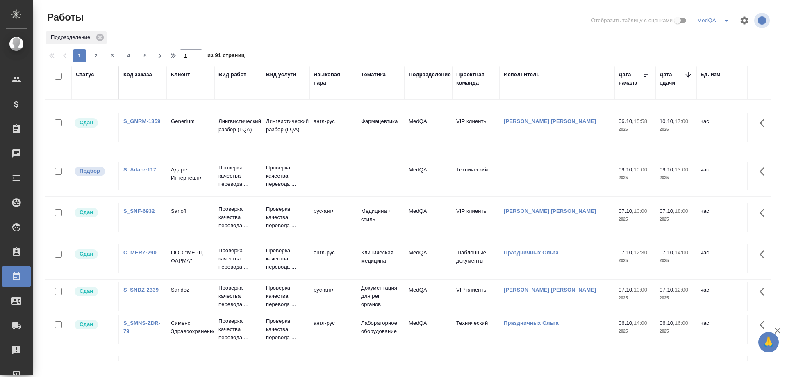
click at [138, 121] on link "S_GNRM-1359" at bounding box center [141, 121] width 37 height 6
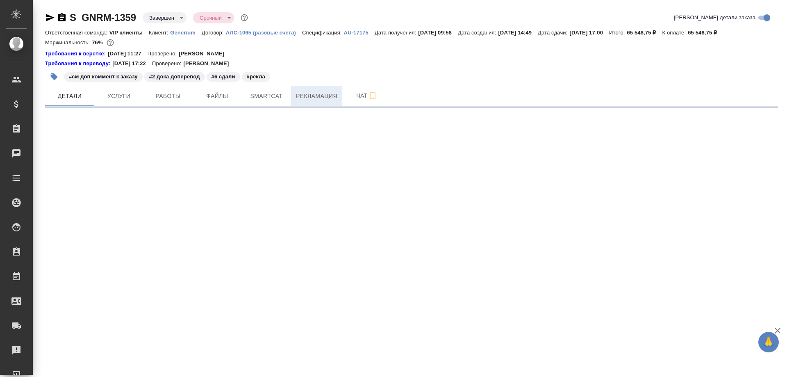
select select "RU"
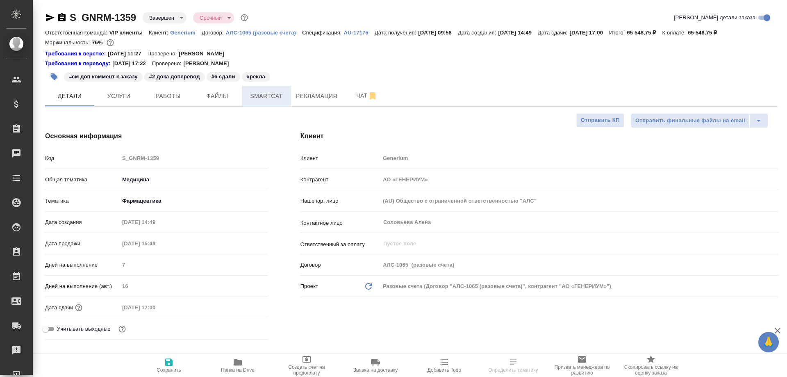
type textarea "x"
click at [275, 98] on span "Smartcat" at bounding box center [266, 96] width 39 height 10
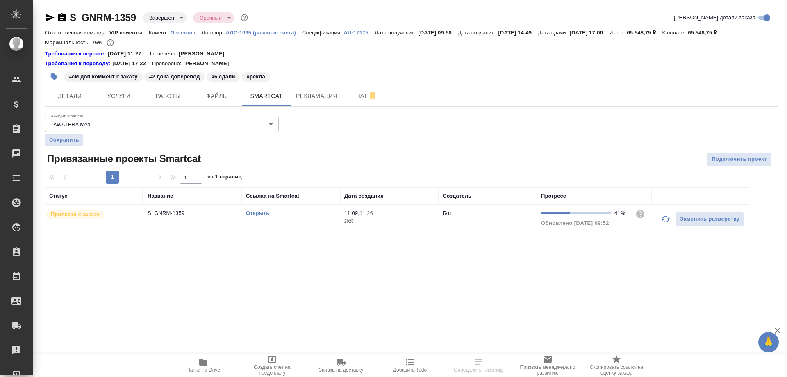
click at [262, 214] on link "Открыть" at bounding box center [257, 213] width 23 height 6
